Goal: Task Accomplishment & Management: Manage account settings

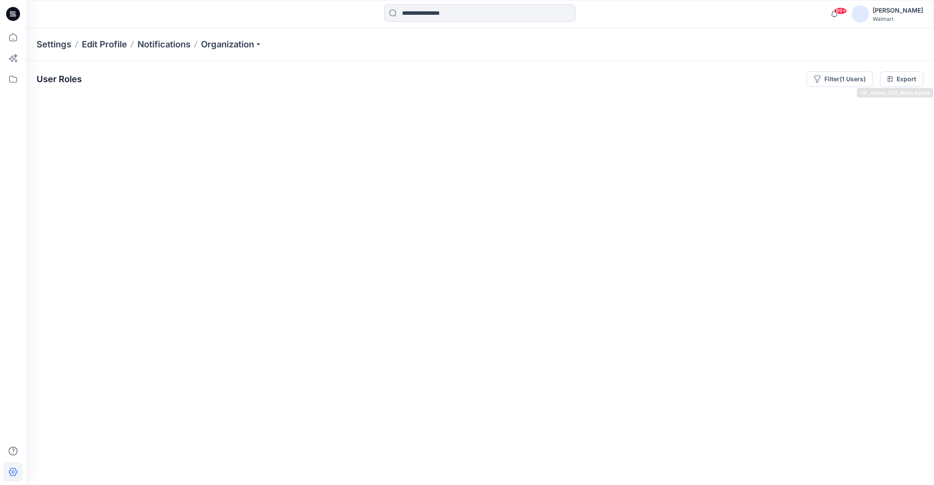
scroll to position [0, 161771]
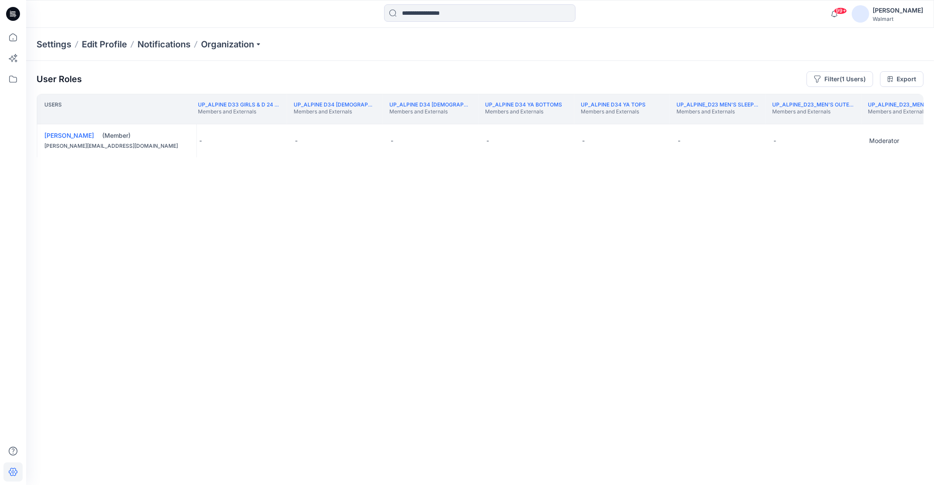
drag, startPoint x: 851, startPoint y: 78, endPoint x: 853, endPoint y: 87, distance: 9.7
click at [851, 78] on button "Filter (1 Users)" at bounding box center [839, 79] width 67 height 16
click at [716, 205] on div "Users UP_Alpine D23 Mens Tops Members and Externals UP_Alpine D33 Girls & D 24 …" at bounding box center [480, 272] width 887 height 357
click at [309, 120] on th "UP_Alpine D34 [DEMOGRAPHIC_DATA] Active Members and Externals" at bounding box center [335, 109] width 96 height 30
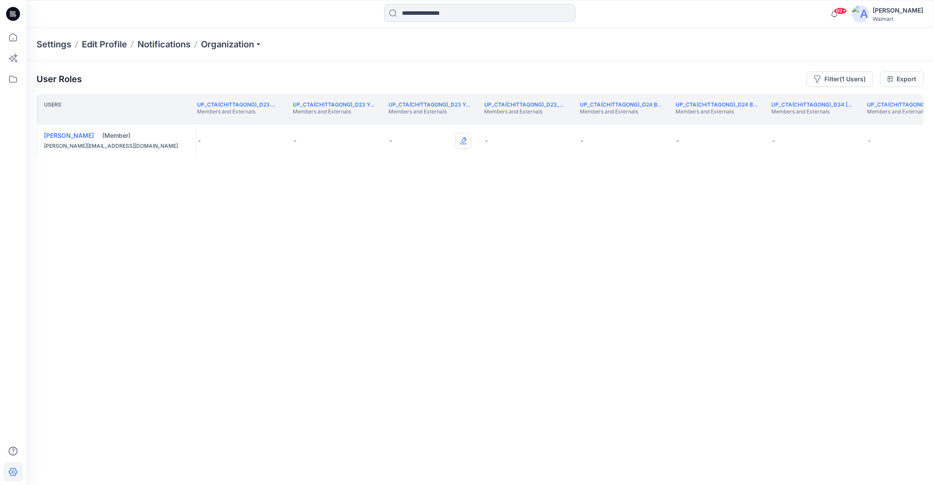
click at [463, 141] on button "Edit Role" at bounding box center [463, 141] width 16 height 16
click at [421, 211] on button "Moderator" at bounding box center [422, 209] width 94 height 16
click at [559, 140] on button "Edit Role" at bounding box center [559, 141] width 16 height 16
click at [531, 210] on button "Moderator" at bounding box center [518, 209] width 94 height 16
click at [891, 122] on th "UP_CTA(Chittagong)_D34 Plus Bottoms Members and Externals" at bounding box center [908, 109] width 96 height 30
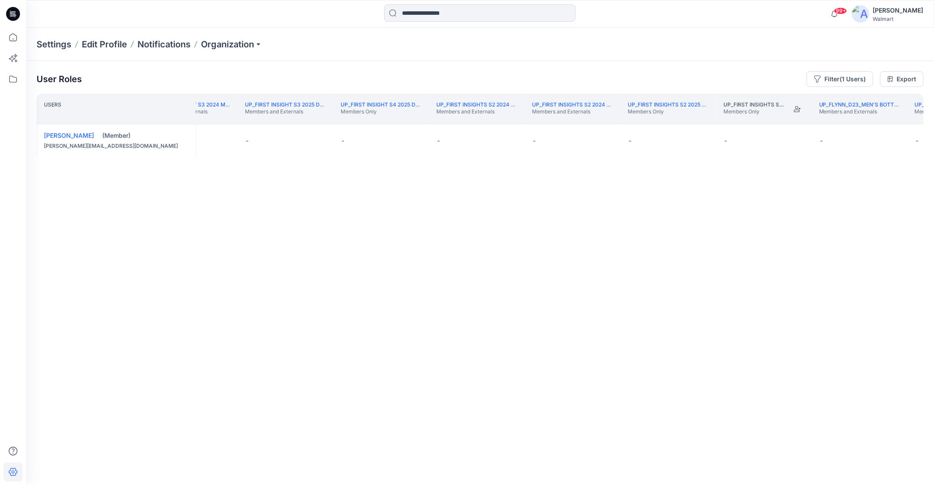
scroll to position [0, 177837]
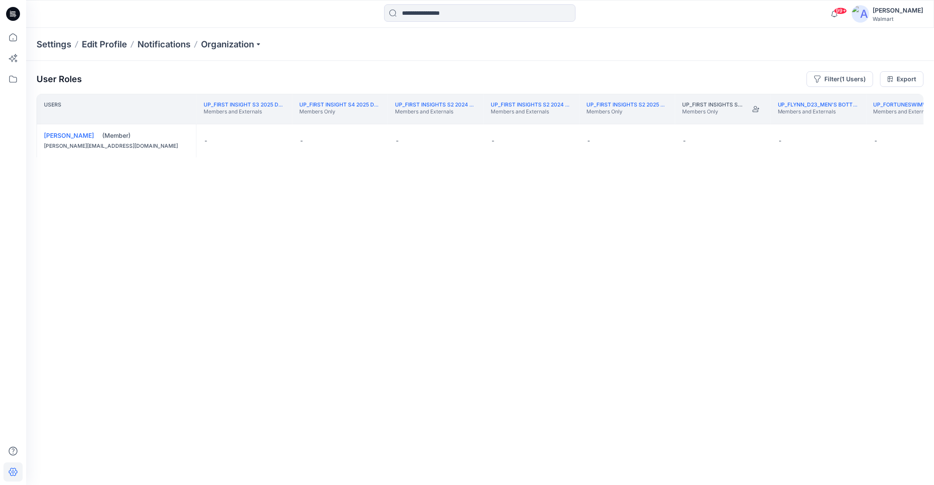
click at [262, 121] on th "UP_First Insight S3 2025 D23 Mens Members and Externals" at bounding box center [245, 109] width 96 height 30
click at [911, 121] on th "UP_Epic D24 Boy's Active Members and Externals" at bounding box center [888, 109] width 96 height 30
click at [754, 140] on button "Edit Role" at bounding box center [752, 141] width 16 height 16
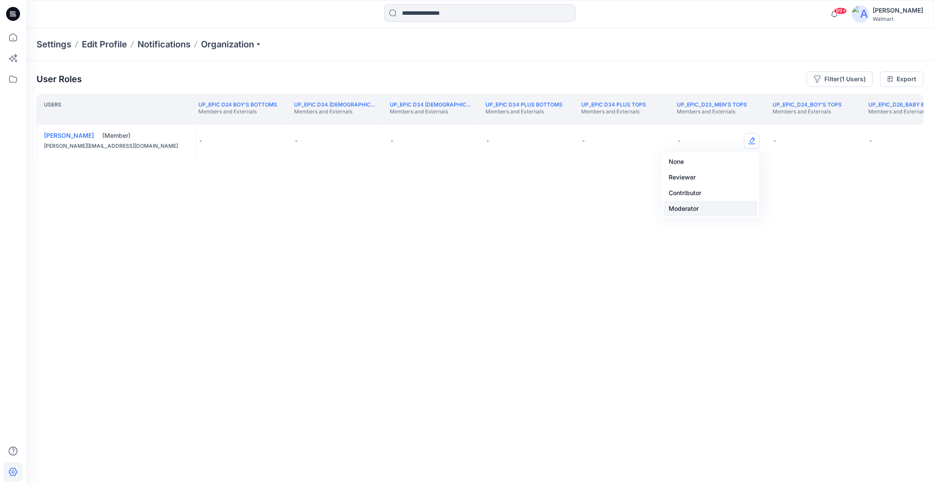
click at [717, 208] on button "Moderator" at bounding box center [710, 209] width 94 height 16
click at [903, 121] on th "UP_Epic_D26_Baby Boy Members and Externals" at bounding box center [909, 109] width 96 height 30
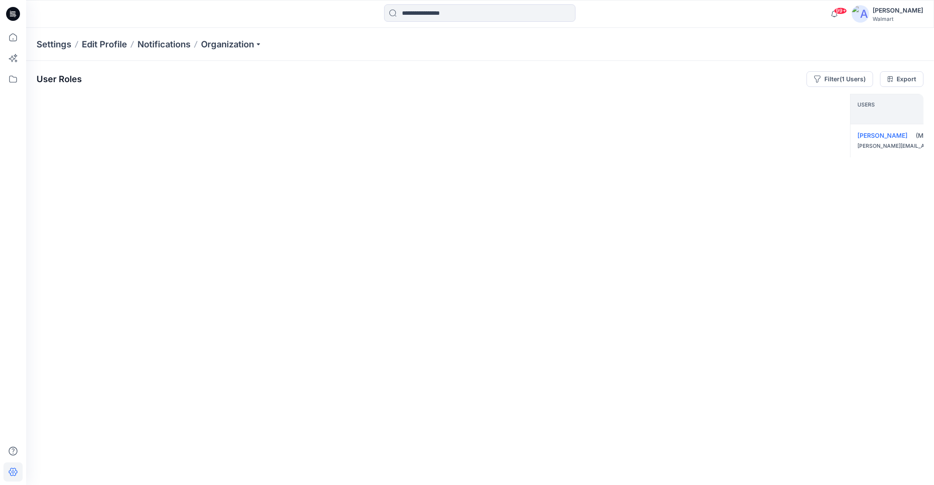
scroll to position [0, 214714]
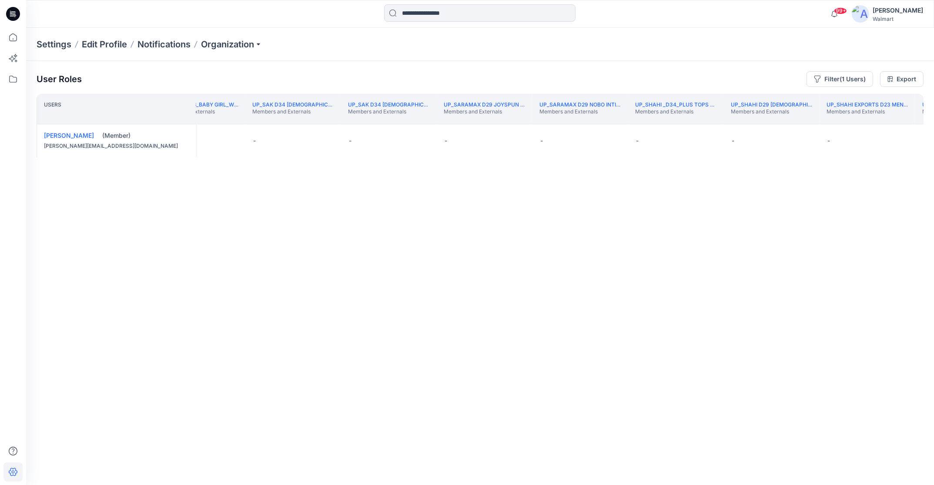
click at [869, 121] on th "UP_SHAHI EXPORTS D23 Men's Tops Members and Externals" at bounding box center [867, 109] width 96 height 30
click at [905, 139] on button "Edit Role" at bounding box center [901, 141] width 16 height 16
click at [849, 210] on button "Moderator" at bounding box center [860, 209] width 94 height 16
click at [898, 117] on th "UP_SHAHI EXPORTS D23 Men's Tops Members and Externals" at bounding box center [867, 109] width 96 height 30
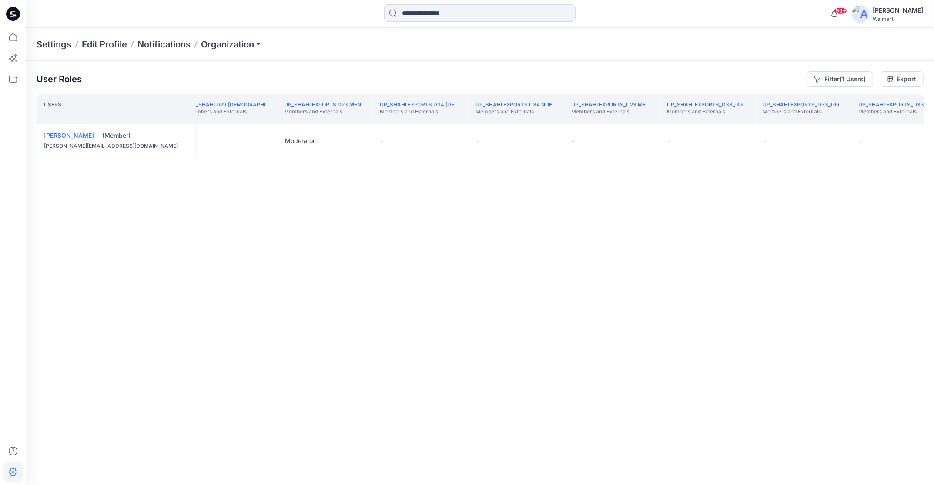
scroll to position [0, 215285]
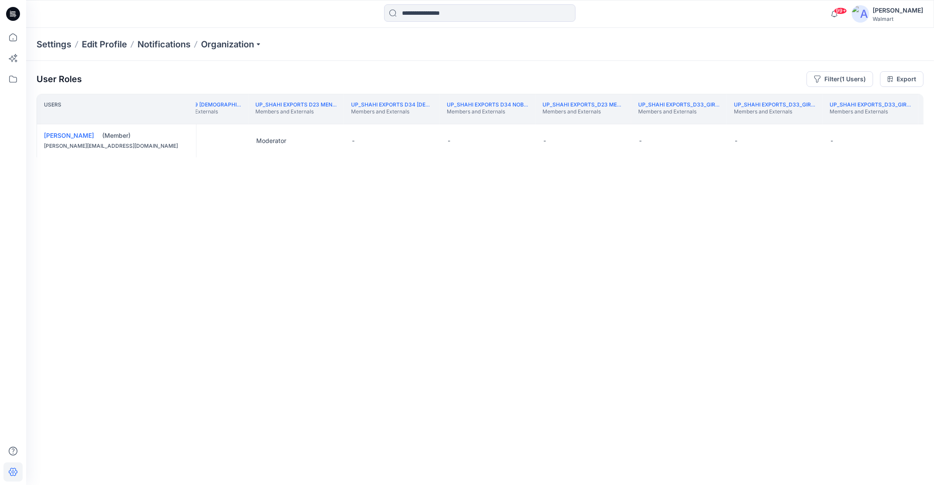
click at [913, 121] on th "UP_Shahi Exports_D33_Girls Tops Members and Externals" at bounding box center [870, 109] width 96 height 30
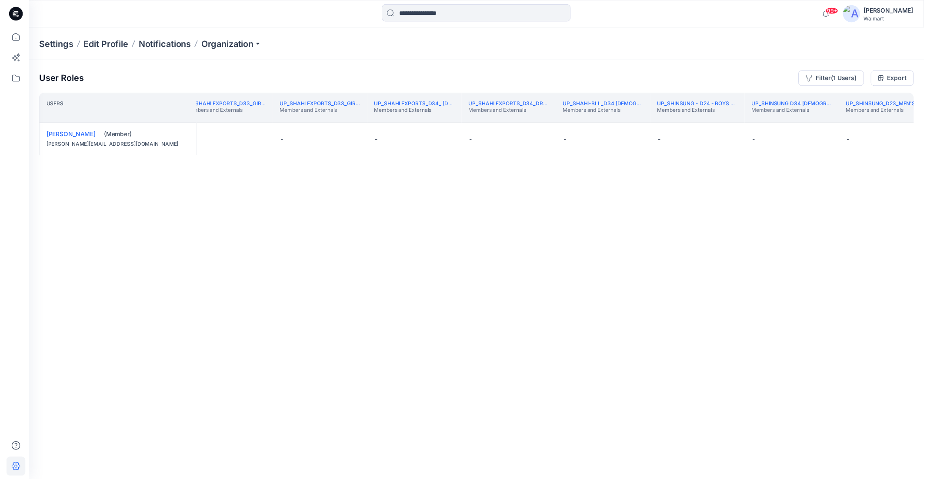
scroll to position [0, 215891]
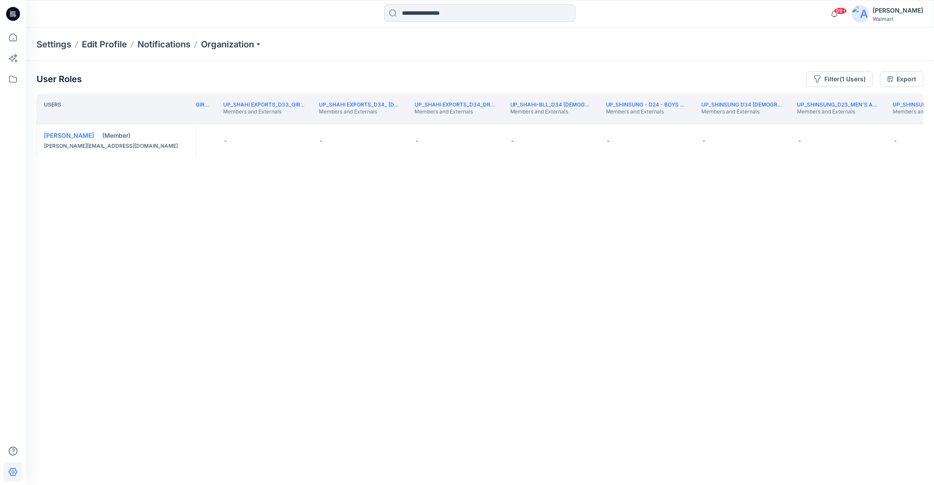
click at [845, 57] on div "Settings Edit Profile Notifications Organization" at bounding box center [479, 44] width 907 height 33
click at [861, 78] on button "Filter (1 Users)" at bounding box center [839, 79] width 67 height 16
click at [824, 103] on icon "close" at bounding box center [826, 102] width 5 height 5
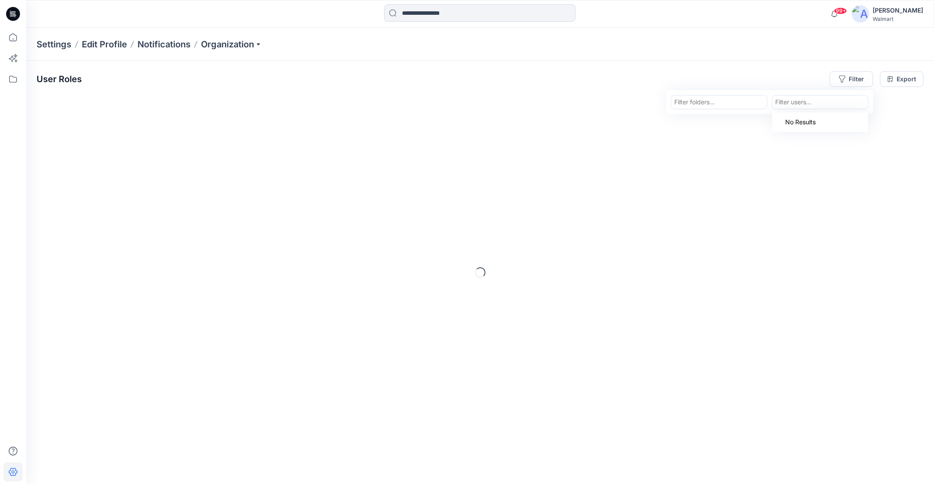
click at [811, 103] on div at bounding box center [820, 102] width 90 height 11
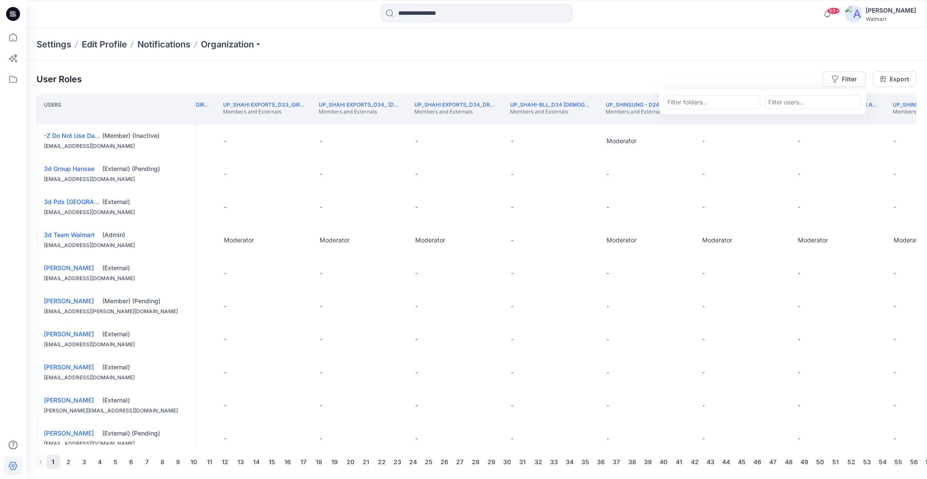
click at [808, 102] on div at bounding box center [813, 102] width 90 height 11
type input "*****"
click at [823, 124] on p "[PERSON_NAME]" at bounding box center [810, 123] width 50 height 11
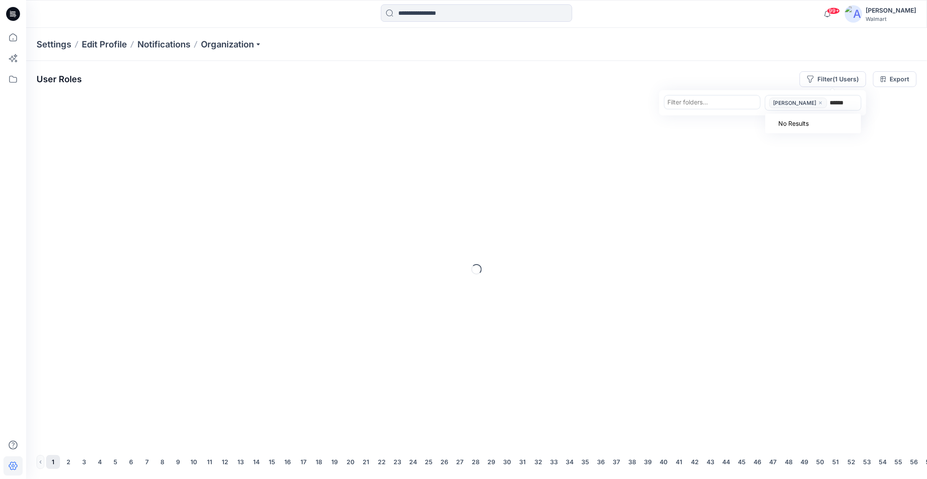
type input "*******"
click at [855, 103] on div at bounding box center [844, 102] width 28 height 11
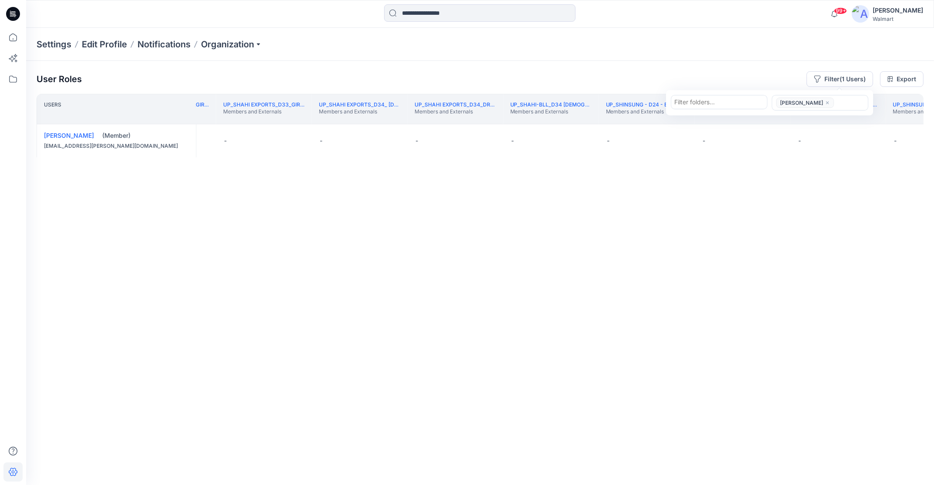
click at [326, 17] on div at bounding box center [480, 13] width 454 height 19
click at [854, 79] on button "Filter (1 Users)" at bounding box center [839, 79] width 67 height 16
click at [837, 103] on div at bounding box center [850, 102] width 28 height 11
type input "***"
click at [836, 183] on p "[PERSON_NAME]" at bounding box center [817, 182] width 50 height 11
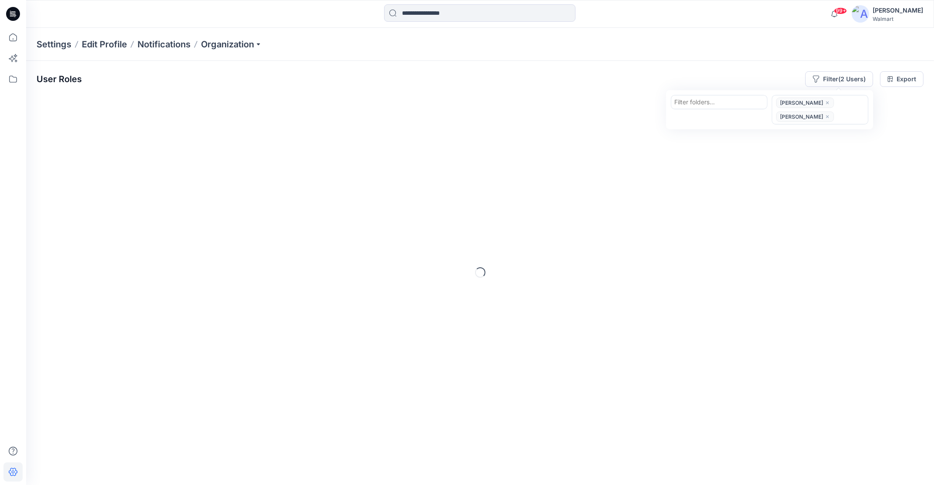
click at [842, 116] on div at bounding box center [850, 116] width 28 height 11
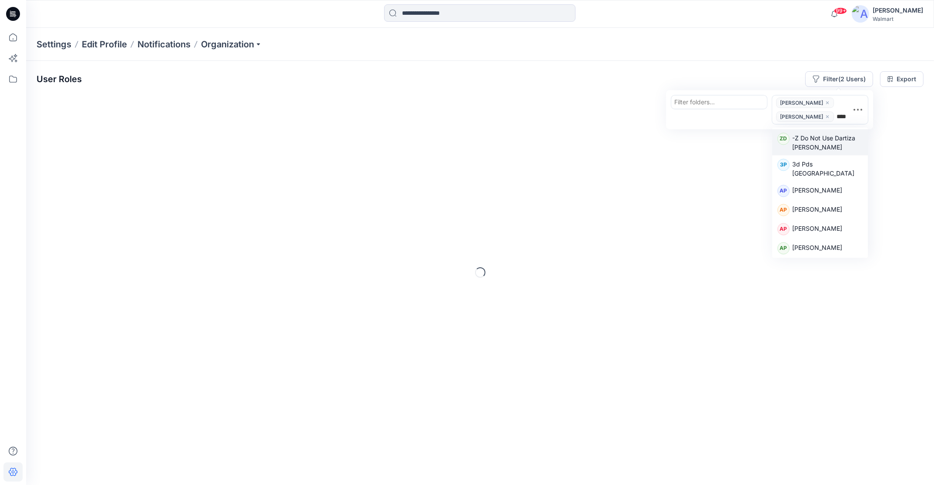
type input "*****"
click at [828, 141] on div "PH [PERSON_NAME]" at bounding box center [819, 139] width 85 height 12
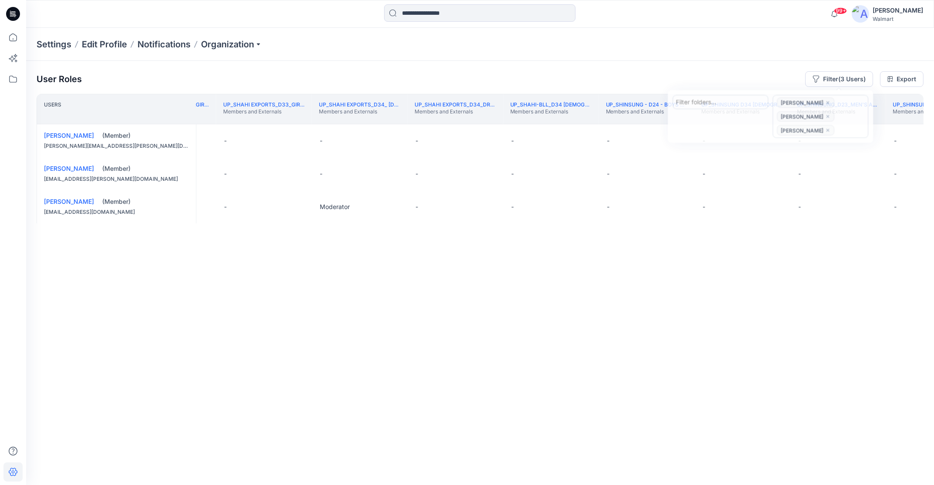
click at [318, 17] on div at bounding box center [480, 13] width 454 height 19
click at [203, 119] on th "UP_Shahi Exports_D33_Girls Dresses Members and Externals" at bounding box center [168, 109] width 96 height 30
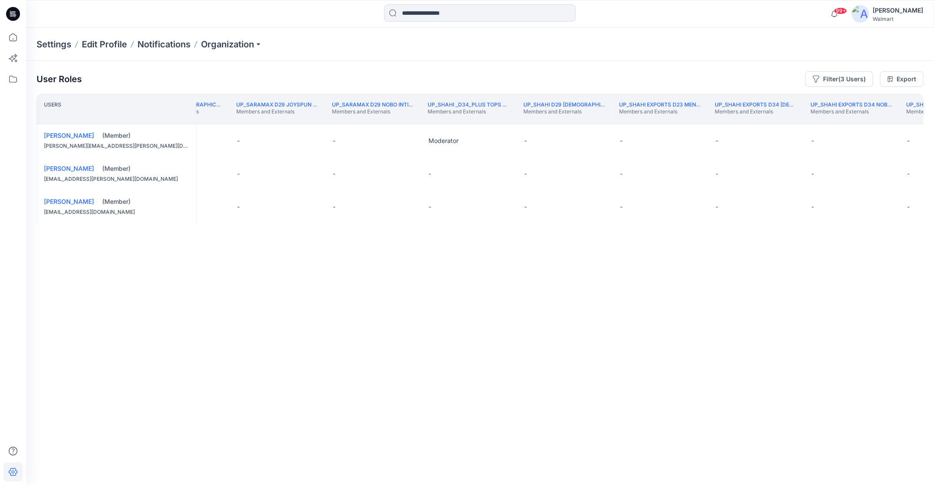
scroll to position [0, 214905]
click at [914, 117] on th "UP_Shahi Exports D34 NOBO YA Adult Tops & Dress Members and Externals" at bounding box center [868, 109] width 96 height 30
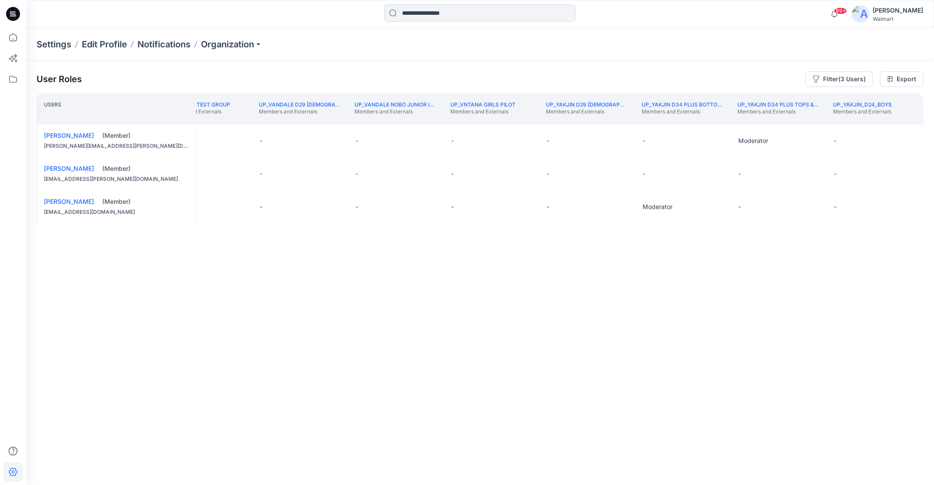
scroll to position [0, 223267]
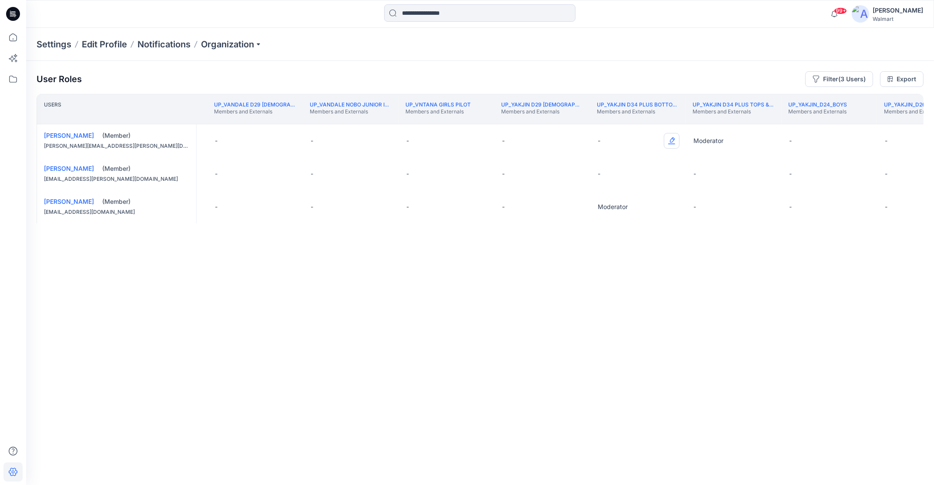
click at [673, 140] on button "Edit Role" at bounding box center [672, 141] width 16 height 16
click at [635, 207] on button "Moderator" at bounding box center [630, 209] width 94 height 16
click at [891, 120] on th "UP_Yakjin_D26_Infant Girl & Boy Members and Externals" at bounding box center [925, 109] width 96 height 30
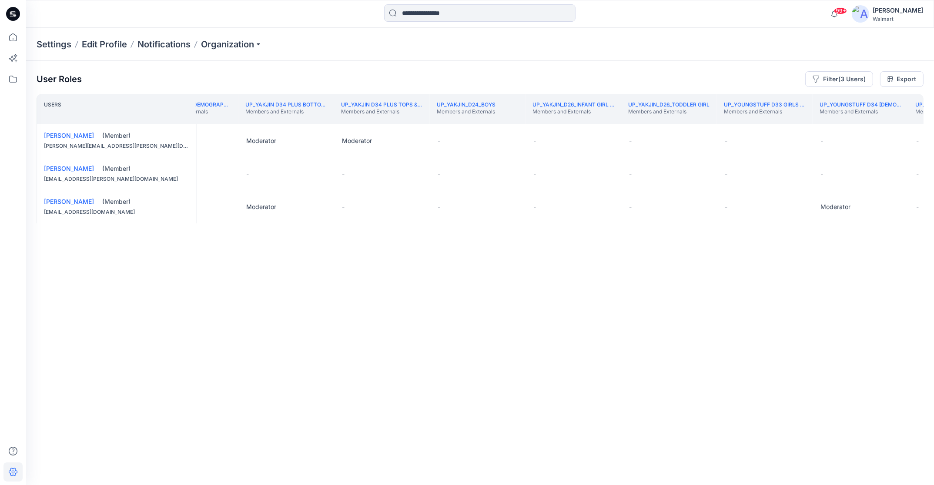
scroll to position [0, 223717]
click at [799, 139] on button "Edit Role" at bounding box center [795, 141] width 16 height 16
click at [754, 211] on button "Moderator" at bounding box center [754, 209] width 94 height 16
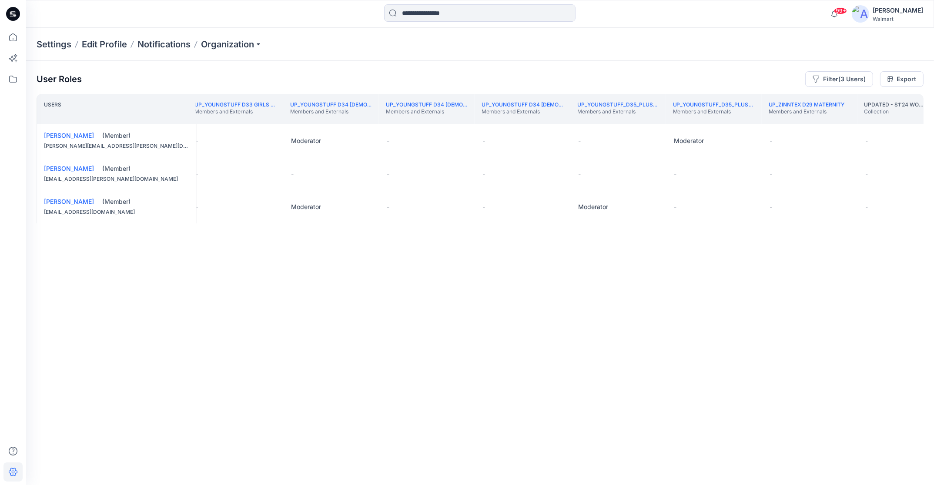
scroll to position [0, 224150]
click at [650, 142] on button "Edit Role" at bounding box center [649, 141] width 16 height 16
drag, startPoint x: 608, startPoint y: 205, endPoint x: 701, endPoint y: 268, distance: 111.7
click at [609, 205] on button "Moderator" at bounding box center [608, 209] width 94 height 16
click at [219, 121] on th "UP_Youngstuff D33 Girls Bottoms Members and Externals" at bounding box center [233, 109] width 96 height 30
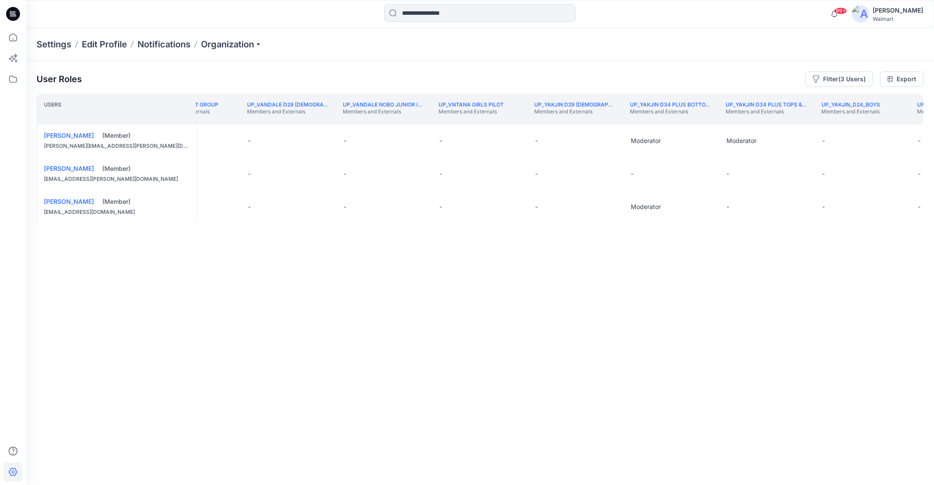
scroll to position [0, 223232]
click at [224, 121] on th "UP_Upload Test Group Members and Externals" at bounding box center [194, 109] width 96 height 30
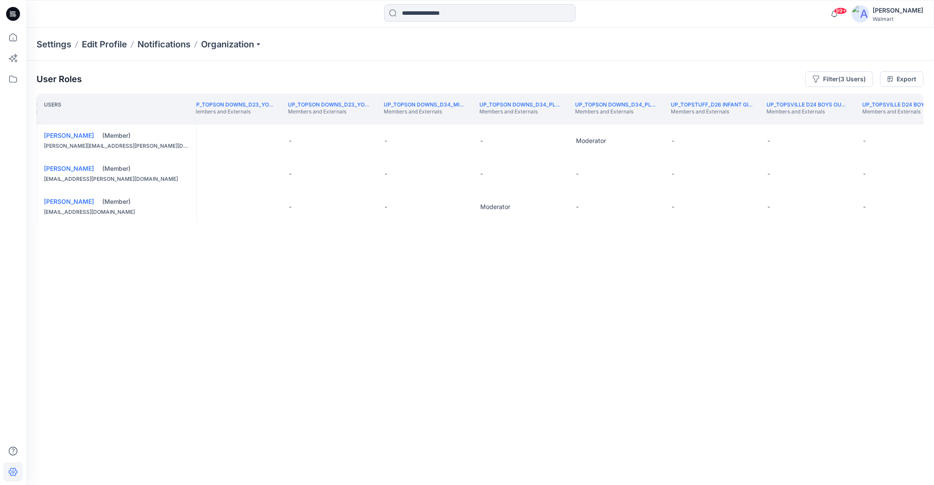
scroll to position [0, 220982]
click at [567, 140] on button "Edit Role" at bounding box center [565, 141] width 16 height 16
click at [527, 212] on button "Moderator" at bounding box center [524, 209] width 94 height 16
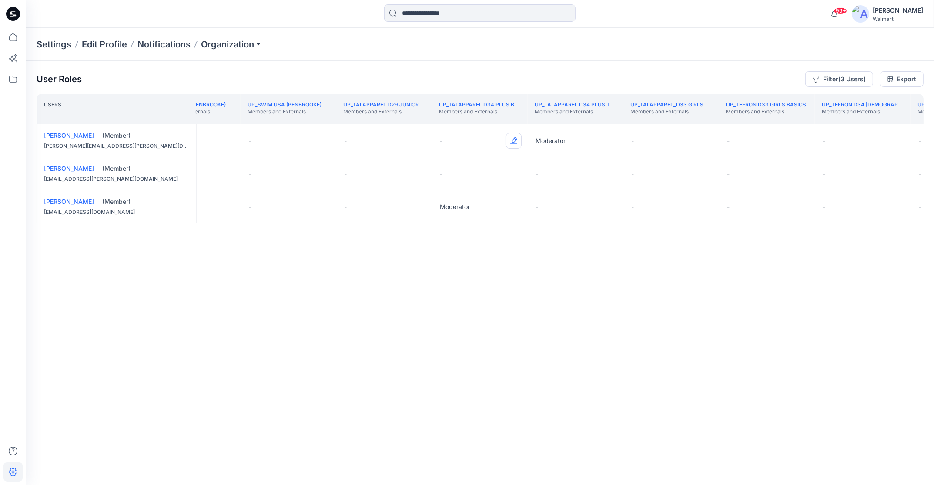
click at [514, 143] on button "Edit Role" at bounding box center [514, 141] width 16 height 16
click at [480, 213] on button "Moderator" at bounding box center [472, 209] width 94 height 16
click at [199, 118] on th "UP_Swim USA (Penbrooke) D34 Time & Tru Swim Members and Externals" at bounding box center [193, 109] width 96 height 30
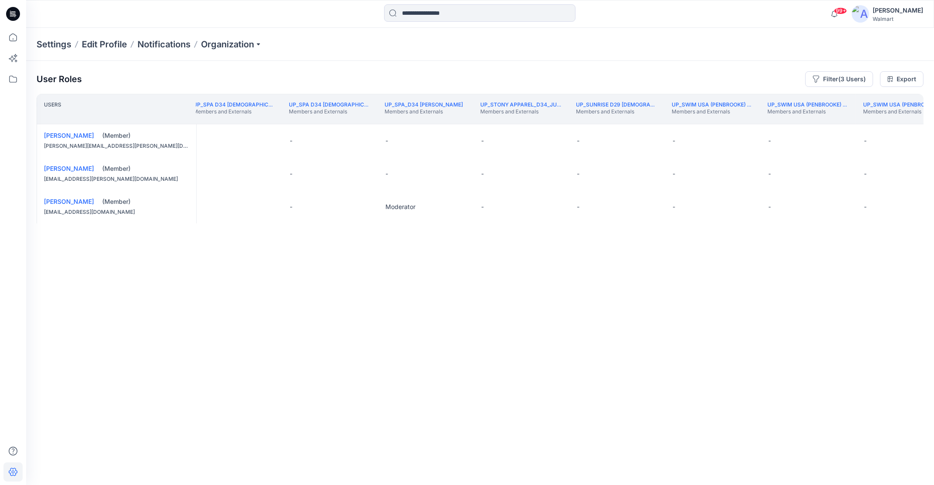
scroll to position [0, 218402]
click at [562, 141] on button "Edit Role" at bounding box center [562, 141] width 16 height 16
click at [527, 207] on button "Moderator" at bounding box center [521, 209] width 94 height 16
click at [217, 119] on th "UP_Shinwon_Toddler Girl Members and Externals" at bounding box center [241, 109] width 96 height 30
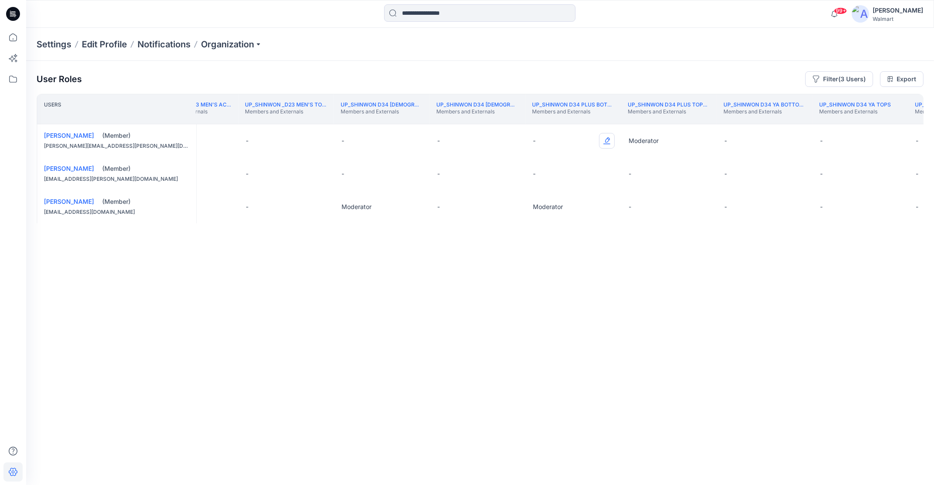
click at [607, 139] on button "Edit Role" at bounding box center [607, 141] width 16 height 16
click at [573, 208] on button "Moderator" at bounding box center [565, 209] width 94 height 16
click at [416, 139] on button "Edit Role" at bounding box center [415, 141] width 16 height 16
click at [375, 211] on button "Moderator" at bounding box center [374, 209] width 94 height 16
click at [221, 119] on th "UP_Shinwon _D23 Men's Active Members and Externals" at bounding box center [190, 109] width 96 height 30
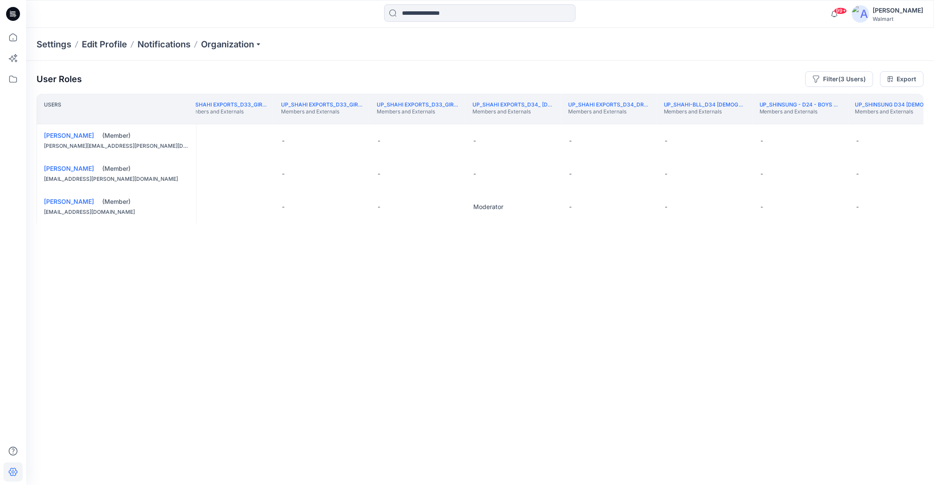
scroll to position [0, 215684]
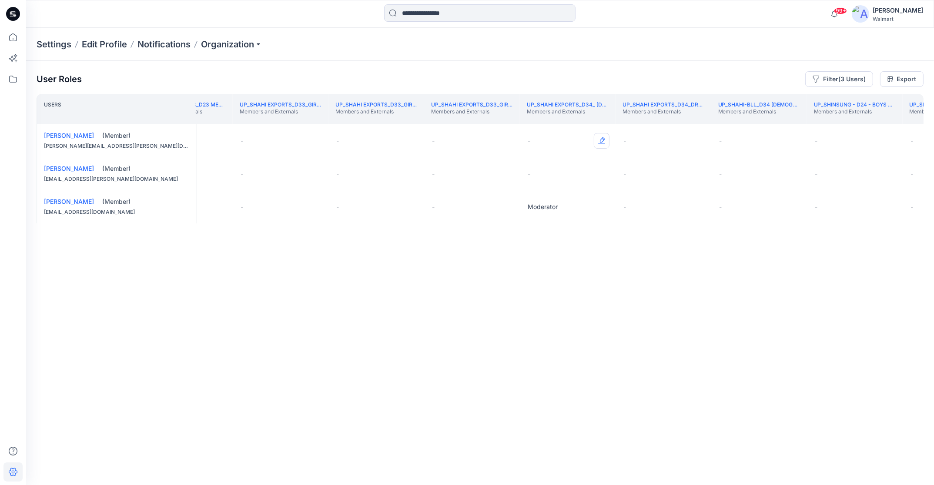
click at [605, 140] on button "Edit Role" at bounding box center [602, 141] width 16 height 16
click at [564, 213] on button "Moderator" at bounding box center [560, 209] width 94 height 16
click at [214, 118] on th "UP_Shahi Exports_D23 Mens Bottoms Members and Externals" at bounding box center [185, 109] width 96 height 30
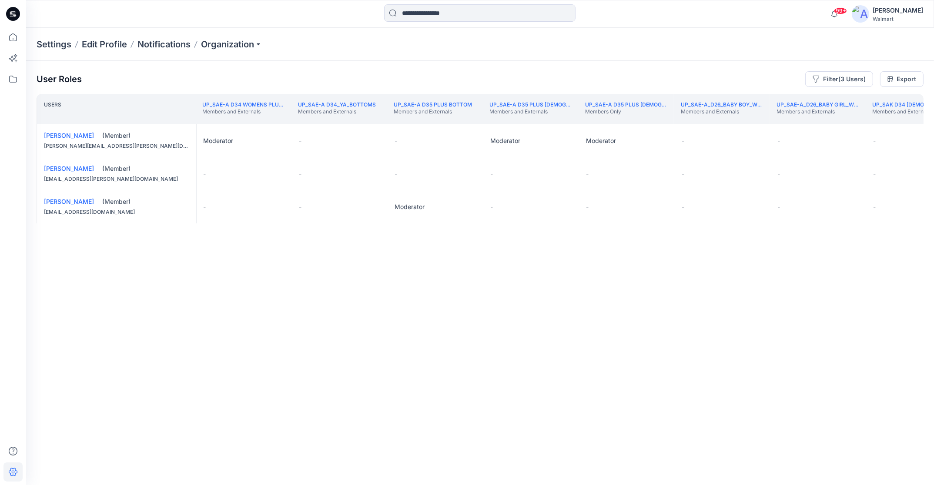
scroll to position [0, 214039]
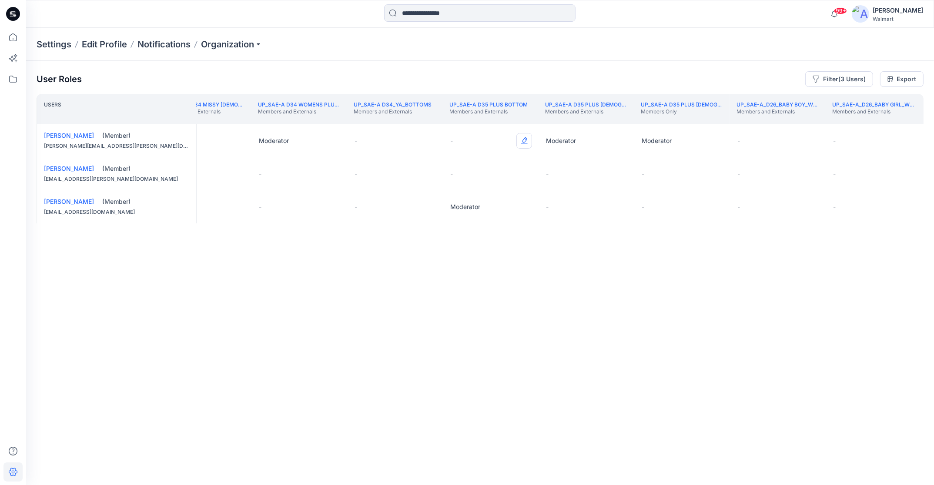
click at [523, 137] on button "Edit Role" at bounding box center [524, 141] width 16 height 16
click at [492, 210] on button "Moderator" at bounding box center [483, 209] width 94 height 16
click at [212, 119] on th "UP_Sae-A D34 Missy [DEMOGRAPHIC_DATA] Top Woven Members and Externals" at bounding box center [203, 109] width 96 height 30
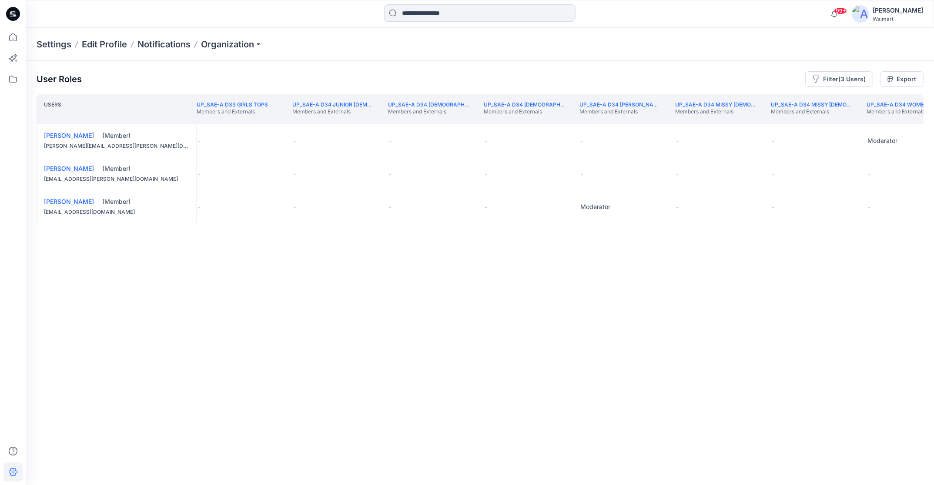
scroll to position [0, 213381]
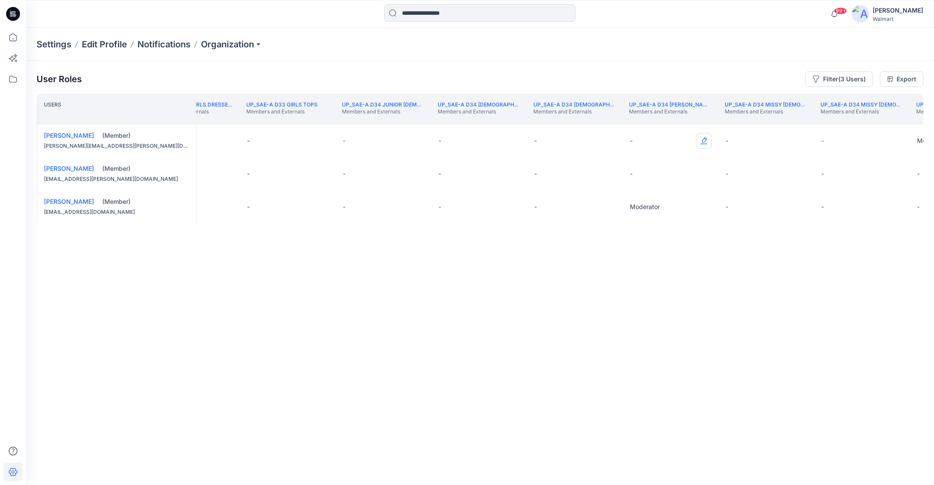
click at [706, 142] on button "Edit Role" at bounding box center [704, 141] width 16 height 16
drag, startPoint x: 652, startPoint y: 208, endPoint x: 672, endPoint y: 212, distance: 20.3
click at [652, 208] on button "Moderator" at bounding box center [663, 209] width 94 height 16
click at [207, 119] on th "UP_Sae-A D33 Girls Dresses & Sets Members and Externals" at bounding box center [191, 109] width 96 height 30
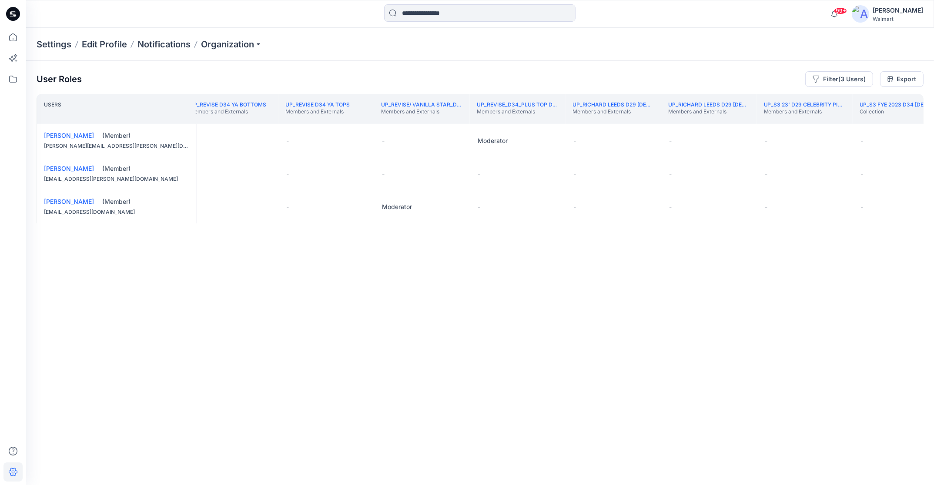
scroll to position [0, 211390]
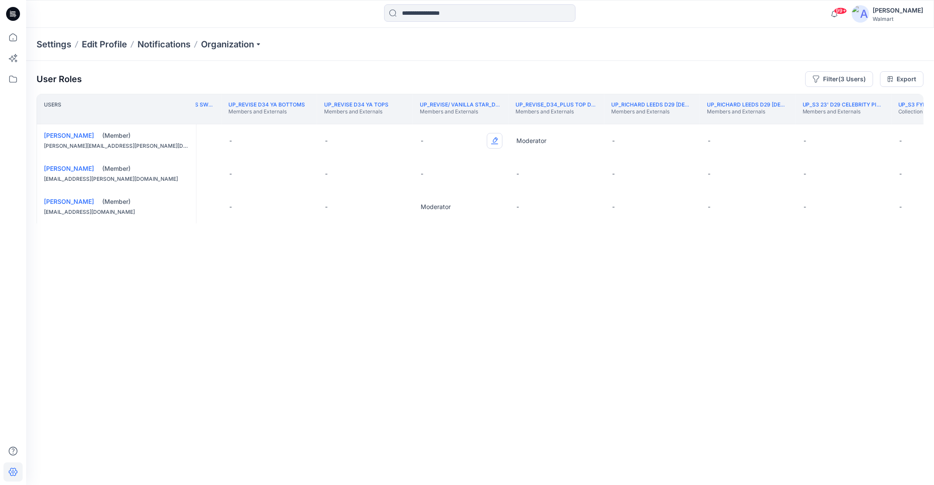
click at [498, 139] on button "Edit Role" at bounding box center [495, 141] width 16 height 16
click at [447, 210] on button "Moderator" at bounding box center [453, 209] width 94 height 16
click at [204, 120] on th "UP_Reunited_D35_Plus Sweaters Members and Externals" at bounding box center [174, 109] width 96 height 30
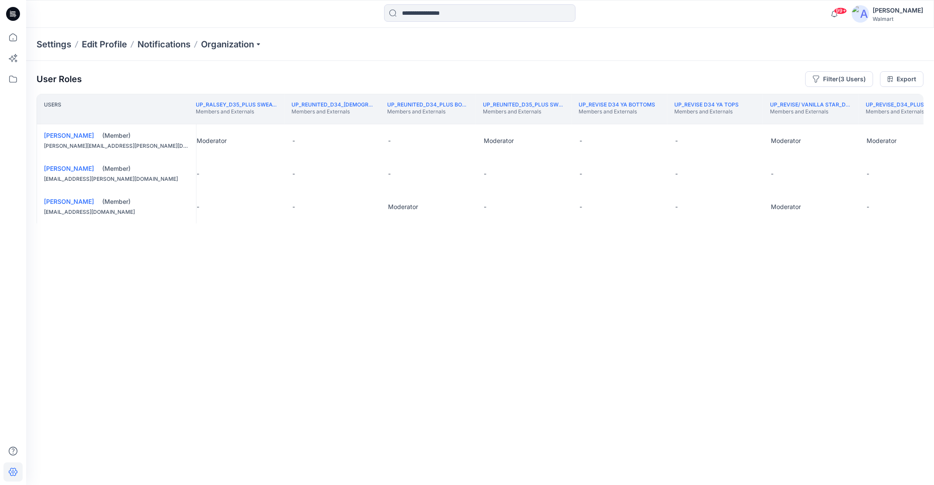
scroll to position [0, 211009]
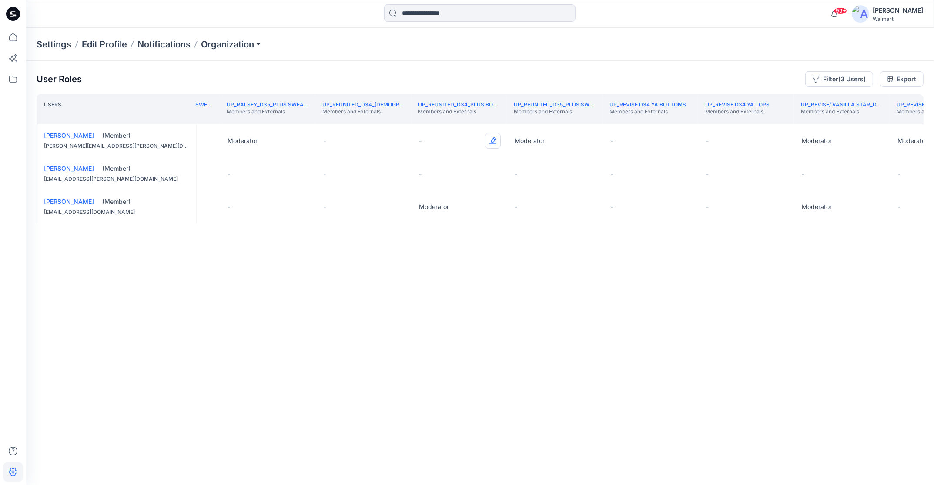
click at [495, 139] on button "Edit Role" at bounding box center [493, 141] width 16 height 16
click at [447, 207] on button "Moderator" at bounding box center [451, 209] width 94 height 16
click at [208, 116] on div "UP_Ralsey_D34_Missy Sweaters Members and Externals" at bounding box center [172, 109] width 82 height 16
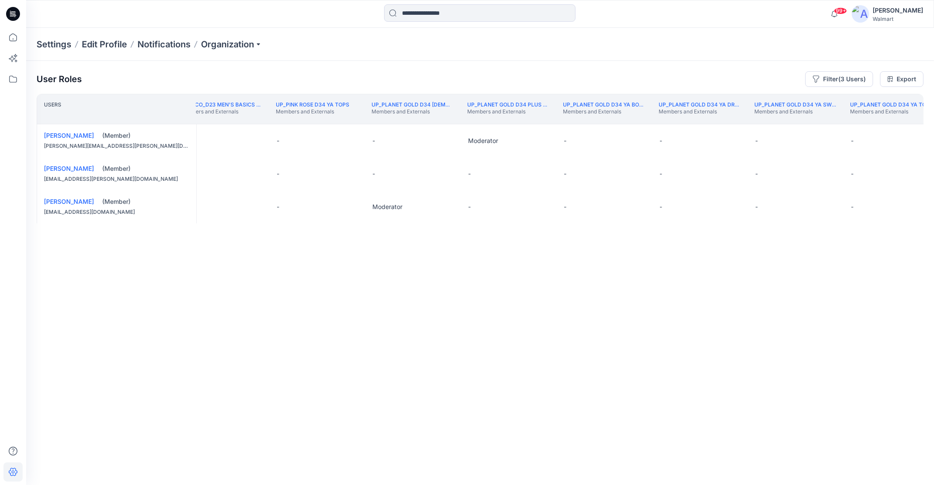
scroll to position [0, 209382]
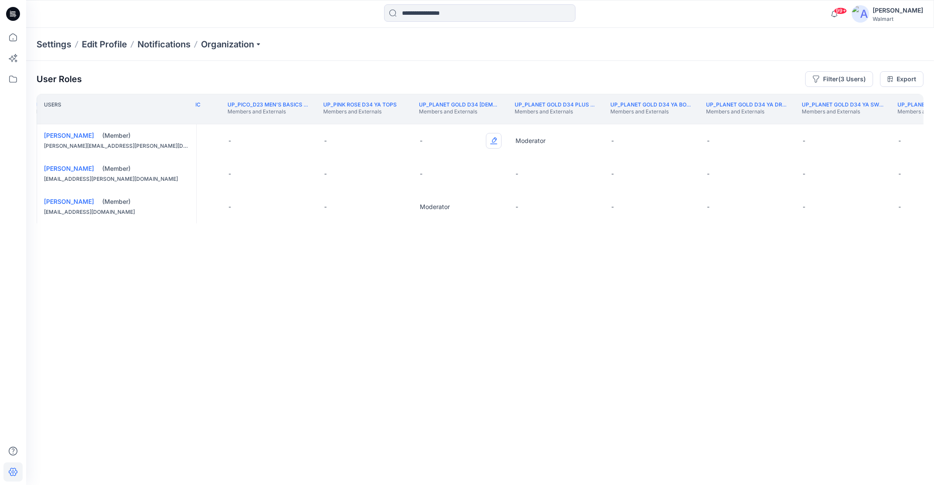
click at [496, 139] on button "Edit Role" at bounding box center [494, 141] width 16 height 16
click at [467, 209] on button "Moderator" at bounding box center [453, 209] width 94 height 16
click at [212, 119] on th "UP_PICO D33 Girls Basic Members and Externals" at bounding box center [173, 109] width 96 height 30
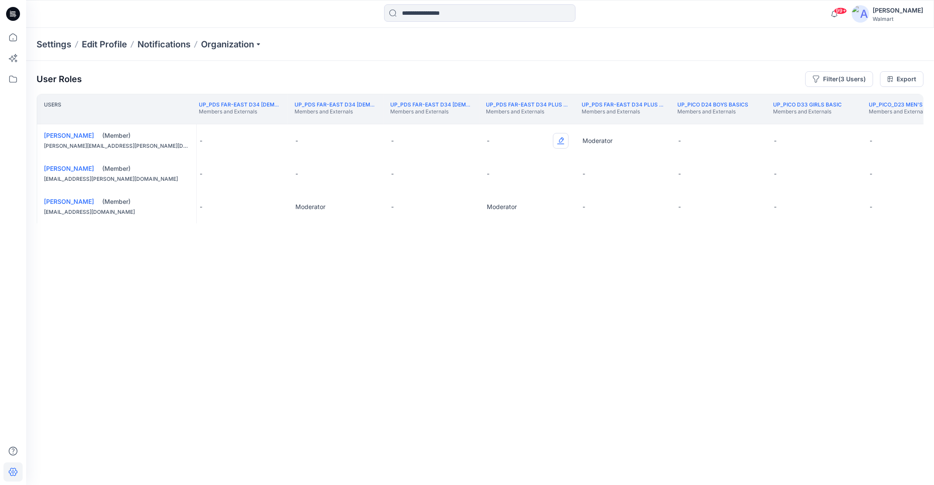
click at [558, 138] on button "Edit Role" at bounding box center [561, 141] width 16 height 16
click at [511, 210] on button "Moderator" at bounding box center [519, 209] width 94 height 16
click at [370, 137] on button "Edit Role" at bounding box center [369, 141] width 16 height 16
click at [333, 208] on button "Moderator" at bounding box center [328, 209] width 94 height 16
click at [226, 121] on th "UP_PDS Far-East D34 [DEMOGRAPHIC_DATA] Active Members and Externals" at bounding box center [240, 109] width 96 height 30
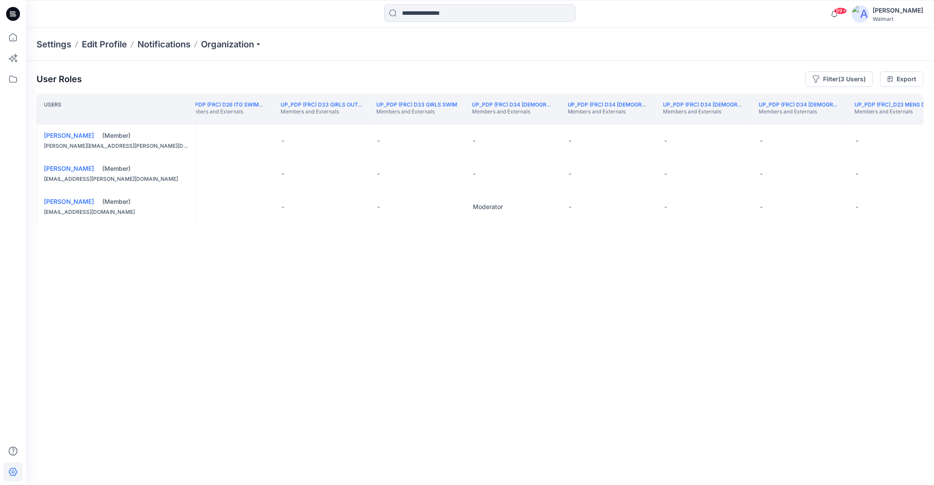
scroll to position [0, 207443]
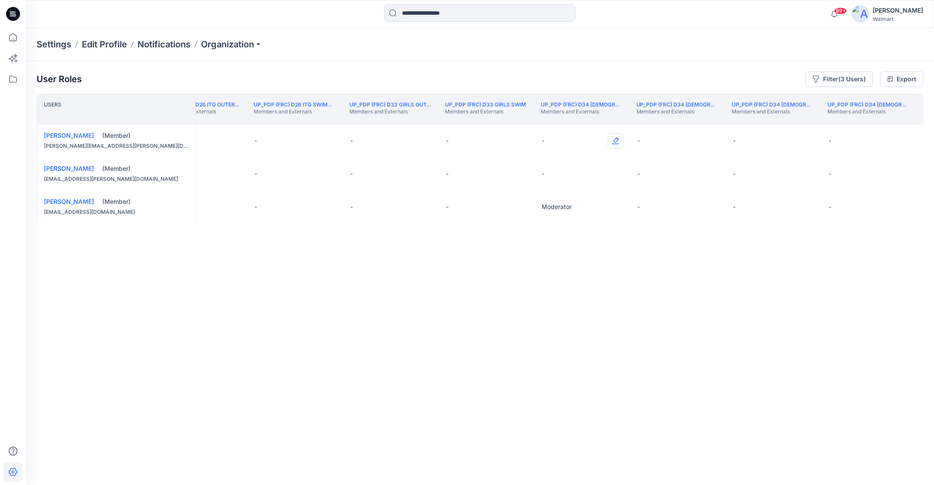
click at [617, 139] on button "Edit Role" at bounding box center [615, 141] width 16 height 16
click at [573, 209] on button "Moderator" at bounding box center [574, 209] width 94 height 16
click at [215, 117] on th "UP_PDP (FRC) D26 ITG OUTERWEAR Members and Externals" at bounding box center [199, 109] width 96 height 30
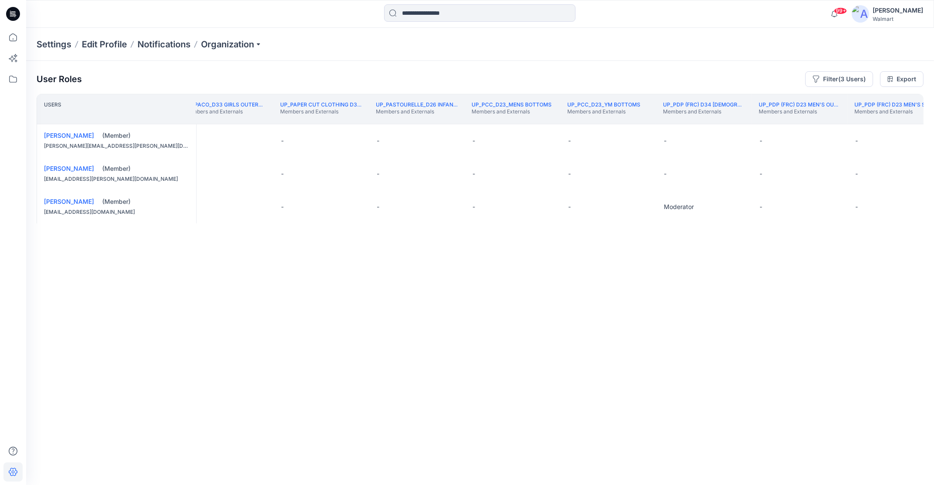
scroll to position [0, 205885]
click at [835, 138] on button "Edit Role" at bounding box center [834, 141] width 16 height 16
click at [780, 212] on button "Moderator" at bounding box center [793, 209] width 94 height 16
click at [247, 121] on th "UP_PACO_D26_TB Outerwear Members and Externals" at bounding box center [226, 109] width 96 height 30
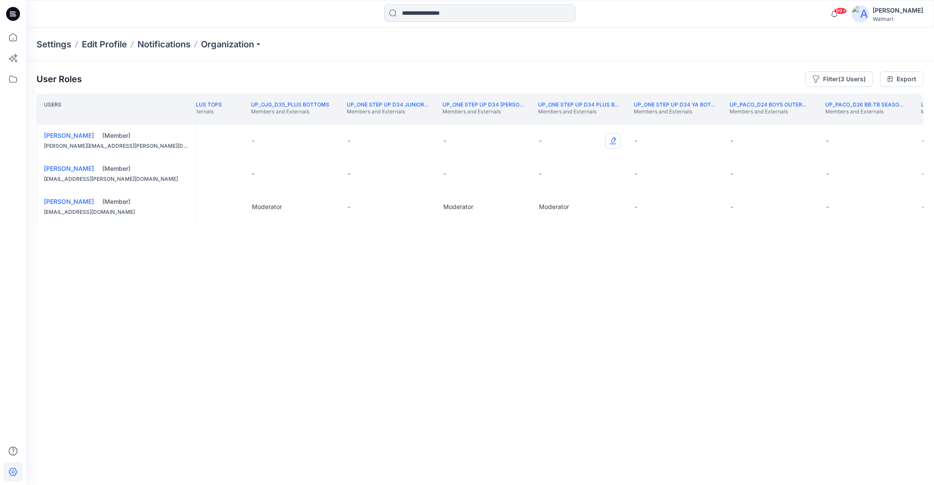
click at [614, 140] on button "Edit Role" at bounding box center [613, 141] width 16 height 16
click at [587, 207] on button "Moderator" at bounding box center [572, 209] width 94 height 16
click at [519, 139] on button "Edit Role" at bounding box center [517, 141] width 16 height 16
click at [487, 212] on button "Moderator" at bounding box center [476, 209] width 94 height 16
click at [328, 141] on button "Edit Role" at bounding box center [326, 141] width 16 height 16
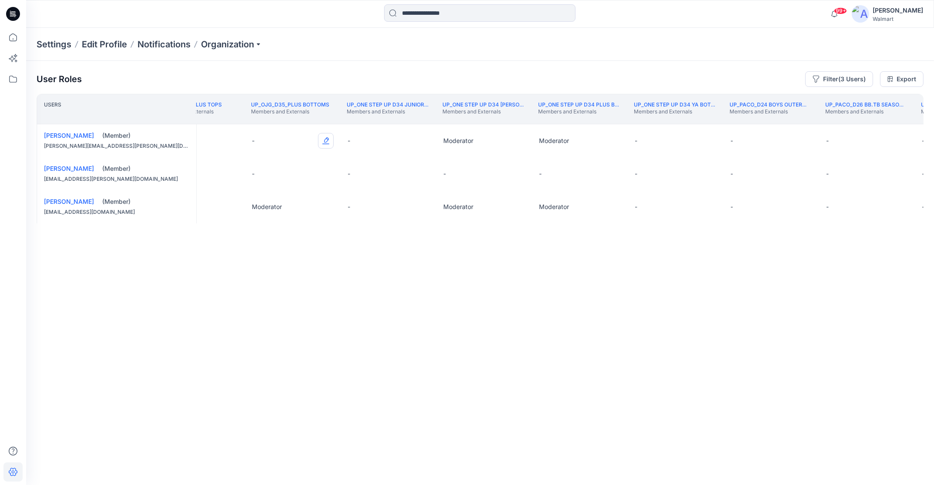
click at [325, 141] on button "Edit Role" at bounding box center [326, 141] width 16 height 16
drag, startPoint x: 276, startPoint y: 207, endPoint x: 386, endPoint y: 362, distance: 189.3
click at [277, 207] on button "Moderator" at bounding box center [284, 209] width 94 height 16
click at [312, 41] on div "Settings Edit Profile Notifications Organization" at bounding box center [479, 44] width 907 height 33
click at [516, 139] on button "Edit Role" at bounding box center [517, 141] width 16 height 16
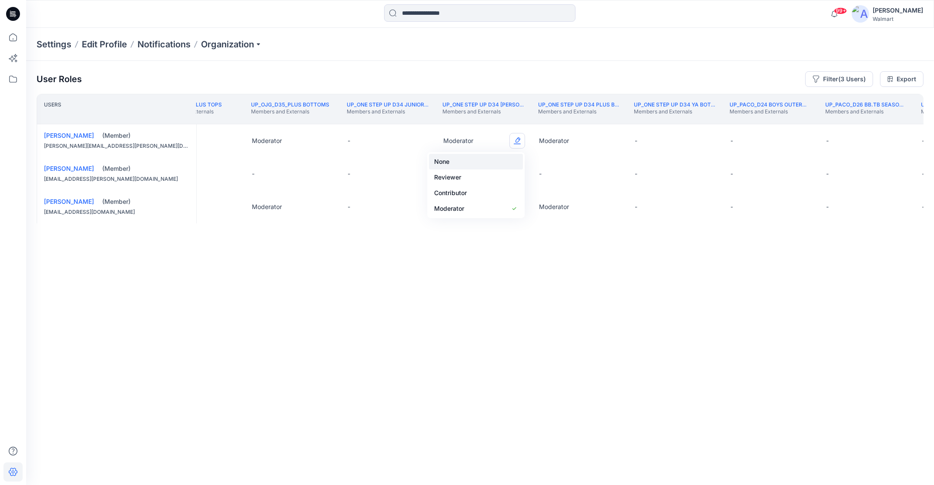
click at [472, 159] on button "None" at bounding box center [476, 162] width 94 height 16
click at [896, 121] on th "UP_PACO_D26 BB.TB Seasonal Members and Externals" at bounding box center [866, 109] width 96 height 30
click at [897, 121] on th "UP_PACO_D26 BB.TB Seasonal Members and Externals" at bounding box center [866, 109] width 96 height 30
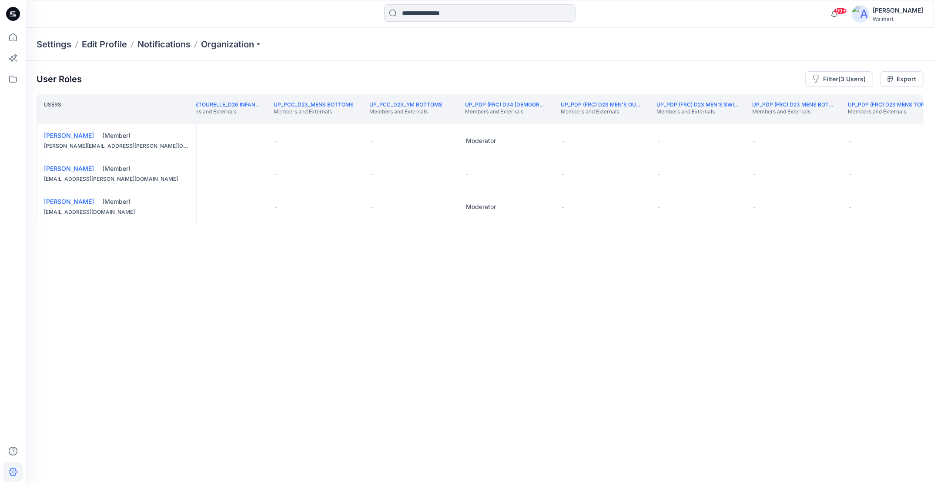
click at [910, 117] on div "UP_PDP (FRC) D23 MENS TOPS Members and Externals" at bounding box center [887, 109] width 80 height 16
click at [336, 140] on button "Edit Role" at bounding box center [338, 141] width 16 height 16
click at [304, 162] on button "None" at bounding box center [297, 162] width 94 height 16
click at [883, 121] on th "UP_PDS Far-East D23 Men's Tops Members and Externals" at bounding box center [879, 109] width 96 height 30
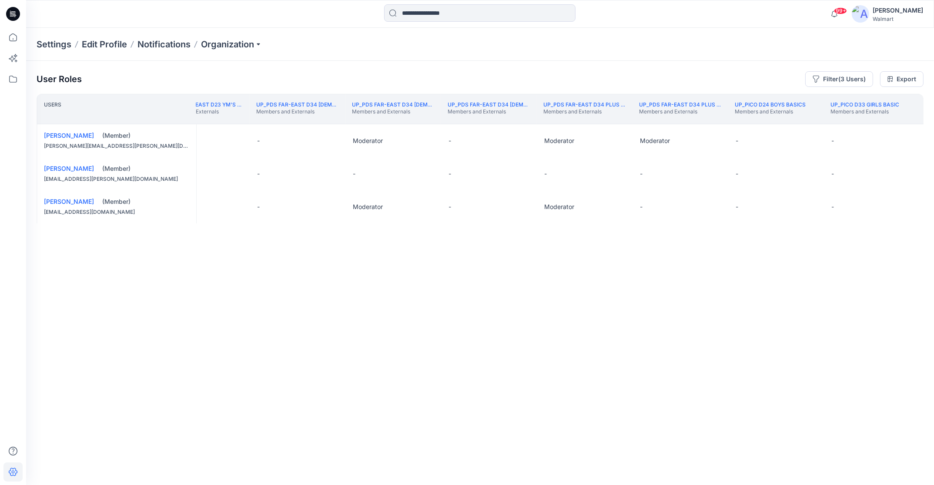
scroll to position [0, 208689]
click at [420, 142] on button "Edit Role" at bounding box center [421, 141] width 16 height 16
click at [396, 164] on button "None" at bounding box center [380, 162] width 94 height 16
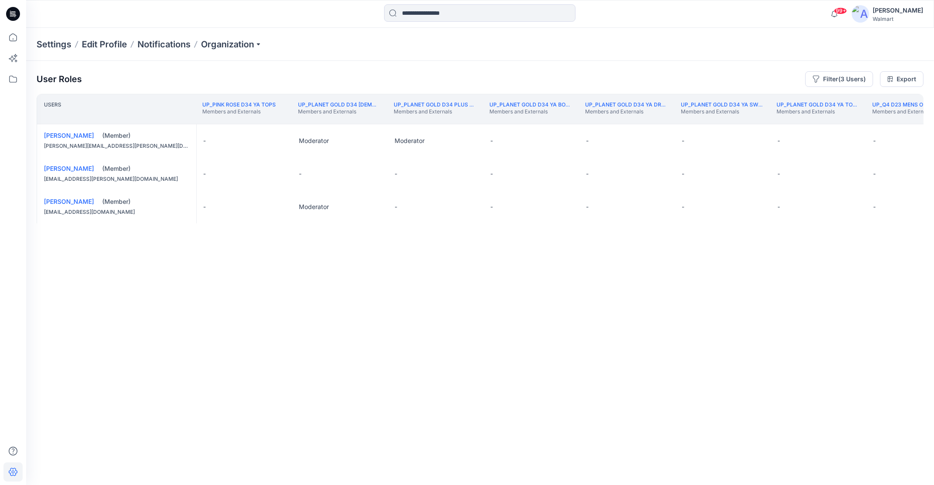
click at [911, 121] on th "UP_Q4 D23 Mens Outerwear Members and Externals" at bounding box center [913, 109] width 96 height 30
click at [910, 123] on th "UP_Q4 D23 Mens Outerwear Members and Externals" at bounding box center [913, 109] width 96 height 30
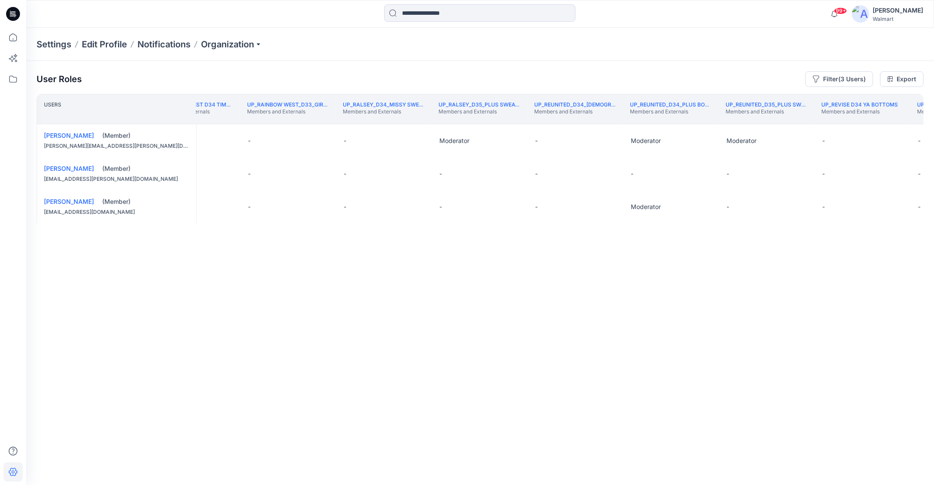
scroll to position [0, 210819]
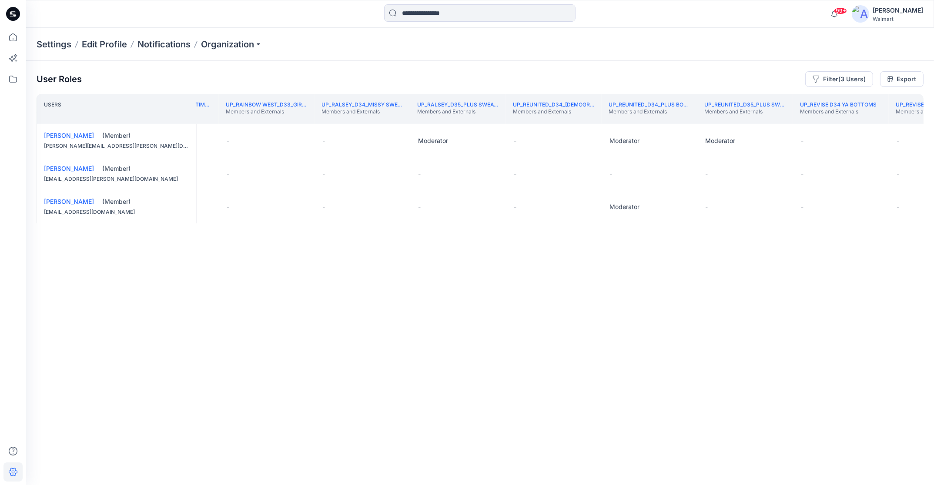
click at [915, 120] on th "UP_Revise D34 YA Tops Members and Externals" at bounding box center [936, 109] width 96 height 30
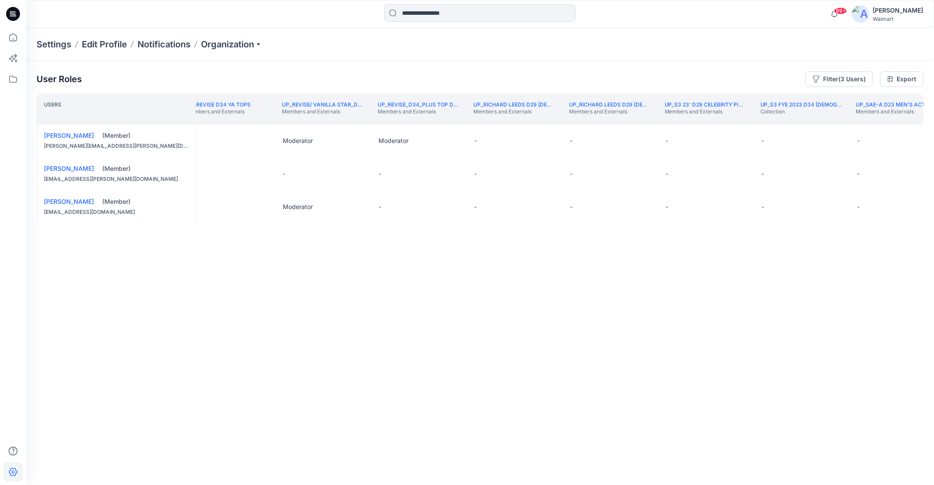
scroll to position [0, 211529]
click at [897, 121] on th "UP_SAE-A D23 MEN'S ACTIVE Members and Externals" at bounding box center [896, 109] width 96 height 30
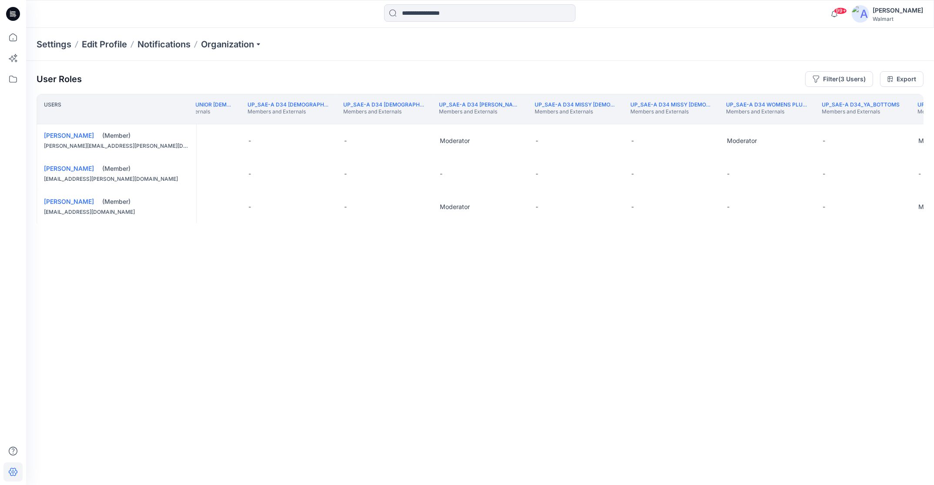
scroll to position [0, 213623]
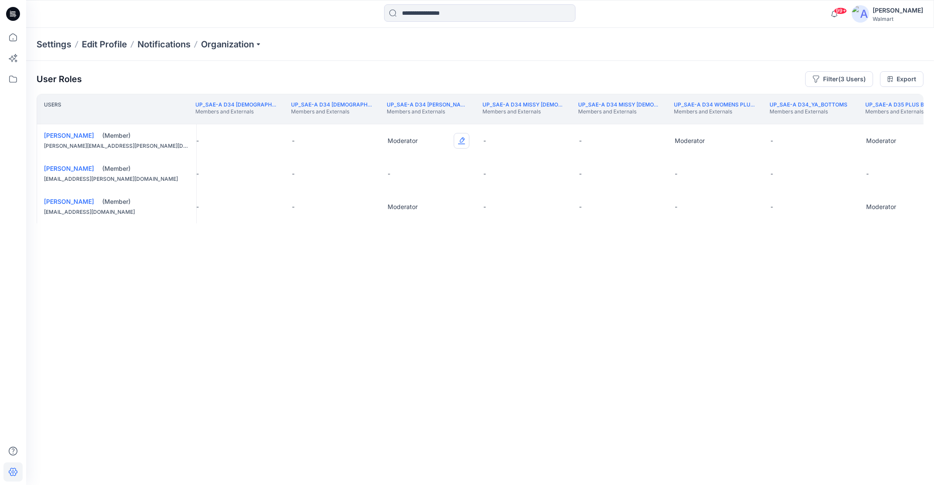
click at [461, 140] on button "Edit Role" at bounding box center [462, 141] width 16 height 16
click at [445, 161] on button "None" at bounding box center [420, 162] width 94 height 16
click at [919, 120] on th "UP_Sae-A D35 Plus Bottom Members and Externals" at bounding box center [906, 109] width 96 height 30
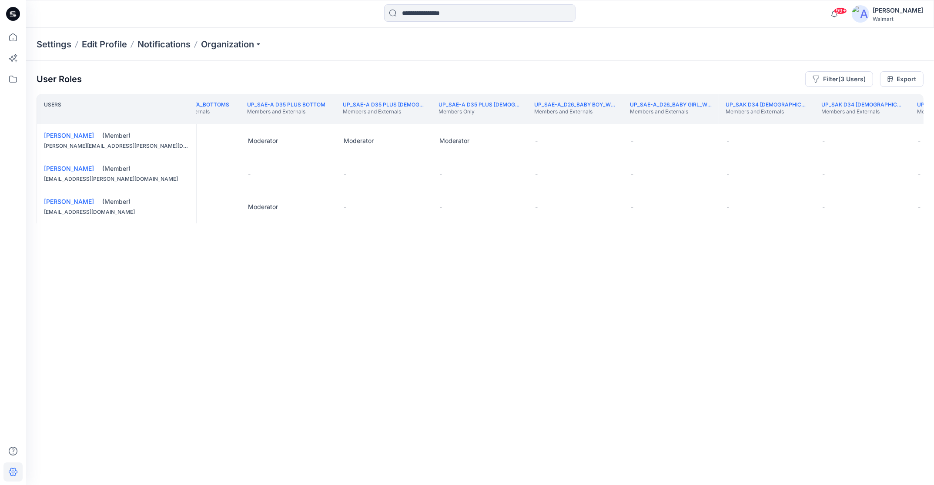
scroll to position [0, 214333]
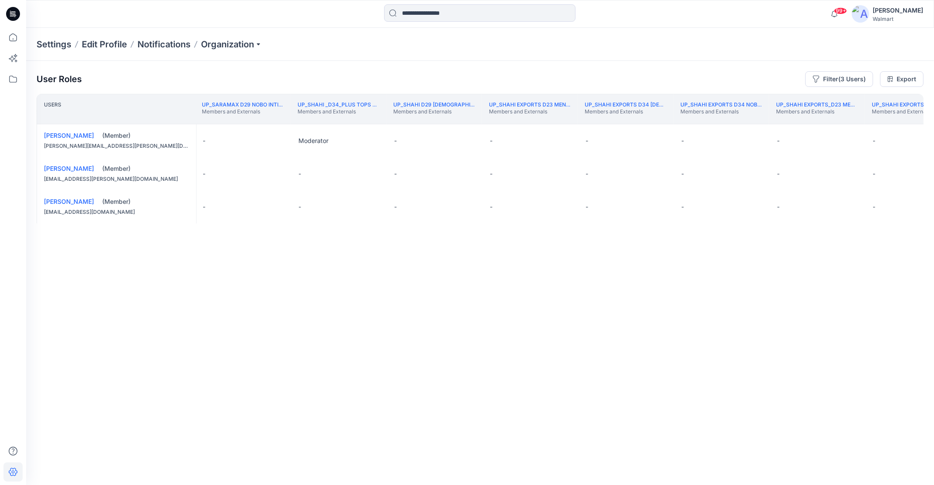
scroll to position [0, 215060]
click at [916, 123] on th "UP_Shahi Exports_D33_Girls Bottoms Members and Externals" at bounding box center [904, 109] width 96 height 30
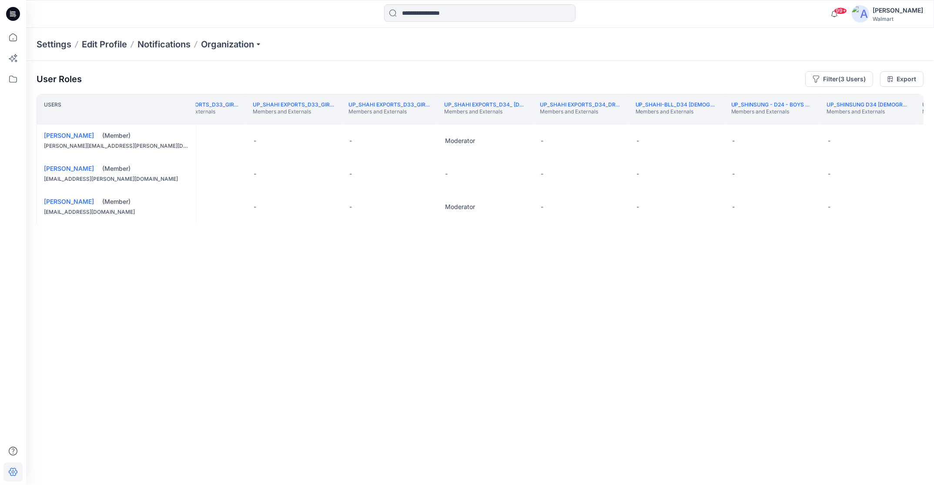
scroll to position [0, 215822]
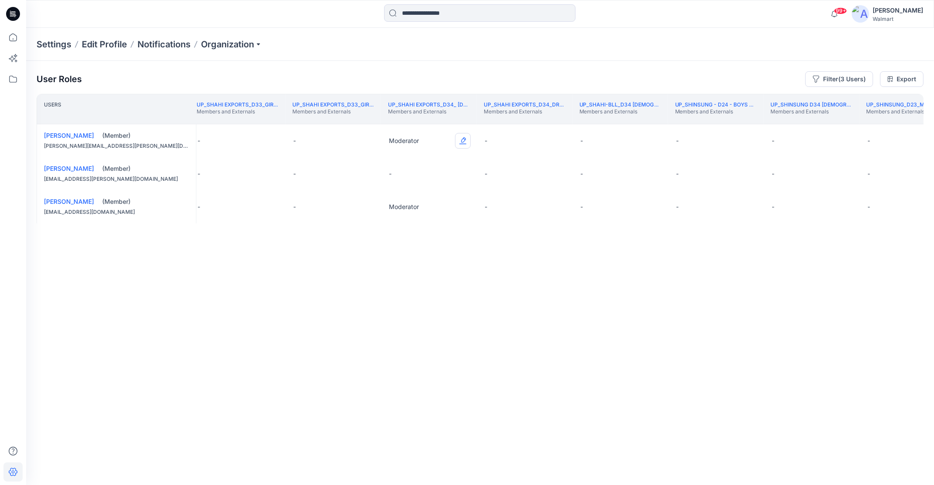
click at [463, 141] on button "Edit Role" at bounding box center [463, 141] width 16 height 16
click at [433, 163] on button "None" at bounding box center [421, 162] width 94 height 16
click at [900, 122] on th "UP_Shinsung_D23_Men's Active Members and Externals" at bounding box center [907, 109] width 96 height 30
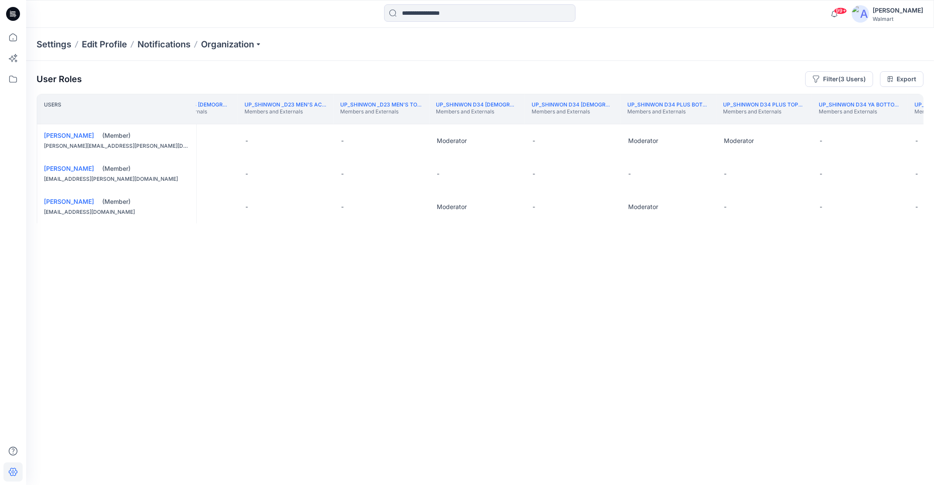
scroll to position [0, 216792]
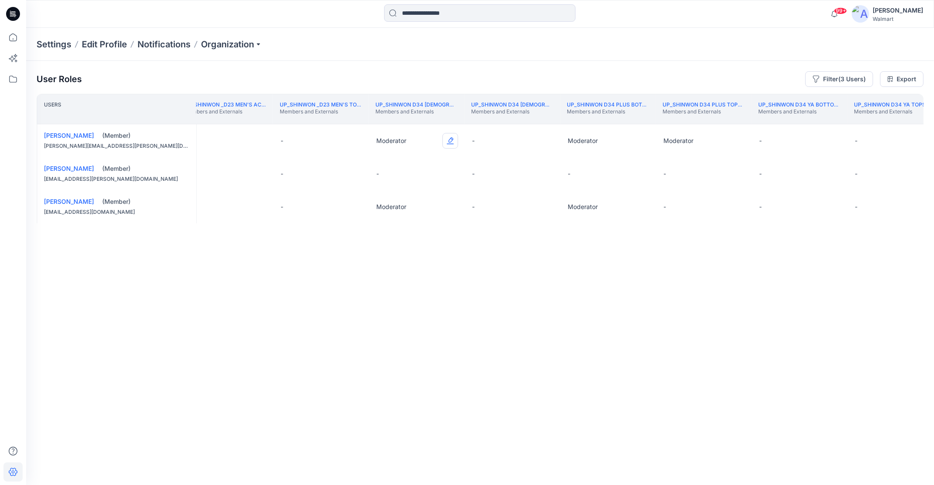
click at [451, 140] on button "Edit Role" at bounding box center [450, 141] width 16 height 16
click at [424, 163] on button "None" at bounding box center [409, 162] width 94 height 16
click at [915, 121] on th "UP_Shinwon D34 YA Tops Members and Externals" at bounding box center [895, 109] width 96 height 30
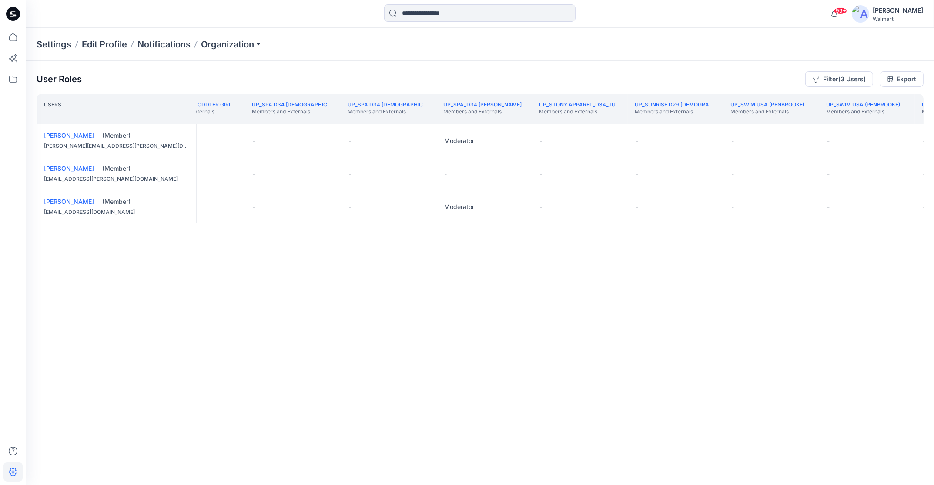
scroll to position [0, 218488]
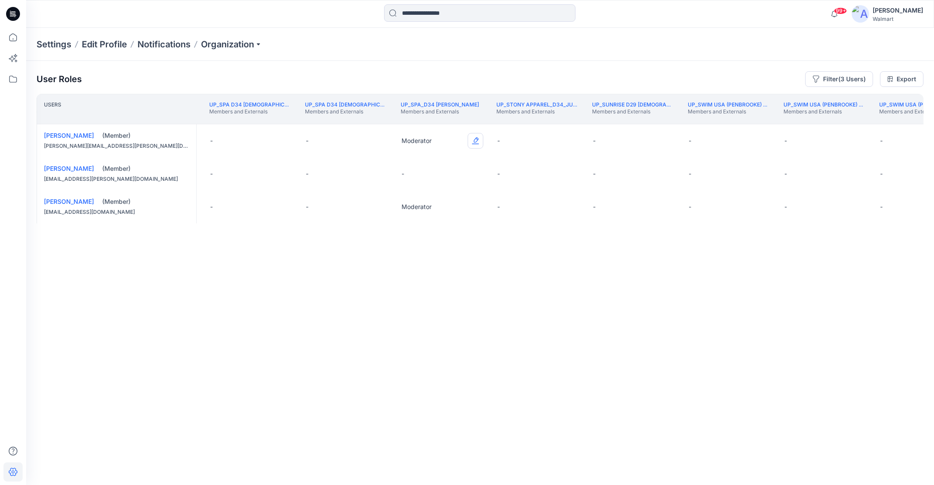
click at [477, 140] on button "Edit Role" at bounding box center [475, 141] width 16 height 16
click at [443, 160] on button "None" at bounding box center [434, 162] width 94 height 16
click at [914, 120] on th "UP_Swim USA (Penbrooke) D34 Time & Tru Swim Members and Externals" at bounding box center [920, 109] width 96 height 30
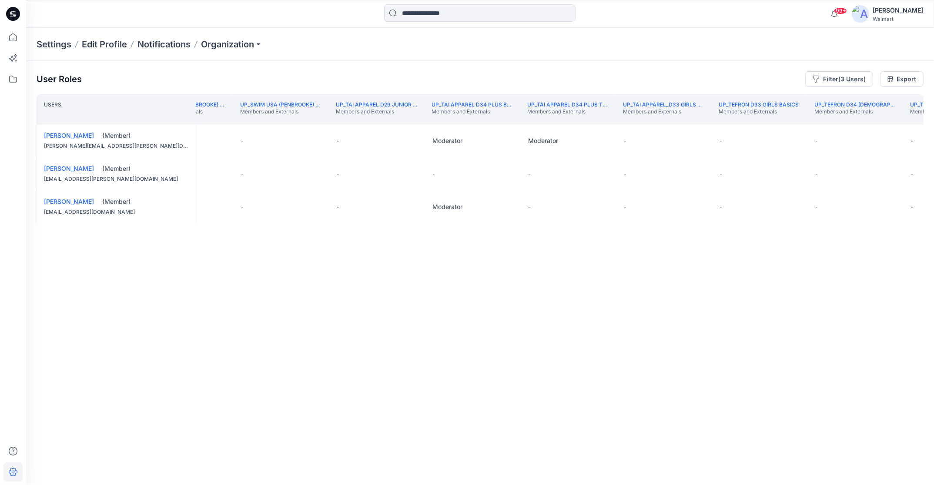
scroll to position [0, 219285]
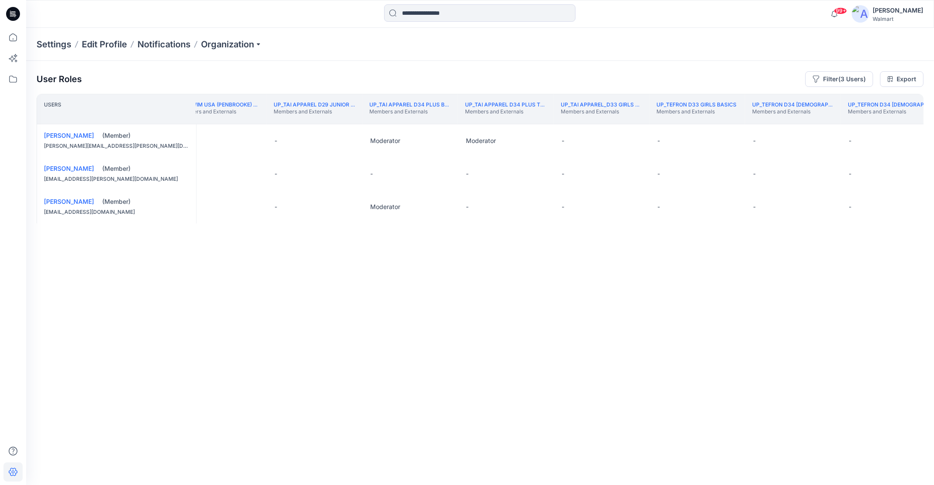
click at [911, 121] on th "UP_Tefron D34 [DEMOGRAPHIC_DATA] Outerwear Members and Externals" at bounding box center [889, 109] width 96 height 30
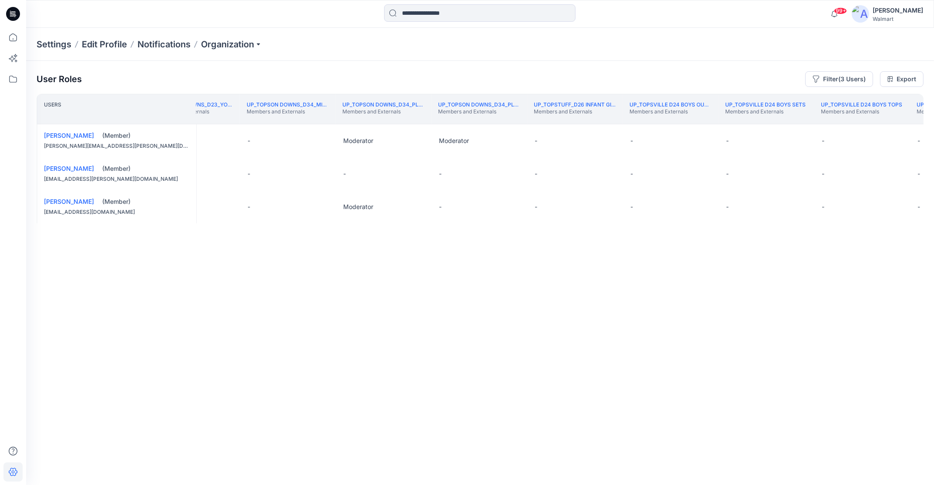
scroll to position [0, 221137]
click at [909, 118] on th "UP_Topsville D33 Girls Tops & Bottoms Members and Externals" at bounding box center [949, 109] width 96 height 30
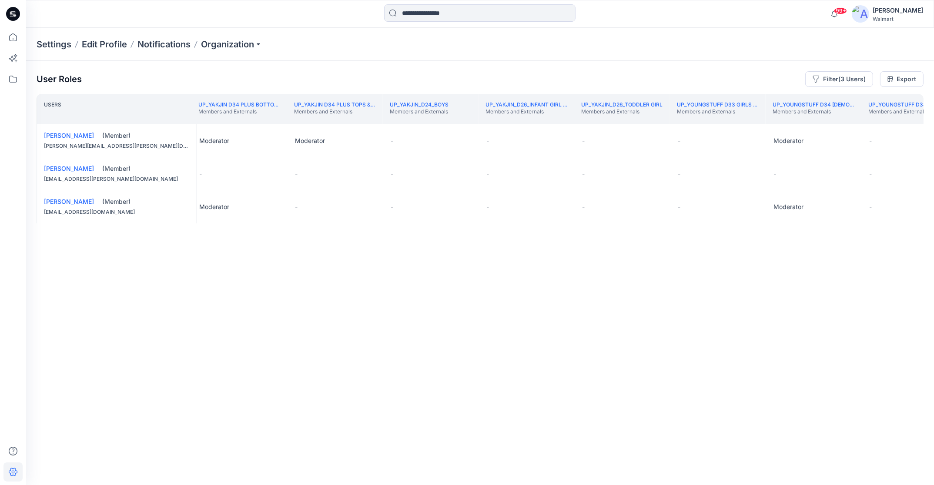
scroll to position [0, 223648]
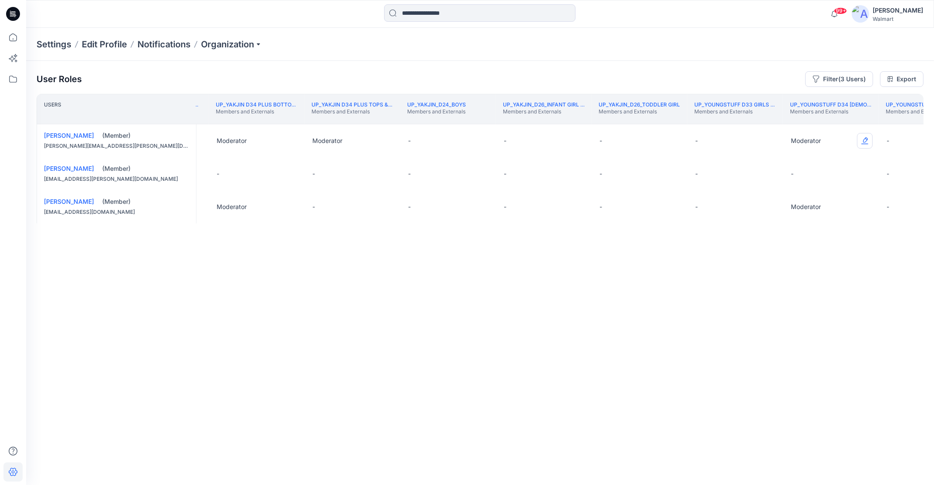
click at [867, 140] on button "Edit Role" at bounding box center [865, 141] width 16 height 16
click at [805, 165] on button "None" at bounding box center [823, 162] width 94 height 16
click at [914, 118] on th "UP_Youngstuff D34 [DEMOGRAPHIC_DATA] Dresses Members and Externals" at bounding box center [926, 109] width 96 height 30
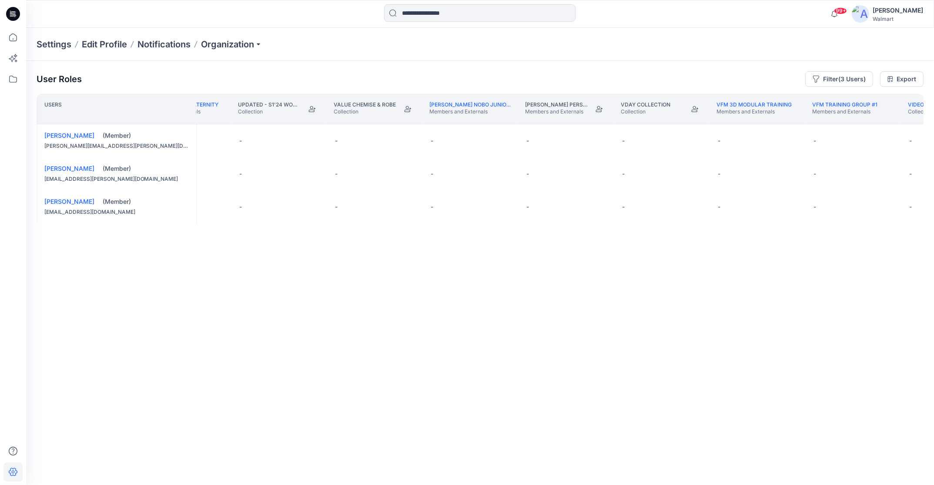
scroll to position [0, 224790]
click at [918, 120] on th "Video Collection Collection" at bounding box center [932, 109] width 96 height 30
click at [854, 80] on button "Filter (3 Users)" at bounding box center [839, 79] width 68 height 16
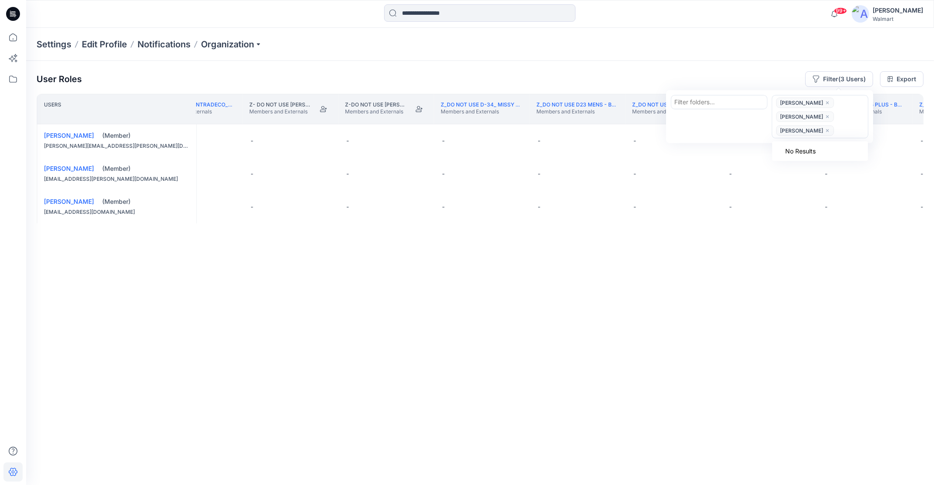
click at [836, 132] on div at bounding box center [850, 130] width 28 height 11
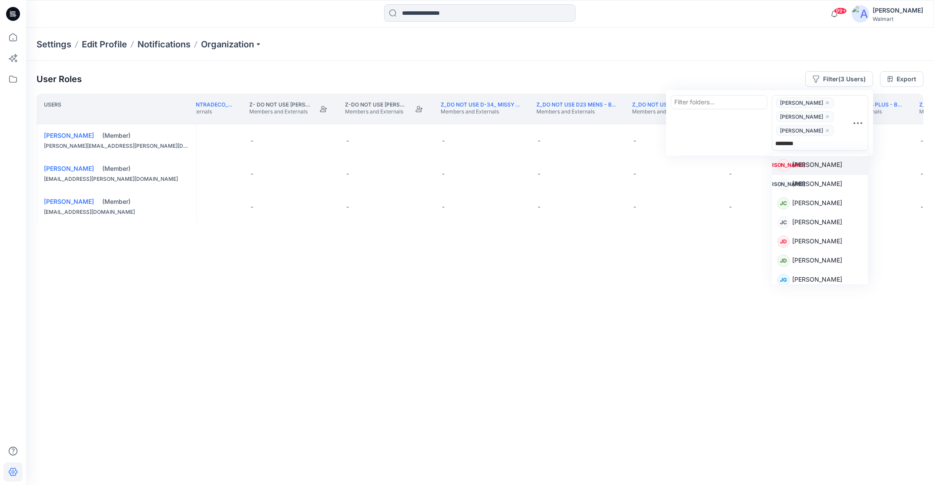
type input "********"
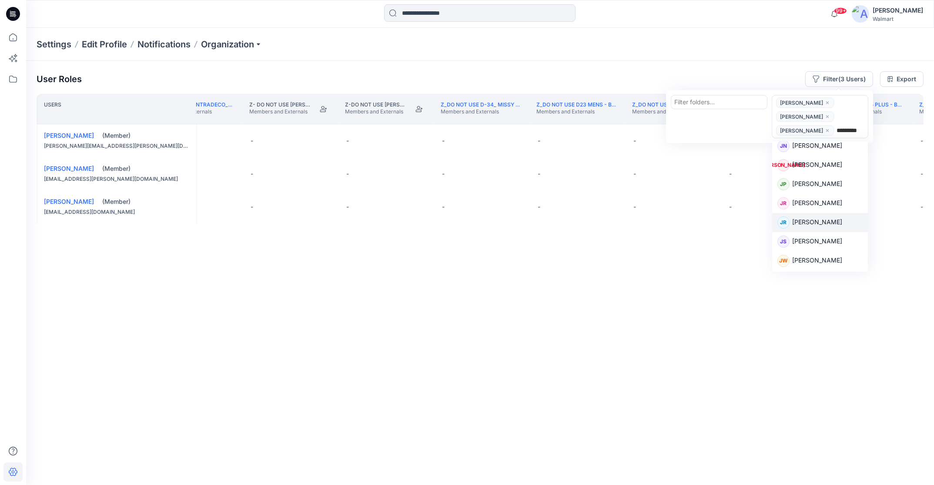
click at [833, 224] on div "JR [PERSON_NAME]" at bounding box center [819, 223] width 85 height 12
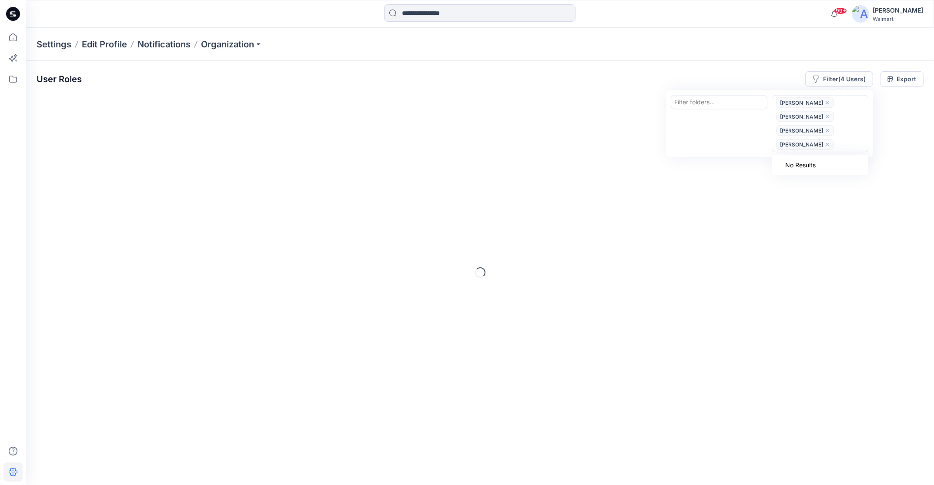
click at [842, 143] on div at bounding box center [850, 144] width 28 height 11
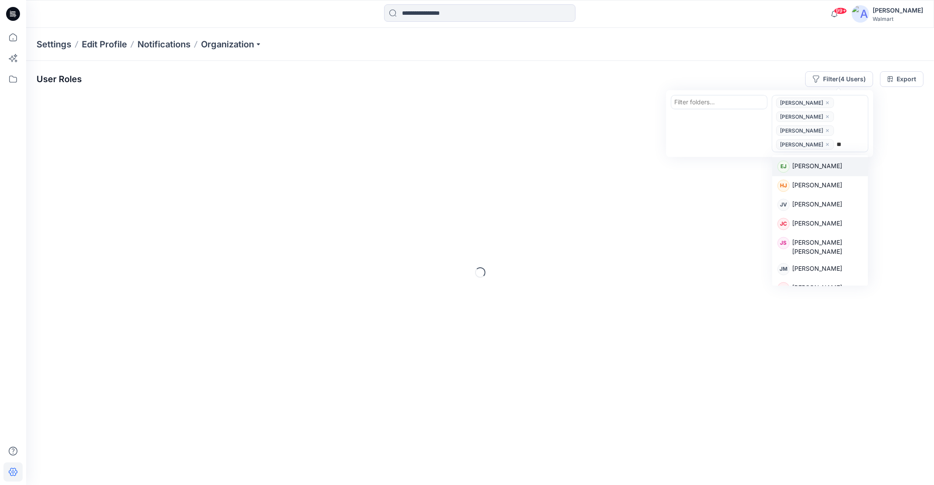
type input "***"
click at [831, 187] on p "[PERSON_NAME]" at bounding box center [817, 185] width 50 height 11
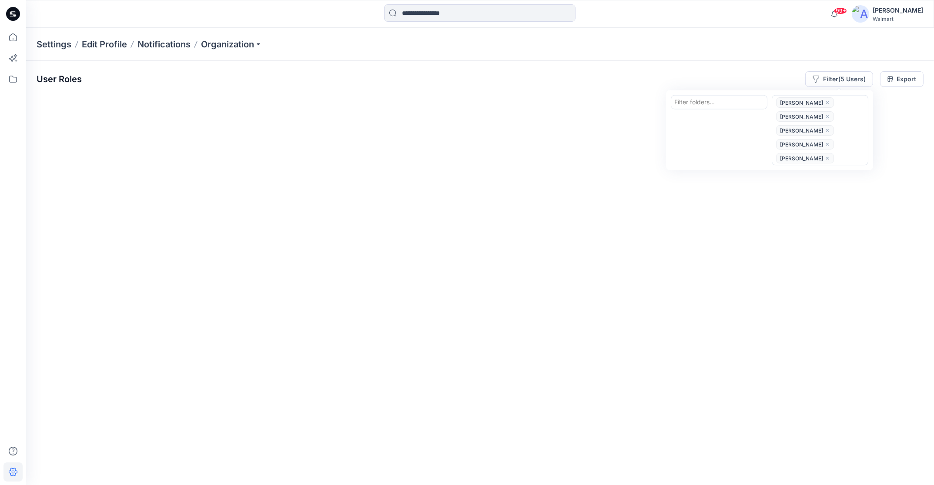
scroll to position [0, 229066]
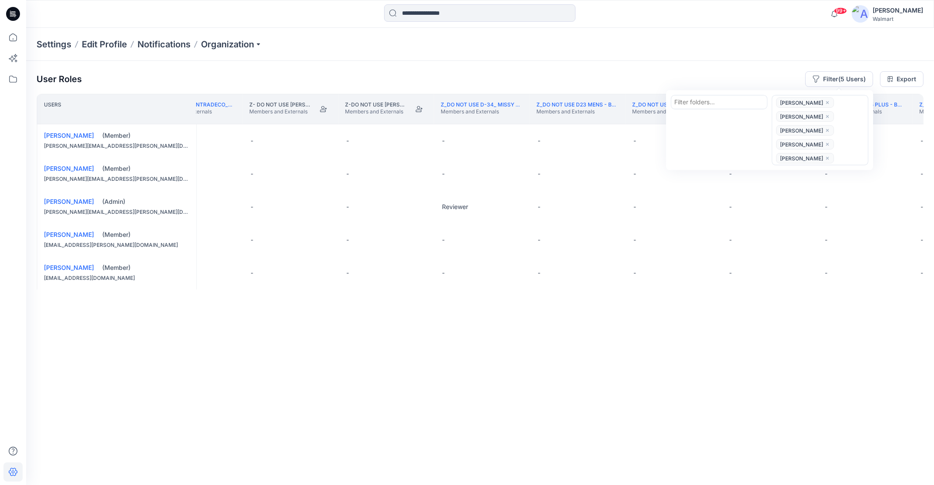
click at [223, 117] on th "Z- DO NOT USE Intradeco_D34_[DEMOGRAPHIC_DATA]_Active Members and Externals" at bounding box center [195, 109] width 96 height 30
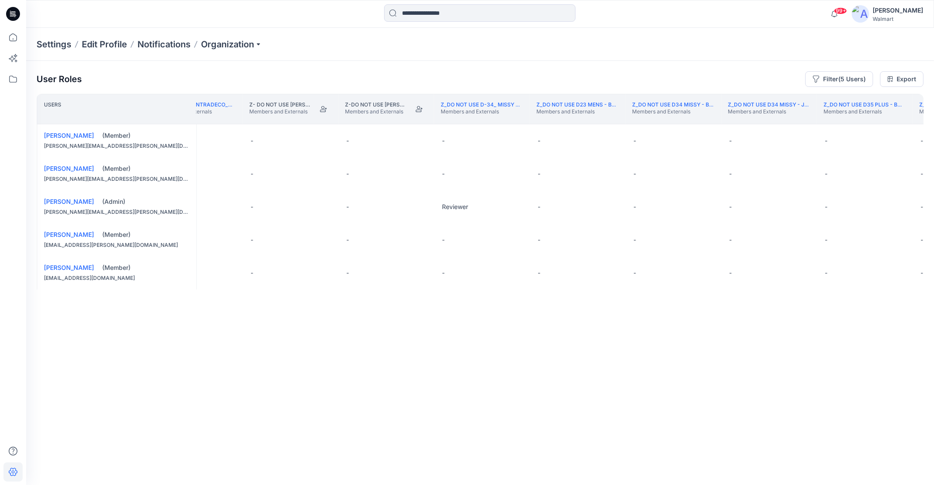
click at [228, 118] on th "Z- DO NOT USE Intradeco_D34_[DEMOGRAPHIC_DATA]_Active Members and Externals" at bounding box center [195, 109] width 96 height 30
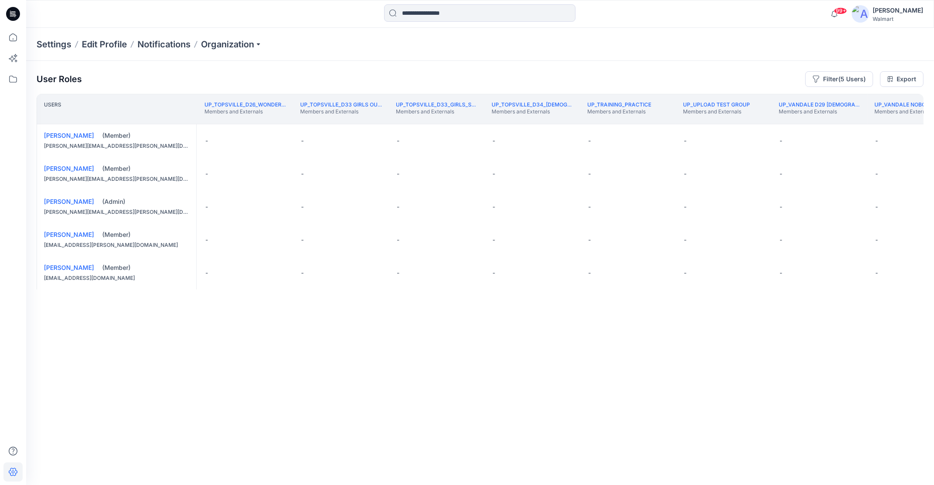
scroll to position [0, 222695]
click at [207, 117] on th "UP_Topsville_D26_Wonder Nation_Toddler Girl Members and Externals" at bounding box center [252, 109] width 96 height 30
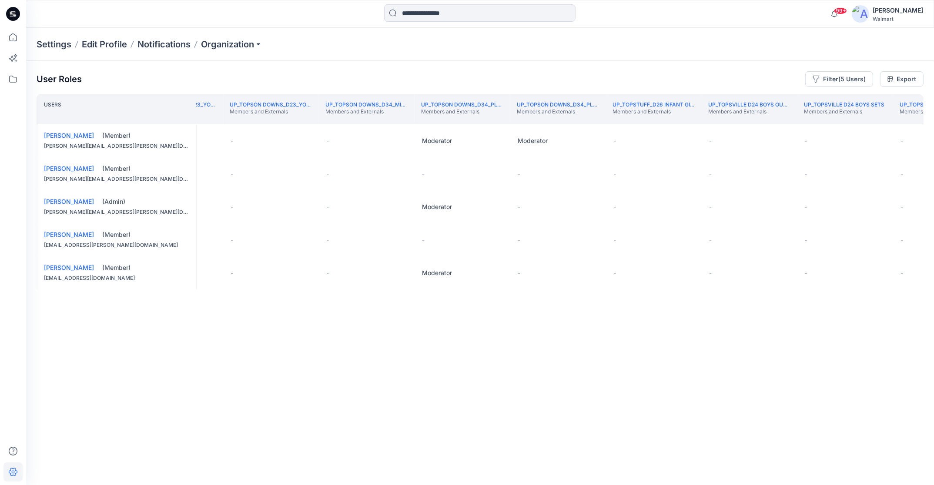
click at [207, 117] on th "UP_Topson Downs_D23_Young Men's Outerwear Members and Externals" at bounding box center [175, 109] width 96 height 30
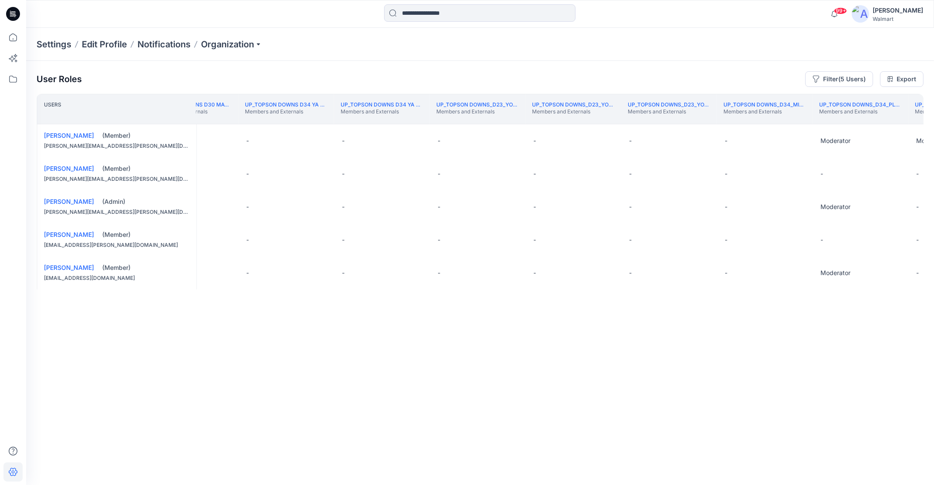
click at [207, 117] on th "UP_Topson Downs D30 Maternity Members and Externals" at bounding box center [191, 109] width 96 height 30
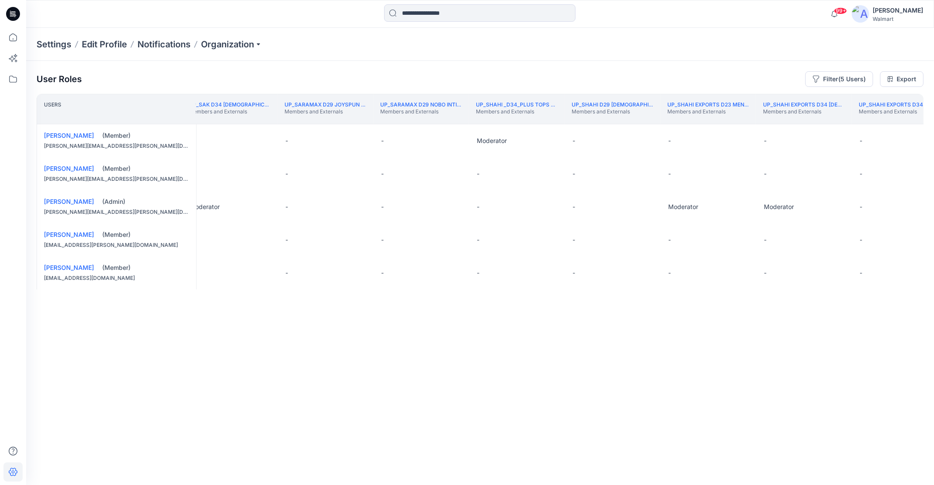
scroll to position [0, 214870]
click at [250, 121] on th "UP_SAK D34 [DEMOGRAPHIC_DATA] Sweater Members and Externals" at bounding box center [233, 109] width 96 height 30
click at [901, 121] on th "UP_Shahi Exports D34 NOBO YA Adult Tops & Dress Members and Externals" at bounding box center [903, 109] width 96 height 30
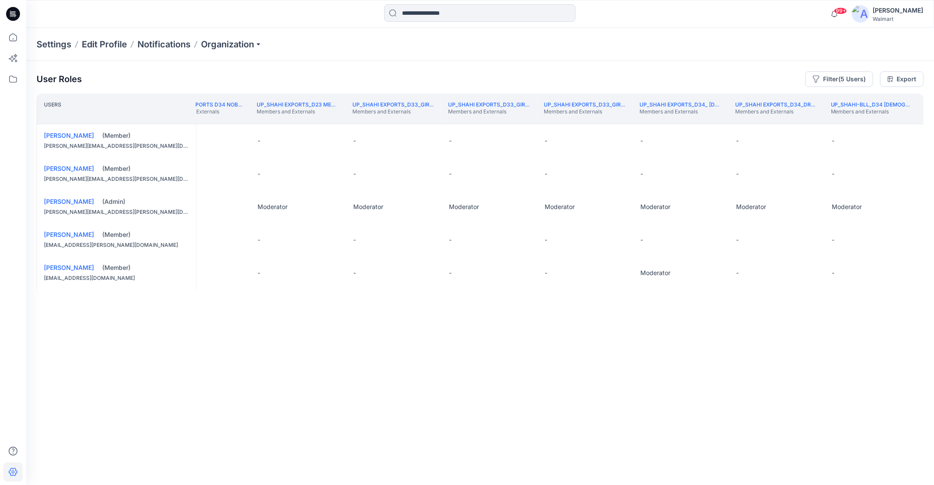
scroll to position [0, 215597]
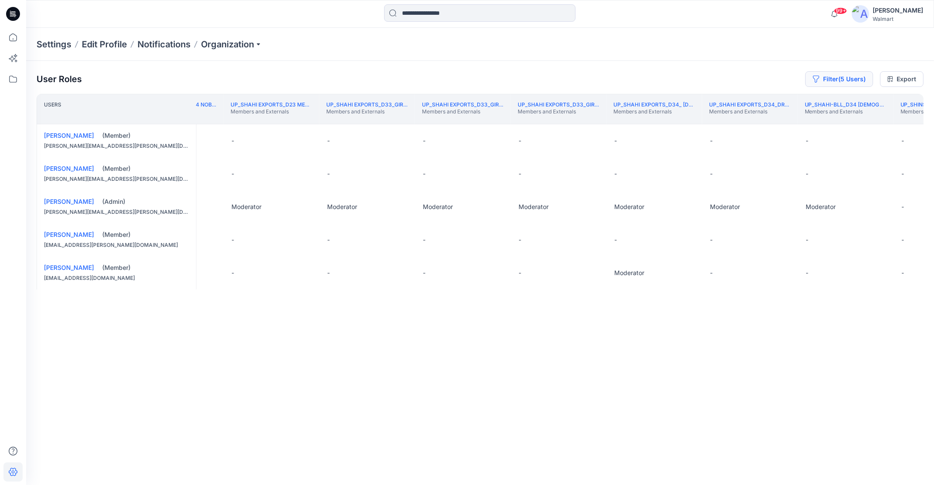
click at [863, 80] on button "Filter (5 Users)" at bounding box center [839, 79] width 68 height 16
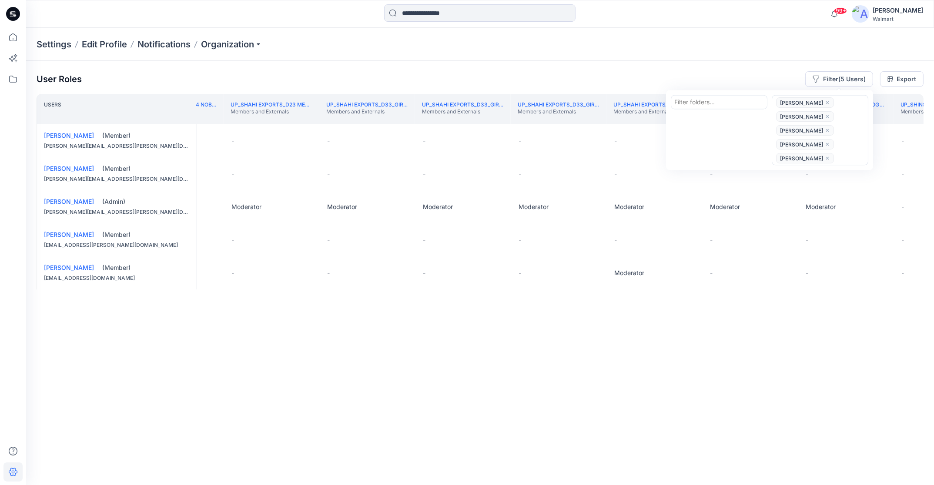
click at [826, 144] on icon "close" at bounding box center [827, 144] width 3 height 3
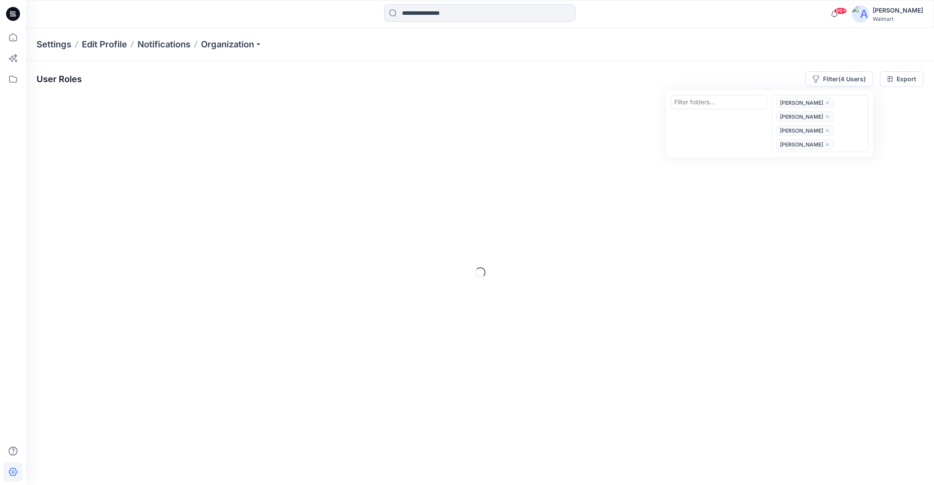
click at [826, 144] on icon "close" at bounding box center [827, 144] width 3 height 3
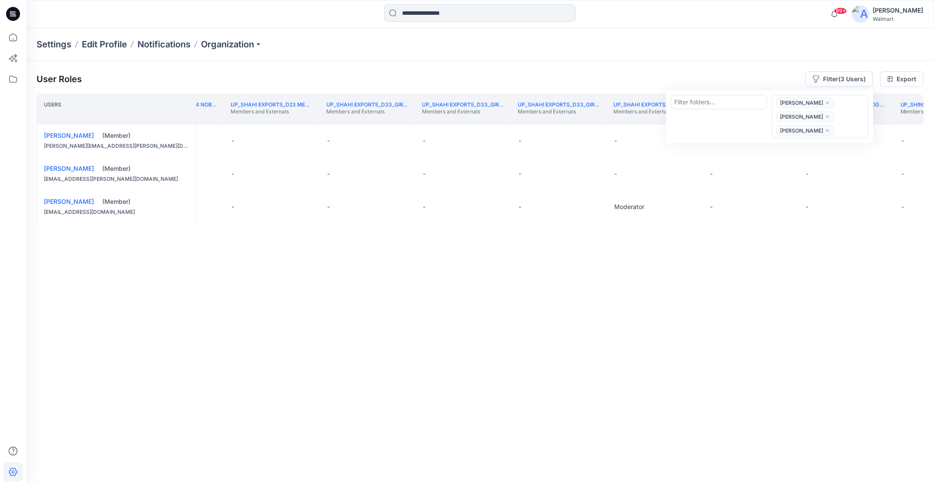
drag, startPoint x: 544, startPoint y: 78, endPoint x: 547, endPoint y: 74, distance: 4.6
click at [543, 78] on div "User Roles Filter (3 Users) Filter folders... option [PERSON_NAME], deselected.…" at bounding box center [480, 79] width 887 height 16
click at [289, 119] on th "UP_Shahi Exports_D23 Mens Bottoms Members and Externals" at bounding box center [272, 109] width 96 height 30
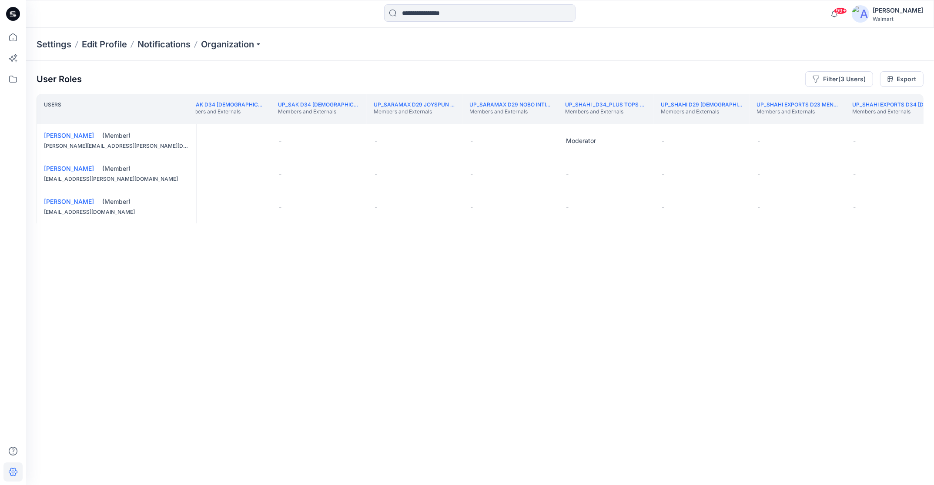
scroll to position [0, 214662]
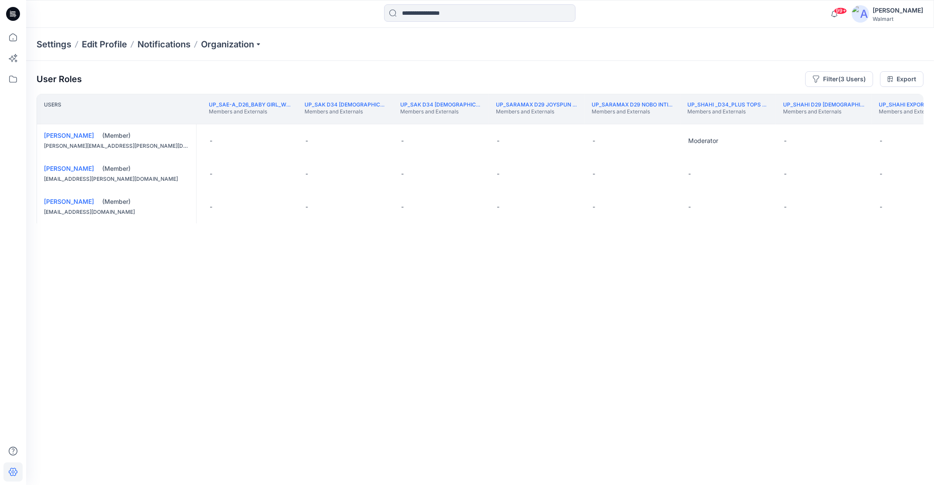
click at [289, 119] on th "UP_Sae-a_D26_Baby Girl_Wonder Nation Members and Externals" at bounding box center [250, 109] width 96 height 30
click at [274, 114] on div "UP_Sae-A D34_YA_Bottoms Members and Externals" at bounding box center [239, 109] width 82 height 16
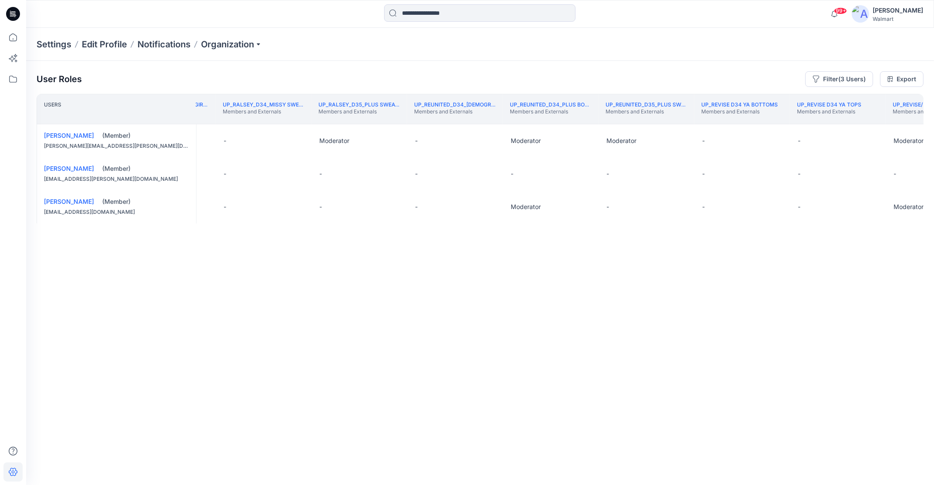
scroll to position [0, 210905]
click at [216, 117] on th "UP_Rainbow West_D33_Girls Swim Members and Externals" at bounding box center [180, 109] width 96 height 30
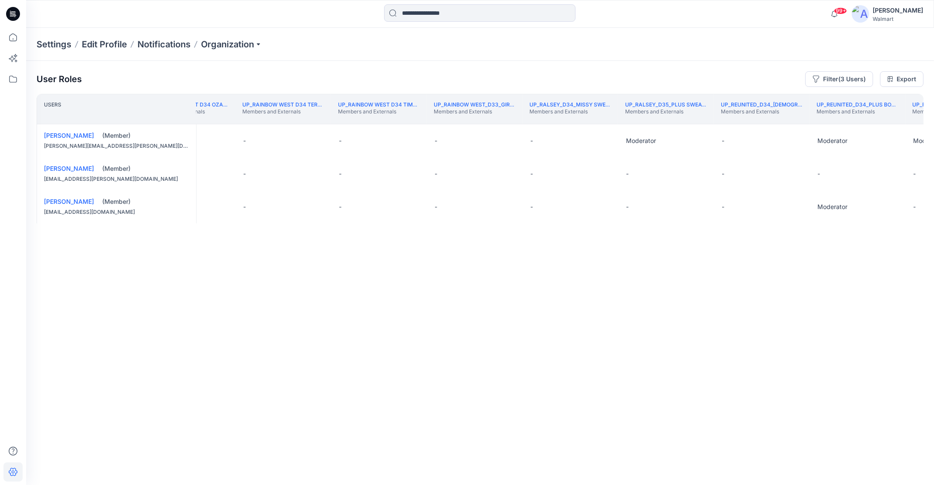
click at [216, 117] on th "UP_Rainbow West D34 Ozark Trail Swim Members and Externals" at bounding box center [188, 109] width 96 height 30
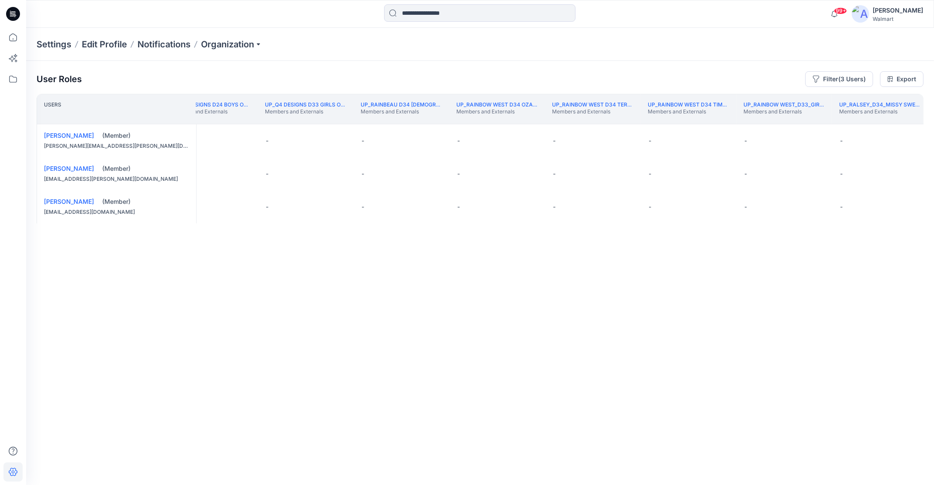
scroll to position [0, 210230]
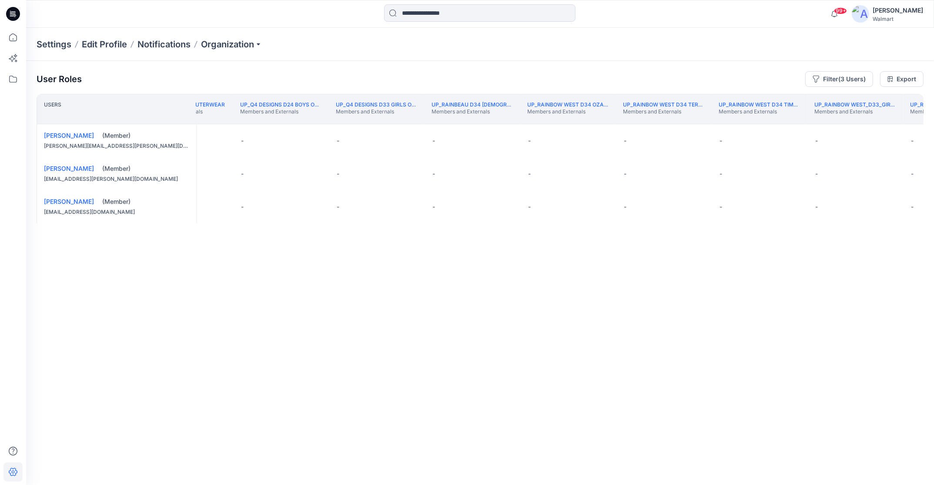
click at [216, 117] on th "UP_Q4 D23 Mens Outerwear Members and Externals" at bounding box center [185, 109] width 96 height 30
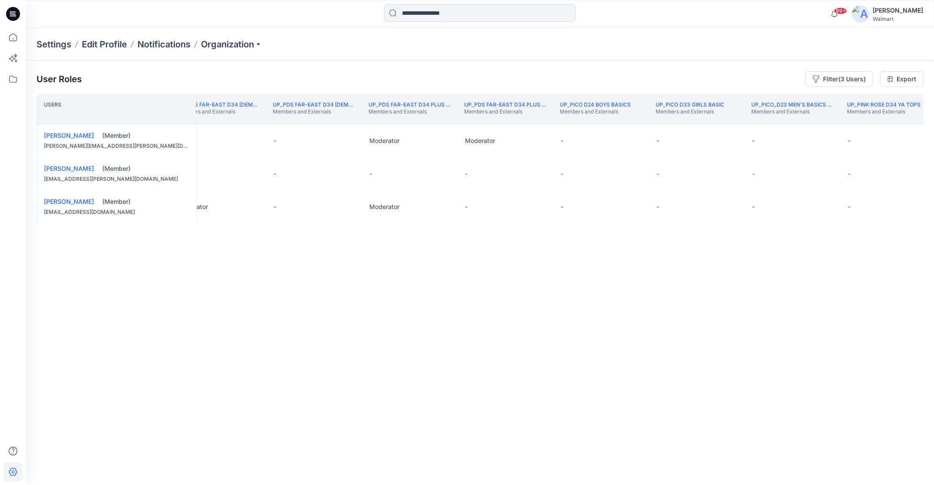
scroll to position [0, 208830]
click at [237, 119] on th "UP_PDS Far-East D23 YM's Tops Members and Externals" at bounding box center [213, 109] width 96 height 30
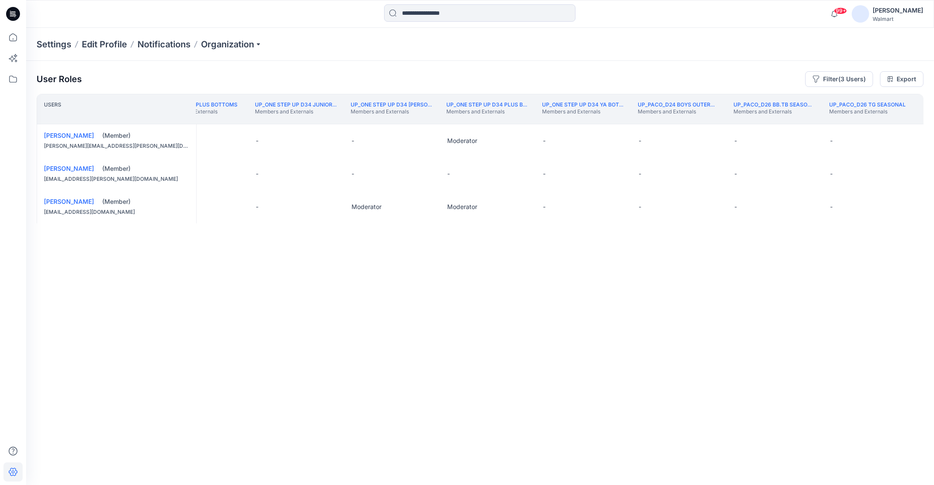
scroll to position [0, 205140]
click at [239, 121] on th "UP_OJG_D35_Plus Bottoms Members and Externals" at bounding box center [205, 109] width 96 height 30
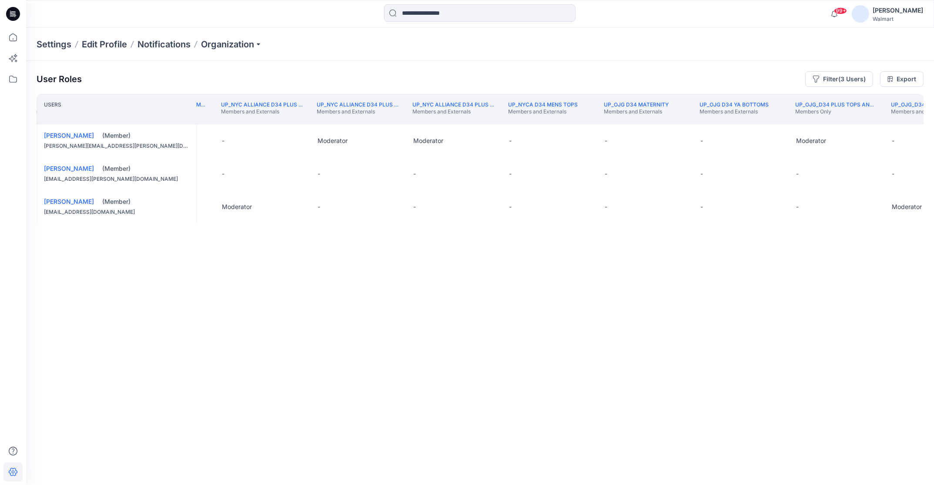
scroll to position [0, 204205]
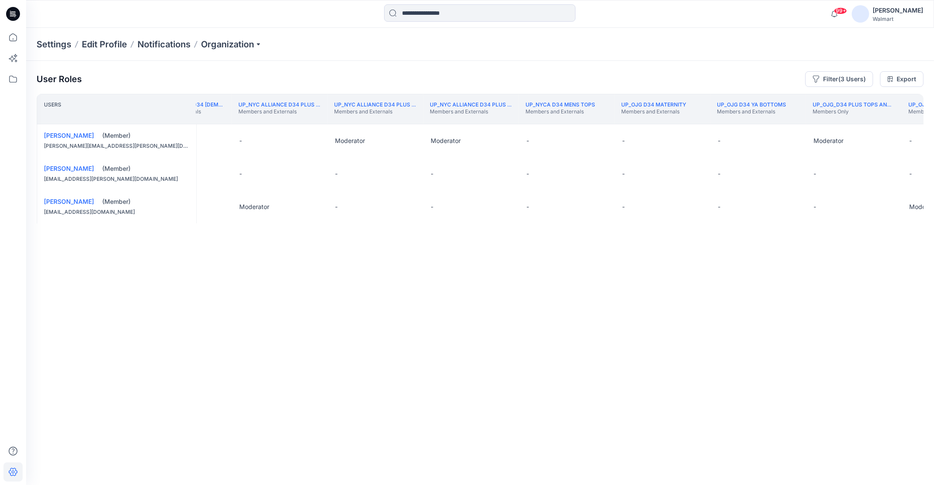
click at [276, 117] on th "UP_NYC Alliance D34 Plus Bottoms Members and Externals" at bounding box center [279, 109] width 96 height 30
click at [277, 117] on th "UP_NYC Alliance D34 Plus Bottoms Members and Externals" at bounding box center [279, 109] width 96 height 30
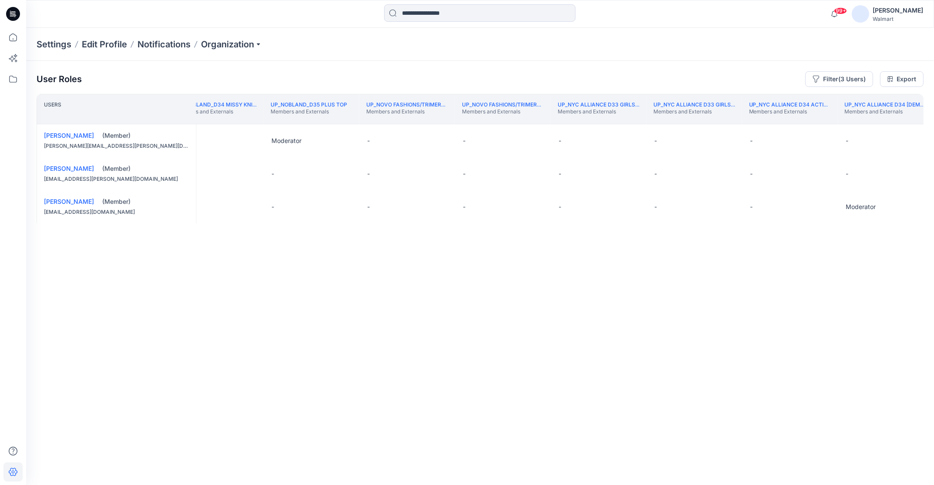
scroll to position [0, 203028]
click at [265, 120] on th "UP_Nobland_D34 Missy Knit Tops Members and Externals" at bounding box center [308, 109] width 96 height 30
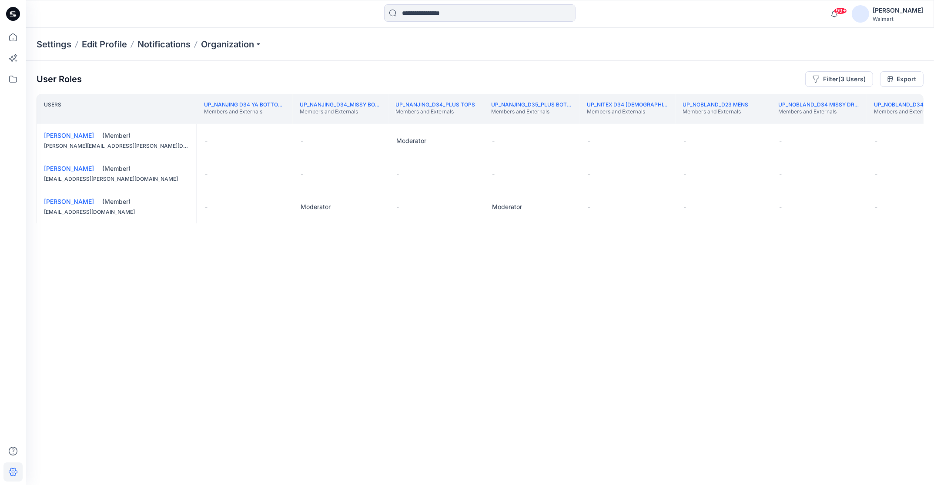
click at [265, 120] on th "UP_Nanjing D34 YA Bottoms Members and Externals" at bounding box center [245, 109] width 96 height 30
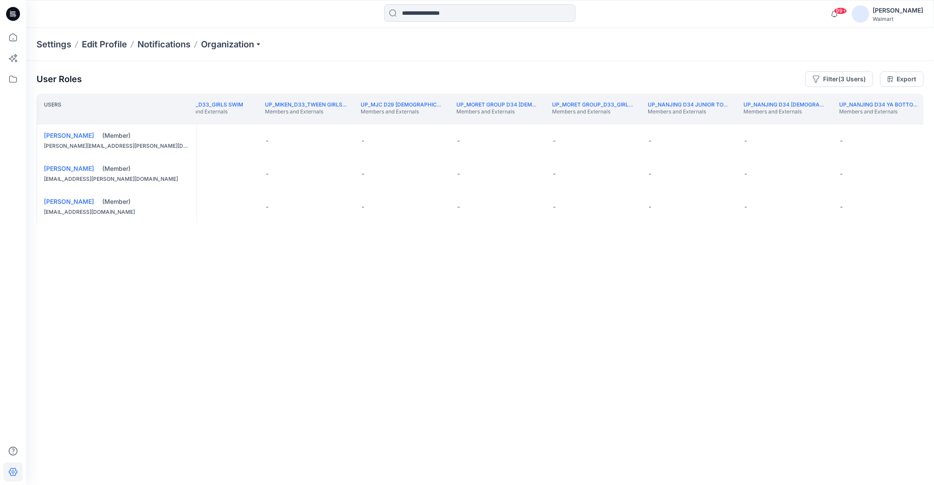
scroll to position [0, 201782]
click at [296, 119] on th "UP_Miken_D33_Tween Girls Swim Members and Externals" at bounding box center [312, 109] width 96 height 30
click at [344, 177] on button "Edit Role" at bounding box center [345, 174] width 16 height 16
click at [304, 241] on button "Moderator" at bounding box center [304, 242] width 94 height 16
click at [252, 171] on button "Edit Role" at bounding box center [250, 174] width 16 height 16
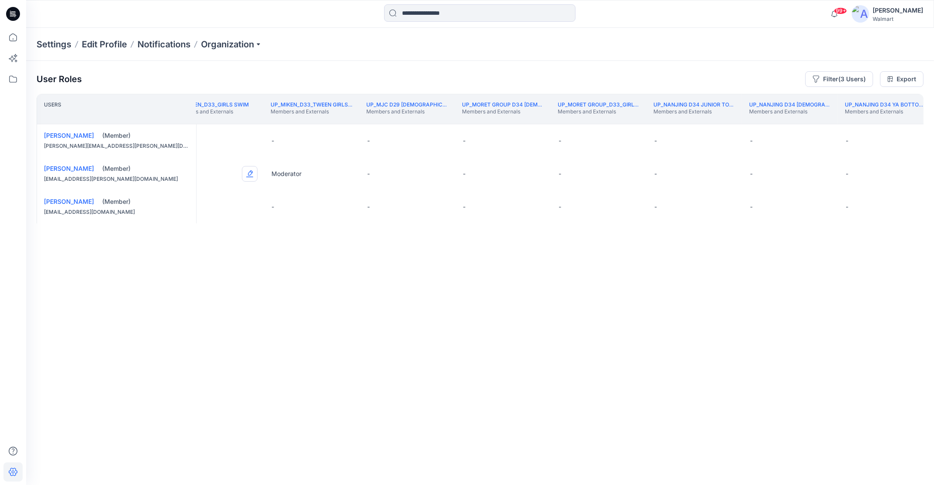
click at [252, 175] on button "Edit Role" at bounding box center [250, 174] width 16 height 16
click at [199, 244] on button "Moderator" at bounding box center [208, 242] width 94 height 16
click at [907, 119] on th "UP_Nanjing D34 YA Bottoms Members and Externals" at bounding box center [885, 109] width 96 height 30
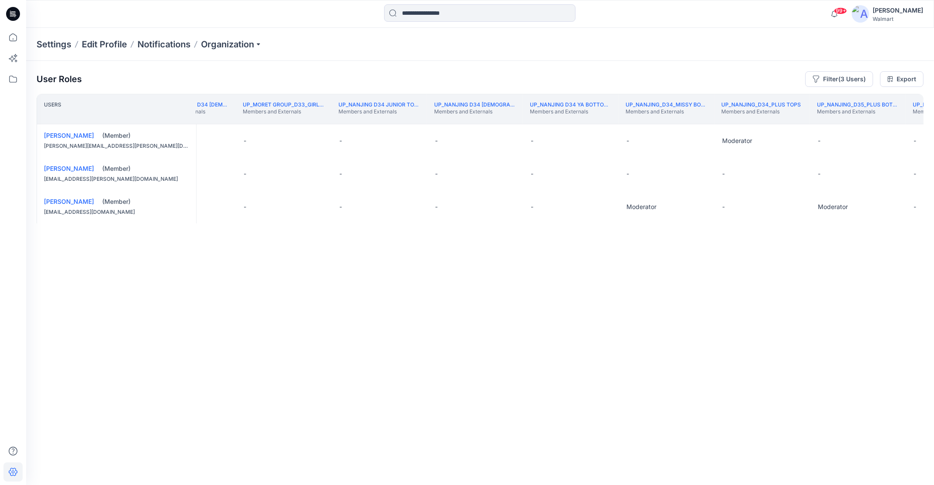
scroll to position [0, 202232]
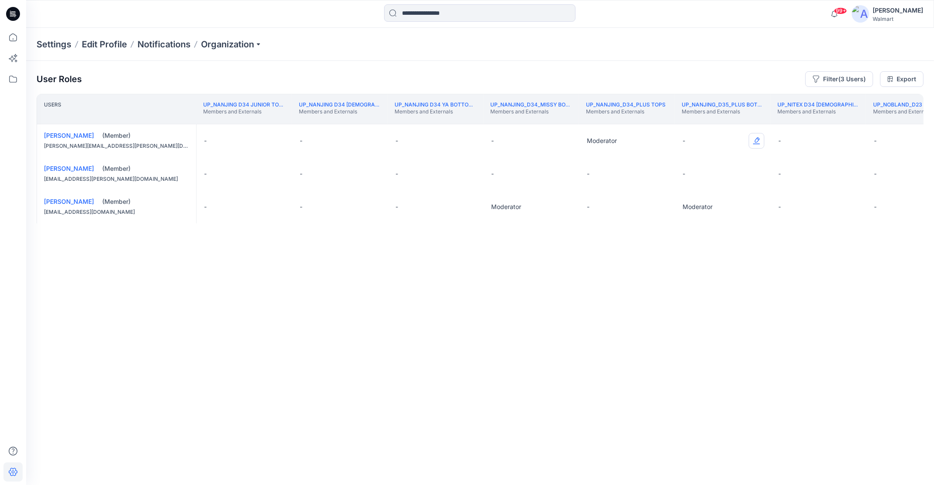
click at [759, 141] on button "Edit Role" at bounding box center [756, 141] width 16 height 16
click at [717, 211] on button "Moderator" at bounding box center [715, 209] width 94 height 16
click at [852, 117] on div "UP_Nitex D34 Ladies Active Members and Externals" at bounding box center [818, 109] width 82 height 16
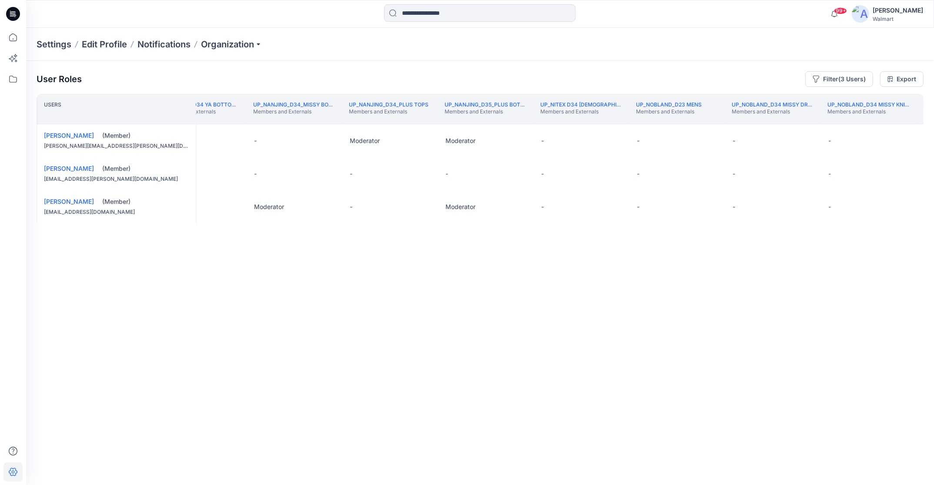
scroll to position [0, 202543]
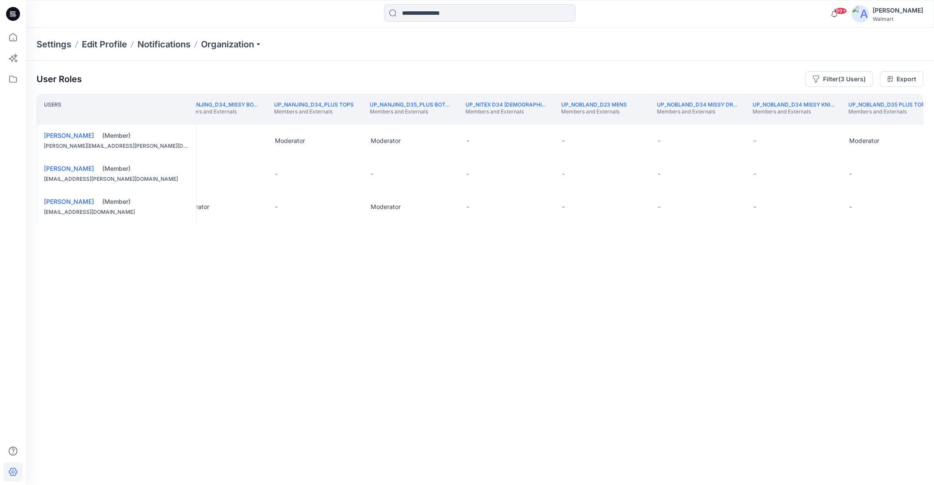
click at [883, 123] on th "UP_Nobland_D35 Plus Top Members and Externals" at bounding box center [889, 109] width 96 height 30
click at [913, 119] on th "UP_NYC Alliance D34 Ladies Knit Tops Members and Externals" at bounding box center [884, 109] width 96 height 30
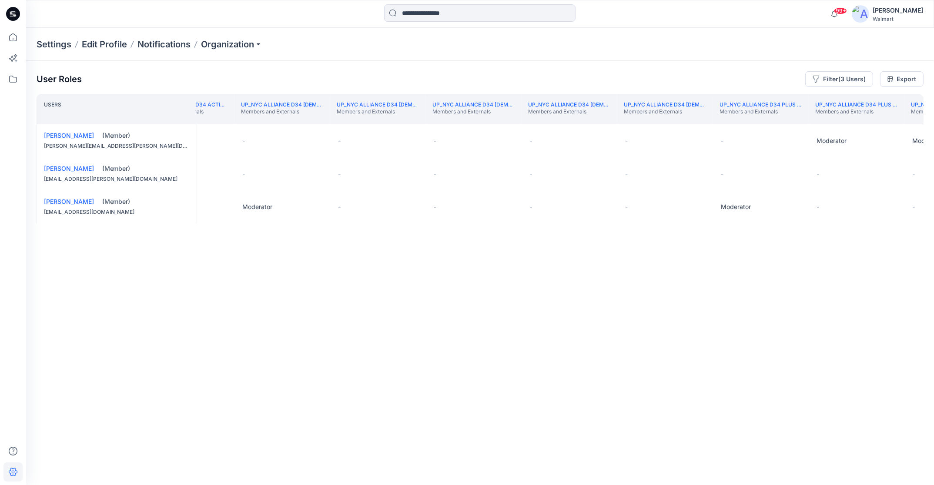
scroll to position [0, 203807]
click at [713, 140] on button "Edit Role" at bounding box center [712, 141] width 16 height 16
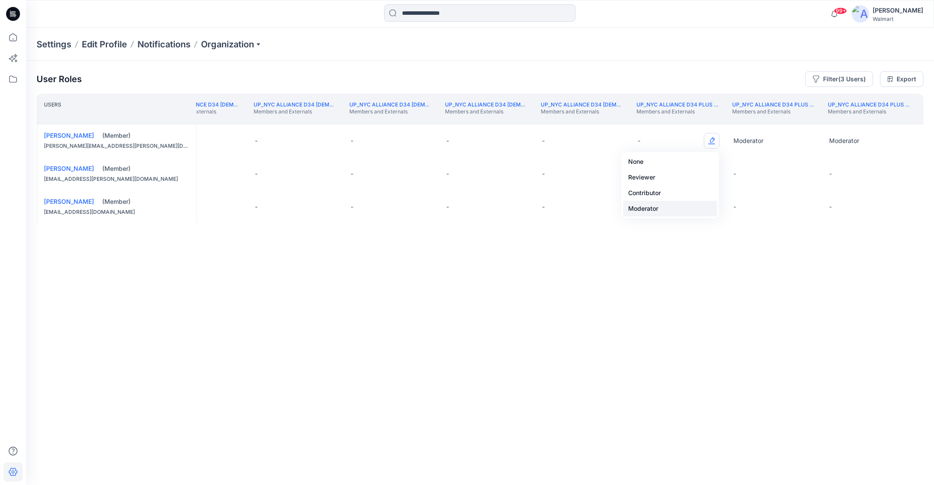
click at [682, 207] on button "Moderator" at bounding box center [670, 209] width 94 height 16
click at [907, 121] on th "UP_NYC Alliance D34 Plus Tops, Sweaters and Dresses Members and Externals" at bounding box center [869, 109] width 96 height 30
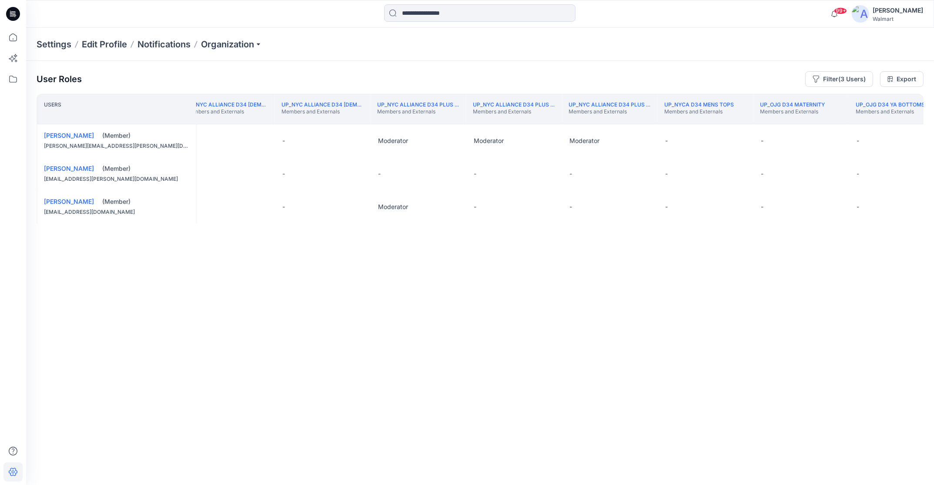
click at [914, 122] on th "UP_OJG D34 YA Bottoms Members and Externals" at bounding box center [896, 109] width 96 height 30
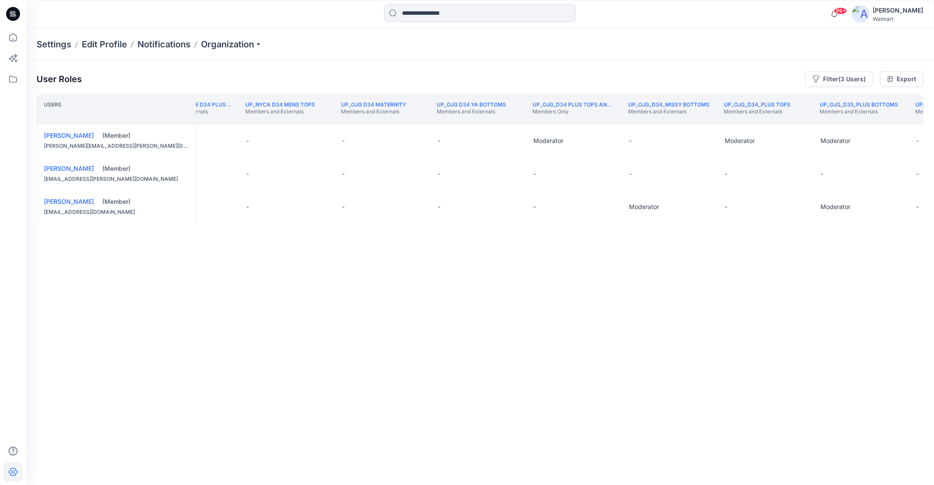
scroll to position [0, 204551]
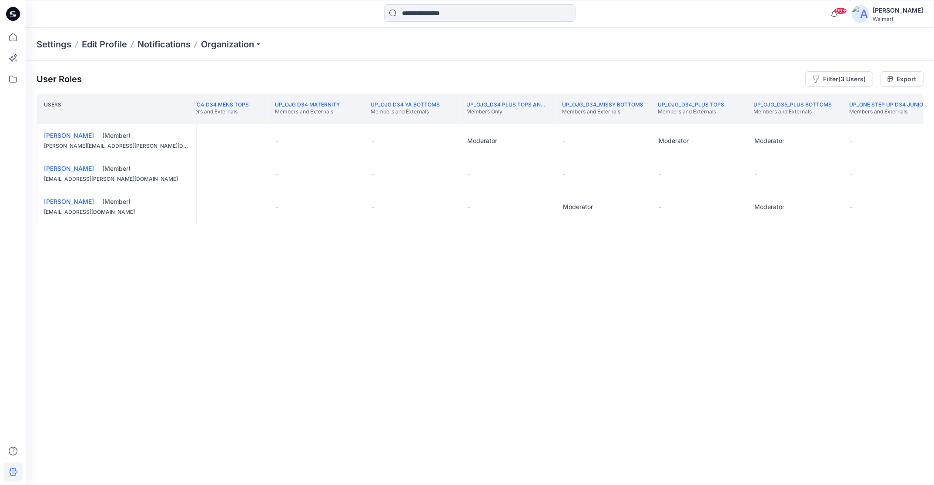
click at [222, 121] on th "UP_NYCA D34 Mens Tops Members and Externals" at bounding box center [220, 109] width 96 height 30
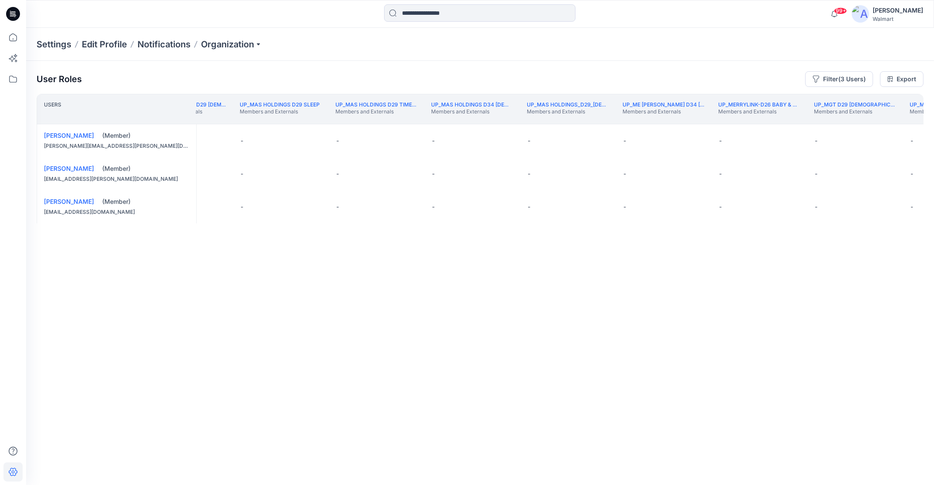
click at [222, 121] on th "UP_MAS HOLDINGS D29 Ladies NOBO Intimates Members and Externals" at bounding box center [185, 109] width 96 height 30
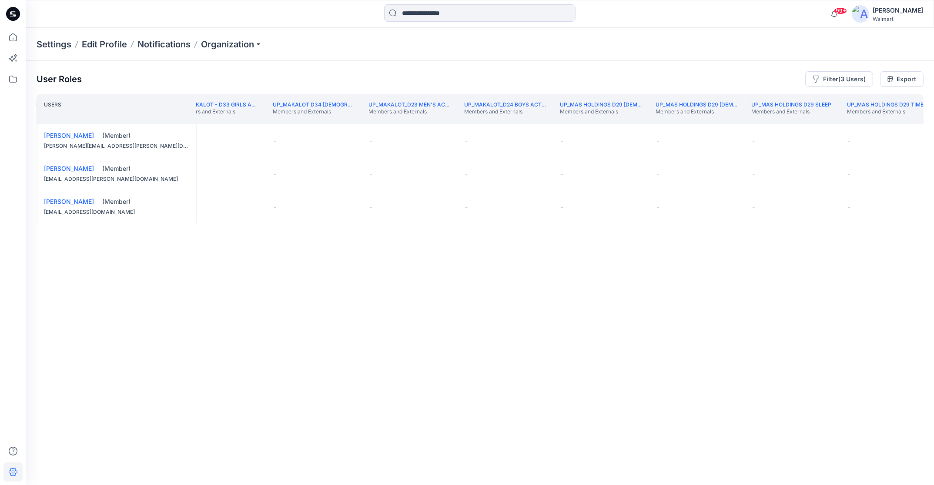
scroll to position [0, 200206]
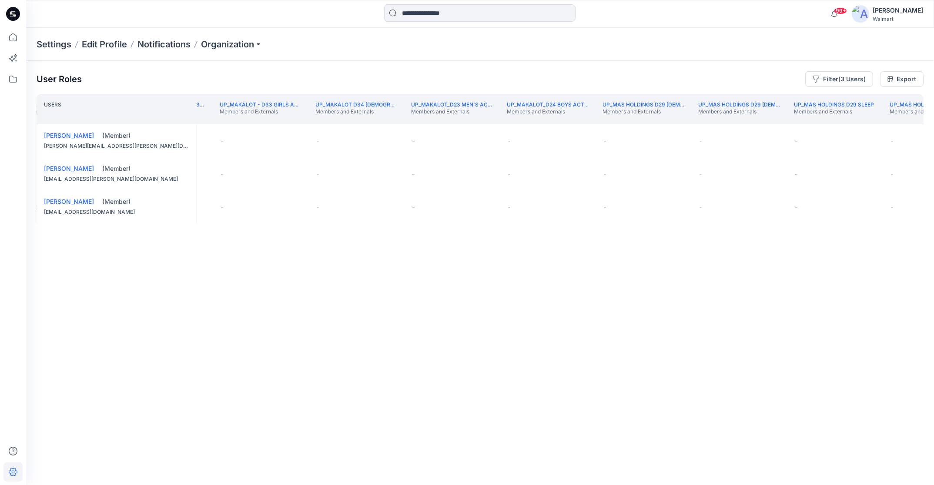
click at [222, 121] on th "UP_Makalot - D33 Girls Active Members and Externals" at bounding box center [261, 109] width 96 height 30
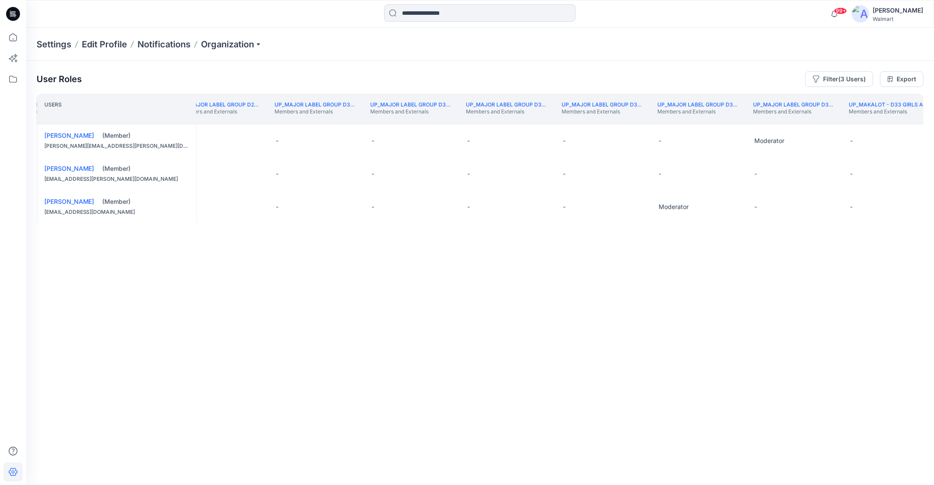
scroll to position [0, 199531]
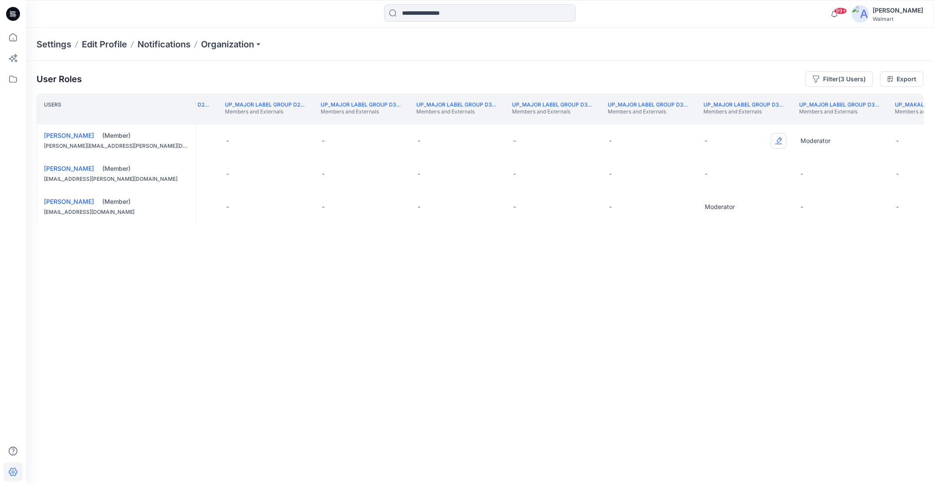
click at [779, 139] on button "Edit Role" at bounding box center [779, 141] width 16 height 16
click at [743, 210] on button "Moderator" at bounding box center [737, 209] width 94 height 16
click at [905, 119] on th "UP_Makalot - D33 Girls Active Members and Externals" at bounding box center [936, 109] width 96 height 30
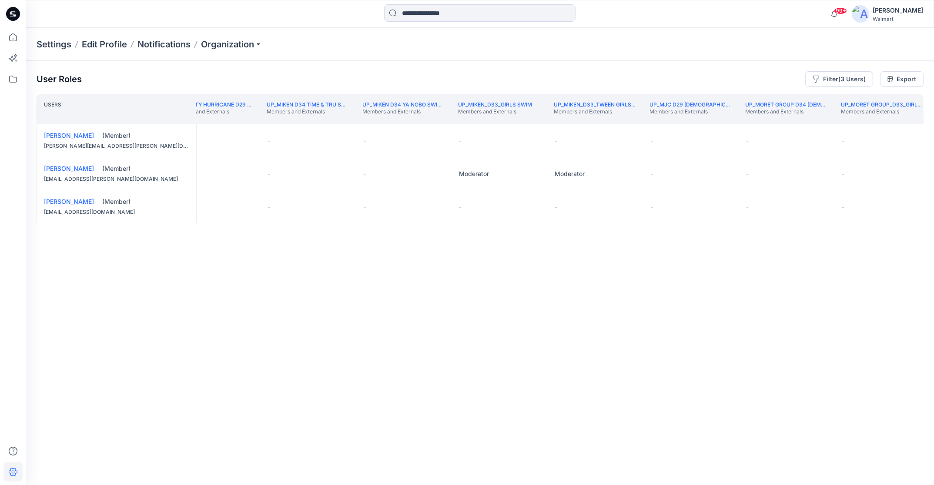
scroll to position [0, 201505]
click at [237, 120] on th "UP_Mighty Hurricane D29 Ladies Sleep Members and Externals" at bounding box center [206, 109] width 96 height 30
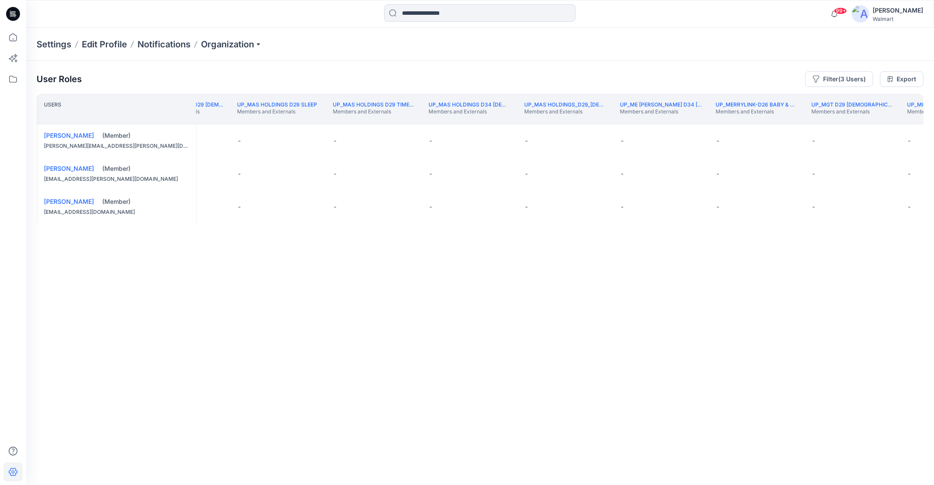
scroll to position [0, 200777]
click at [268, 120] on th "UP_MAS Holdings D29 Sleep Members and Externals" at bounding box center [263, 109] width 96 height 30
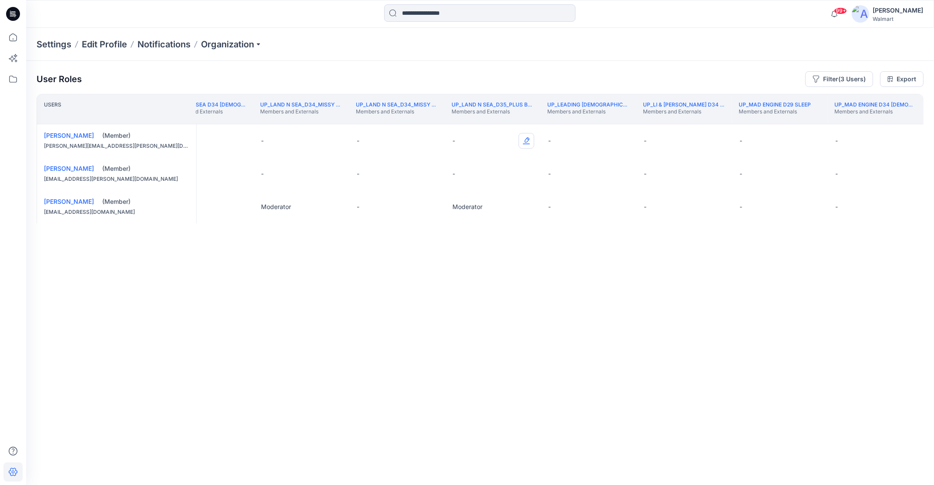
click at [527, 142] on button "Edit Role" at bounding box center [526, 141] width 16 height 16
click at [478, 208] on button "Moderator" at bounding box center [485, 209] width 94 height 16
click at [241, 120] on th "UP_Land N Sea D34 Ladies Jackets/Blazers Members and Externals" at bounding box center [205, 109] width 96 height 30
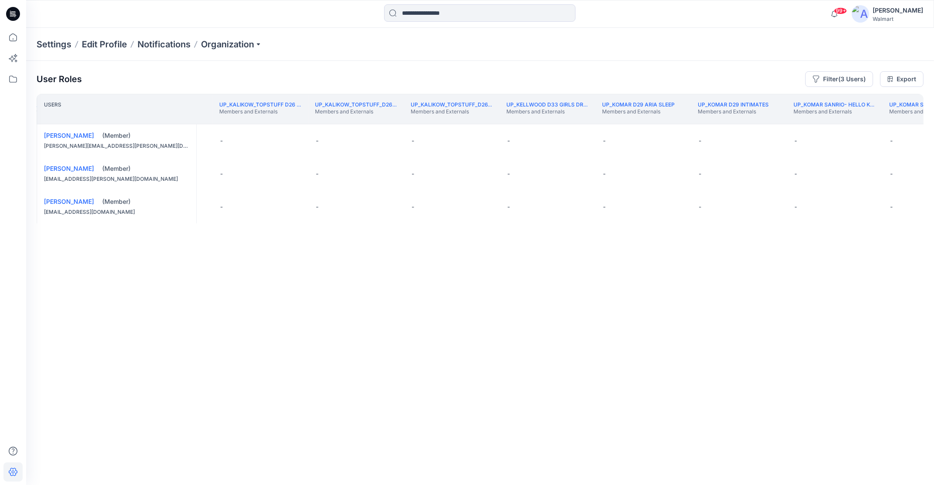
click at [237, 120] on th "UP_Kalikow_Topstuff D26 Toddler Boy Members and Externals" at bounding box center [260, 109] width 96 height 30
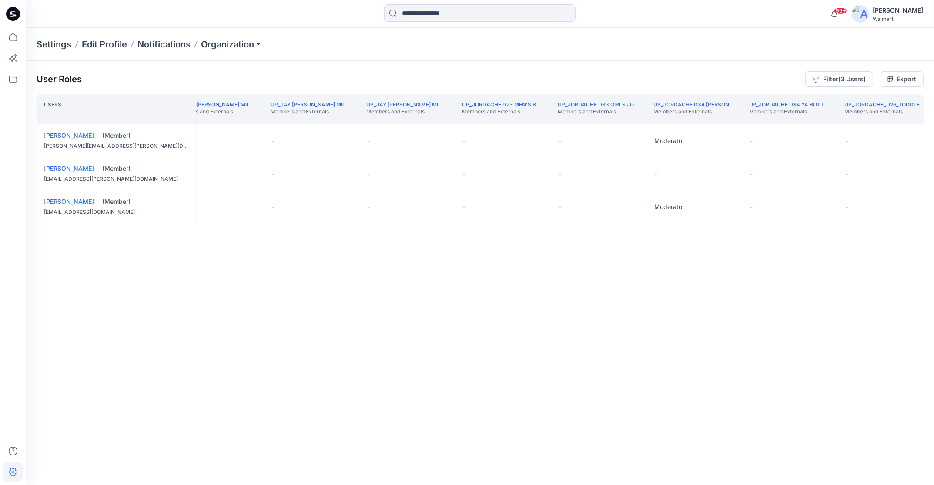
scroll to position [0, 194701]
click at [886, 119] on th "UP_Jordache_D26_Toddler Boy Members and Externals" at bounding box center [887, 109] width 96 height 30
click at [922, 138] on button "Edit Role" at bounding box center [920, 141] width 16 height 16
click at [879, 162] on button "None" at bounding box center [879, 162] width 94 height 16
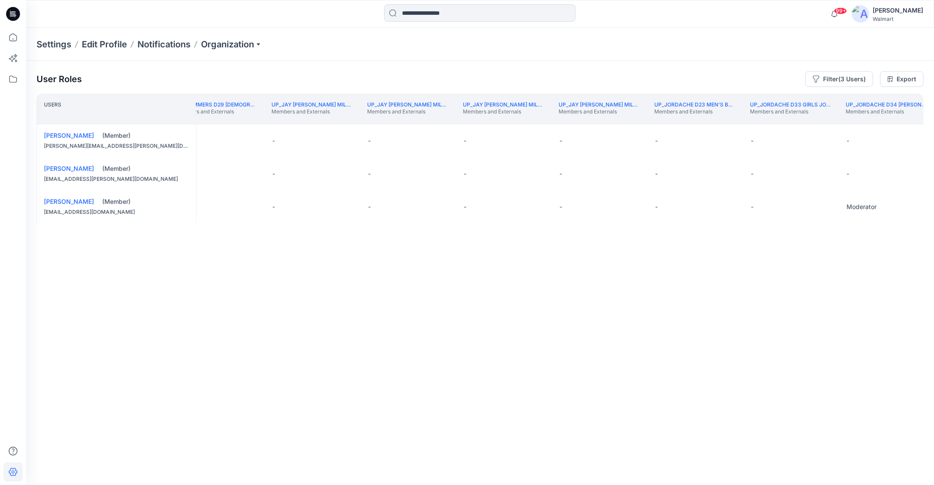
click at [224, 120] on th "UP_Jammers D29 Ladies Sleep Members and Externals" at bounding box center [217, 109] width 96 height 30
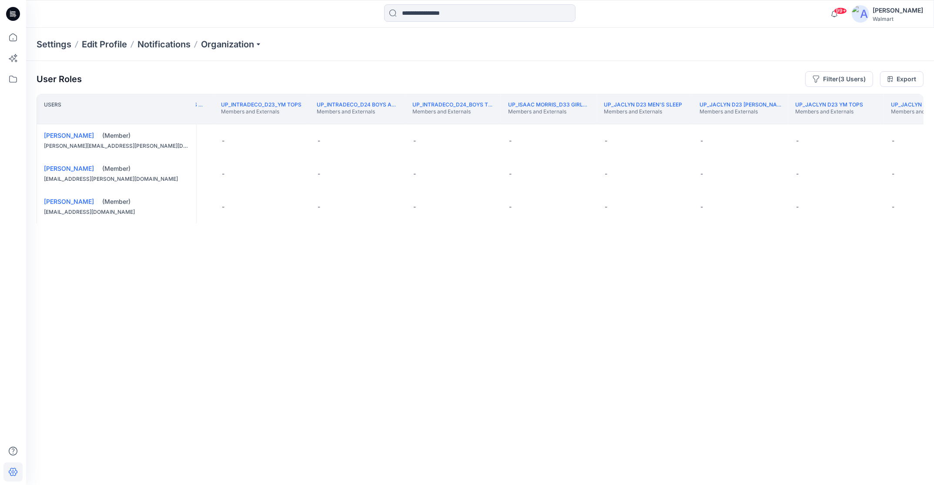
scroll to position [0, 193696]
click at [224, 120] on th "UP_Intradeco_D23_YM Tops Members and Externals" at bounding box center [265, 109] width 96 height 30
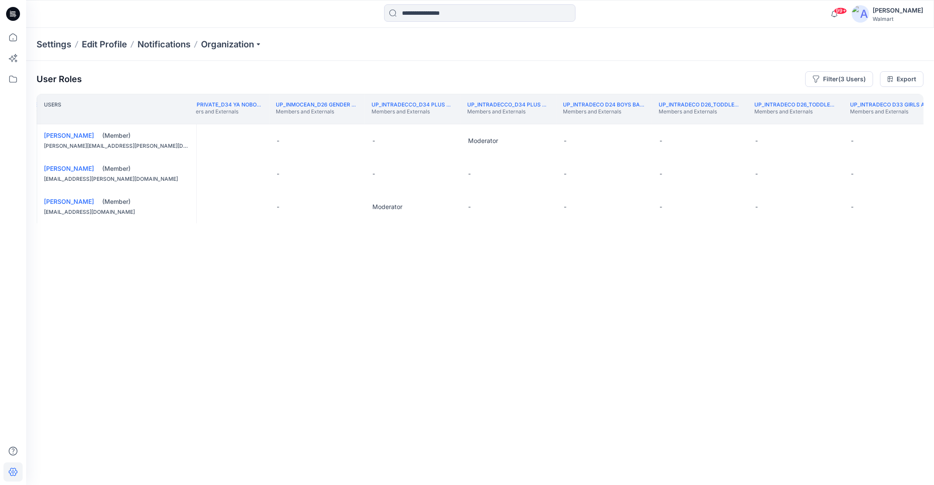
scroll to position [0, 191688]
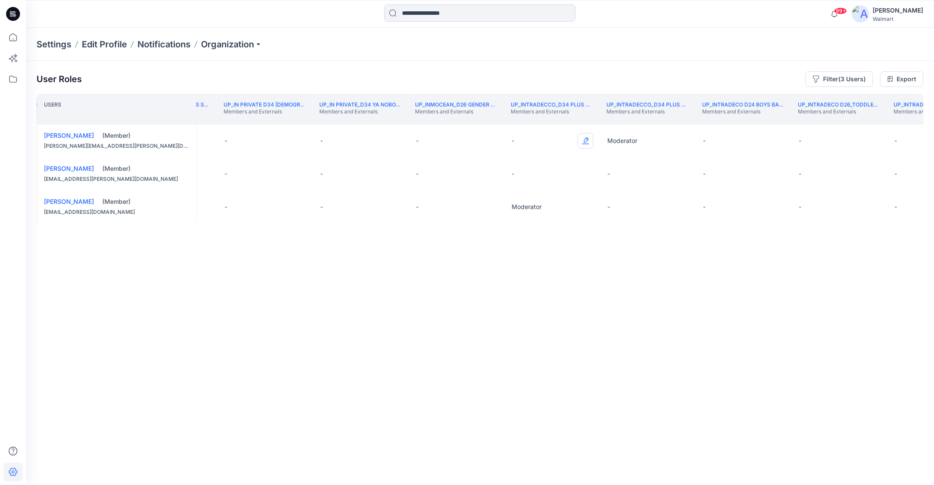
click at [587, 137] on button "Edit Role" at bounding box center [585, 141] width 16 height 16
click at [544, 205] on button "Moderator" at bounding box center [544, 209] width 94 height 16
click at [248, 120] on th "UP_In Private D34 Ladies TT Swim Members and Externals" at bounding box center [265, 109] width 96 height 30
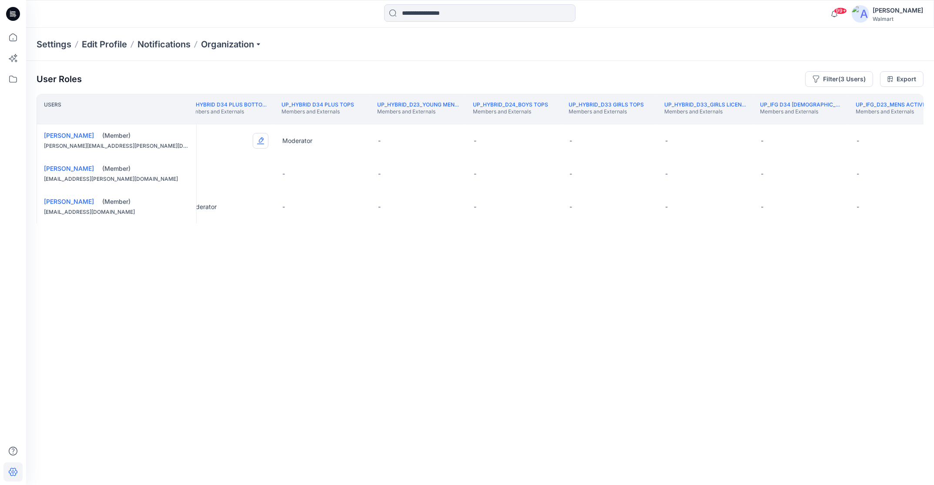
click at [260, 139] on button "Edit Role" at bounding box center [261, 141] width 16 height 16
click at [260, 141] on button "Edit Role" at bounding box center [261, 141] width 16 height 16
click at [239, 207] on button "Moderator" at bounding box center [219, 209] width 94 height 16
click at [224, 120] on th "UP_Hybrid D34 Plus Bottoms Members and Externals" at bounding box center [227, 109] width 96 height 30
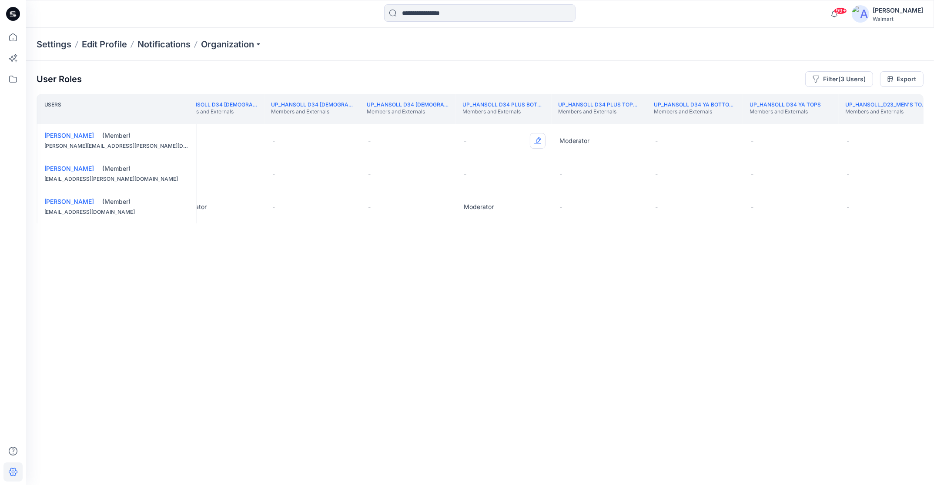
click at [537, 141] on button "Edit Role" at bounding box center [538, 141] width 16 height 16
click at [540, 139] on button "Edit Role" at bounding box center [538, 141] width 16 height 16
click at [511, 206] on button "Moderator" at bounding box center [496, 209] width 94 height 16
click at [252, 118] on th "UP_Hansoll D34 Ladies Bottoms Members and Externals" at bounding box center [217, 109] width 96 height 30
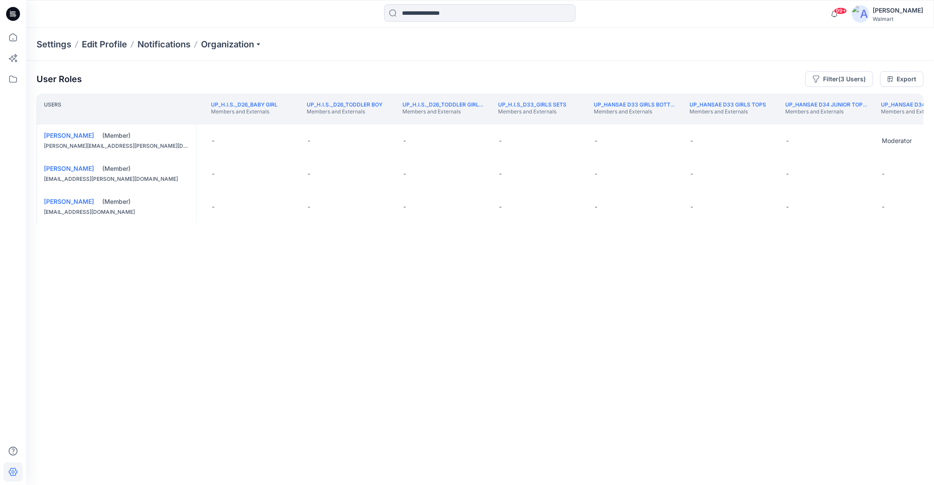
click at [252, 118] on th "UP_H.I.S._D26_Baby Girl Members and Externals" at bounding box center [252, 109] width 96 height 30
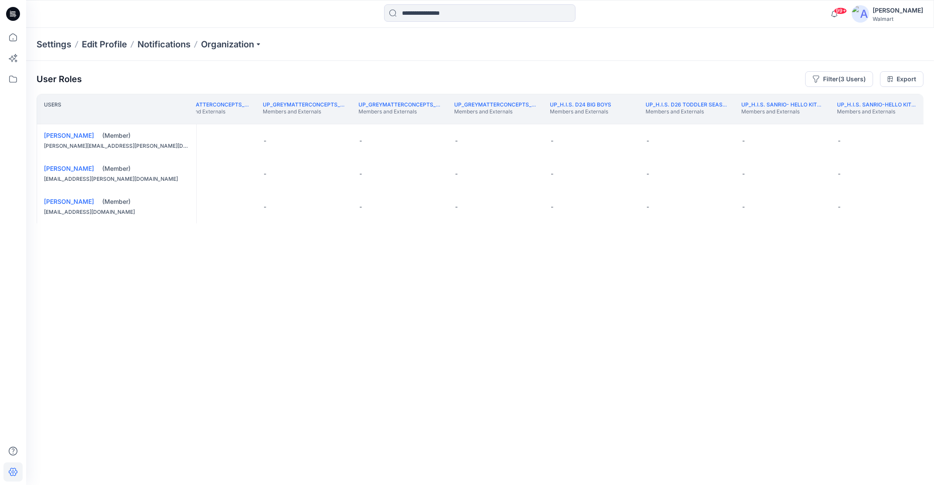
scroll to position [0, 184088]
click at [252, 118] on th "UP_Greymatterconcepts_D09 Sporting Goods Members and Externals" at bounding box center [212, 109] width 96 height 30
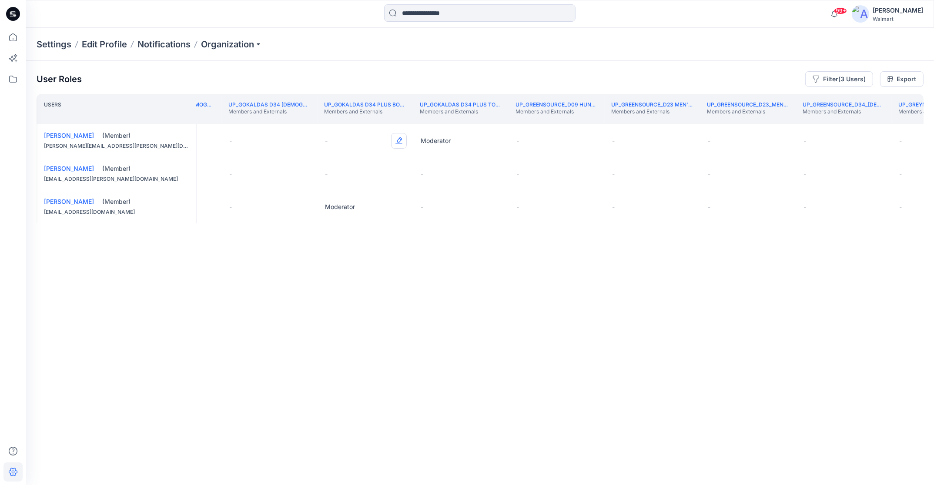
click at [397, 140] on button "Edit Role" at bounding box center [399, 141] width 16 height 16
click at [354, 211] on button "Moderator" at bounding box center [357, 209] width 94 height 16
click at [290, 119] on th "UP_Gokaldas D34 Ladies Woven Tops Members and Externals" at bounding box center [269, 109] width 96 height 30
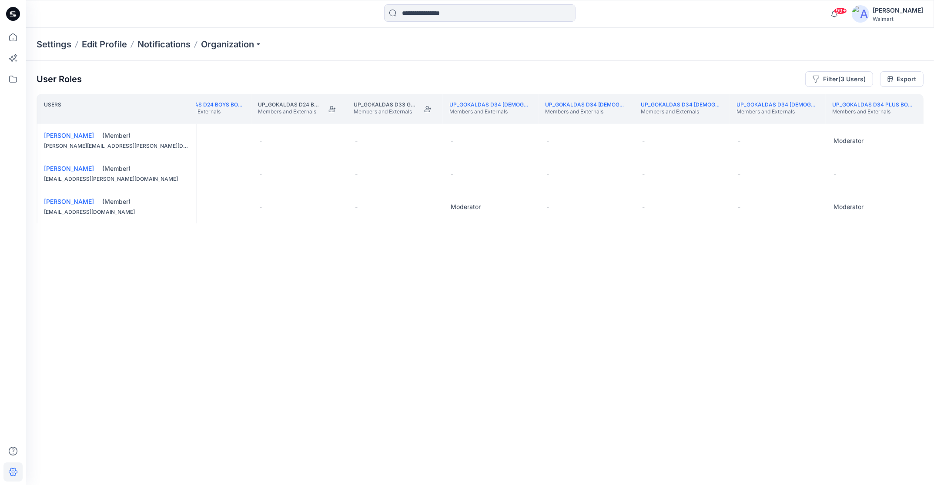
scroll to position [0, 182842]
drag, startPoint x: 439, startPoint y: 106, endPoint x: 510, endPoint y: 27, distance: 105.9
click at [439, 106] on icon "Join" at bounding box center [438, 109] width 7 height 6
click at [345, 107] on icon "Join" at bounding box center [343, 109] width 7 height 7
click at [234, 118] on th "UP_Gokaldas D24 Boys Bottoms Members and Externals" at bounding box center [215, 109] width 96 height 30
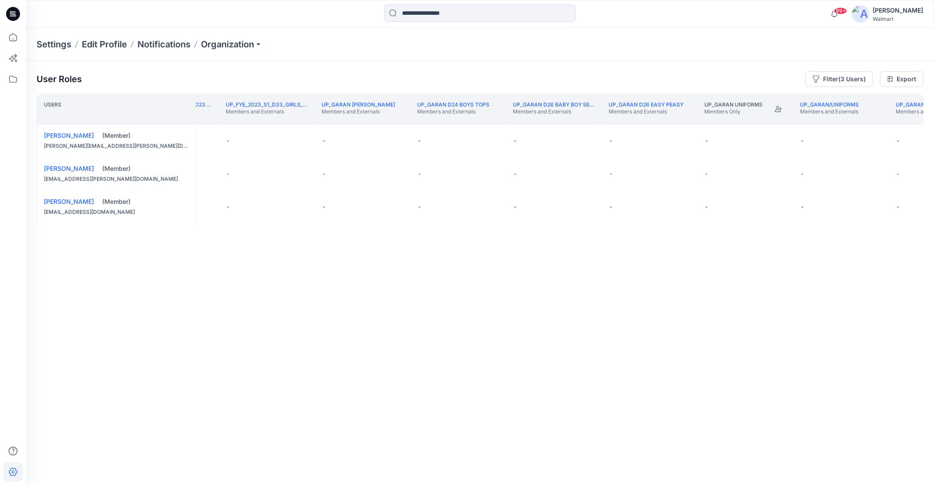
scroll to position [0, 179898]
click at [798, 108] on icon "Join" at bounding box center [799, 109] width 7 height 7
click at [203, 118] on th "UP_Fruit of the Loom_D23 Men's Active - iNTERNAL Members and Externals" at bounding box center [192, 109] width 96 height 30
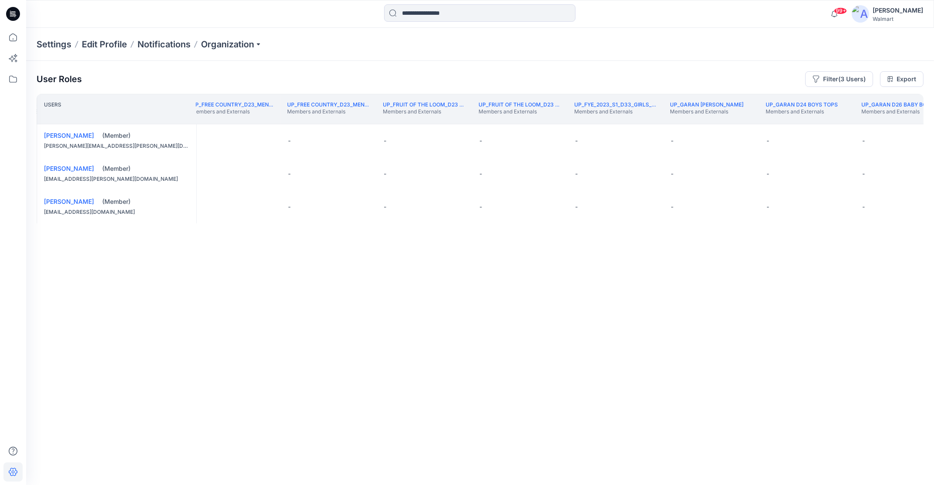
scroll to position [0, 179500]
click at [230, 120] on th "UP_Fred David Plus Tops and Dresses Members and Externals" at bounding box center [208, 109] width 96 height 30
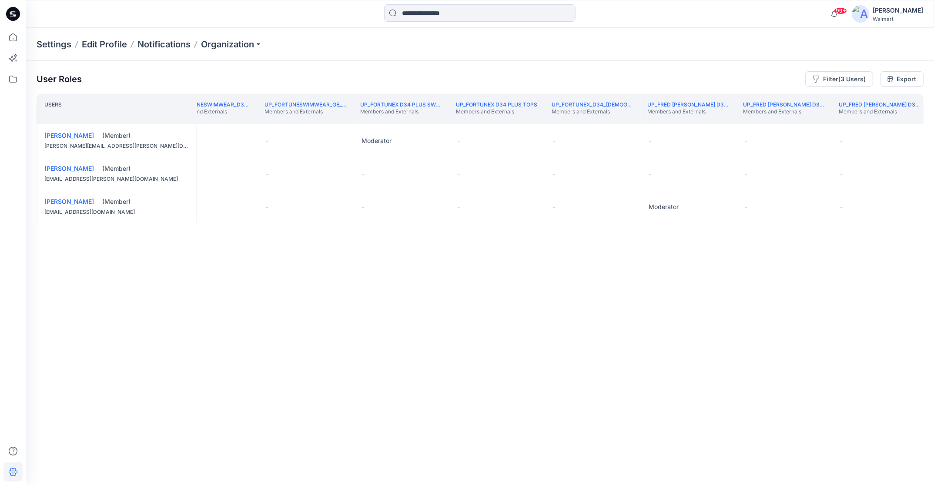
scroll to position [0, 178392]
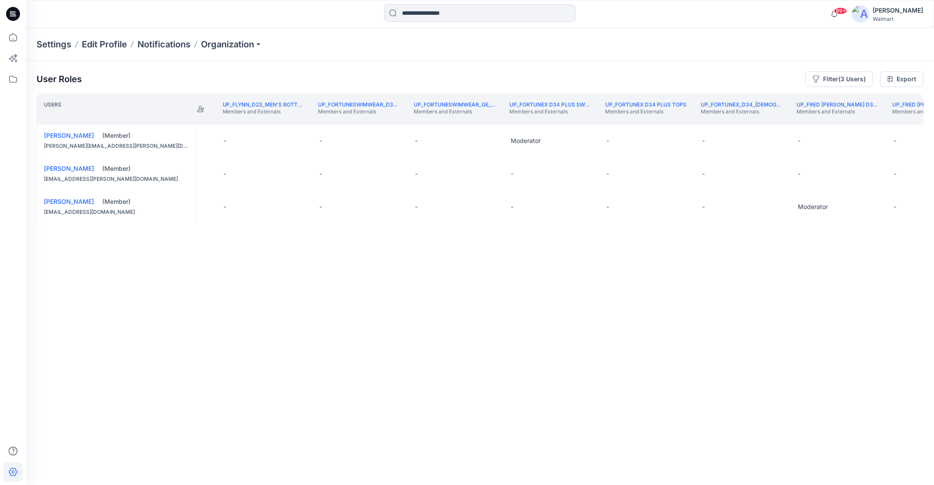
click at [244, 120] on th "UP_Flynn_D23_Men's Bottoms Members and Externals" at bounding box center [264, 109] width 96 height 30
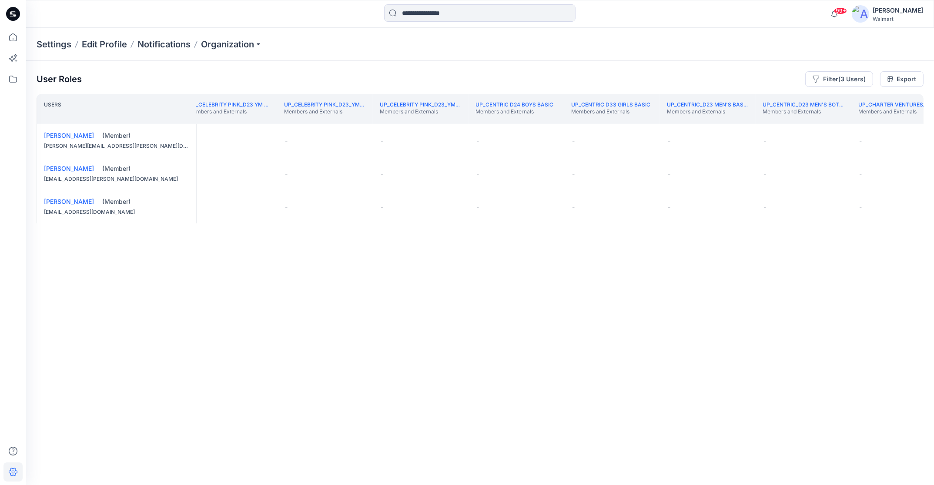
scroll to position [0, 168074]
click at [219, 118] on th "UP_Celebrity Pink_D23 YM Tops Members and Externals" at bounding box center [250, 109] width 96 height 30
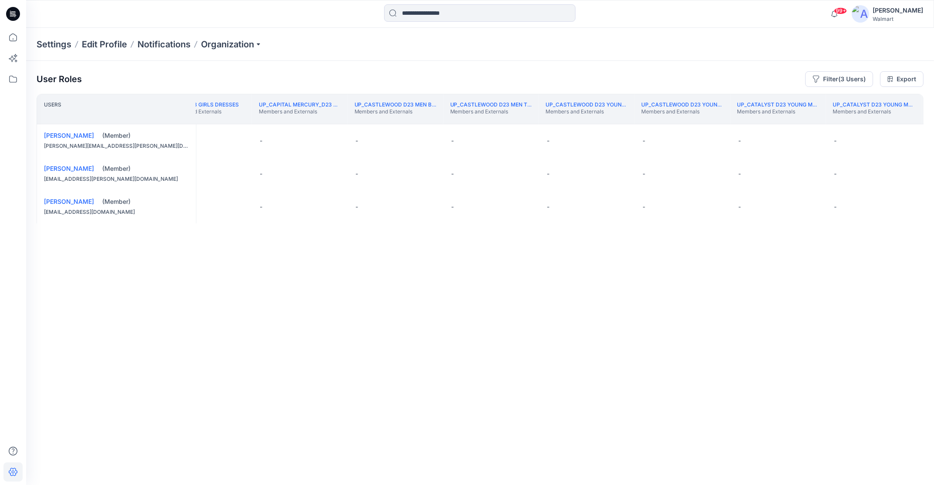
click at [219, 118] on th "UP_CAN D33 Girls Dresses Members and Externals" at bounding box center [204, 109] width 96 height 30
click at [219, 118] on th "UP_Bioworld D33 Girls Basics Members and Externals" at bounding box center [209, 109] width 96 height 30
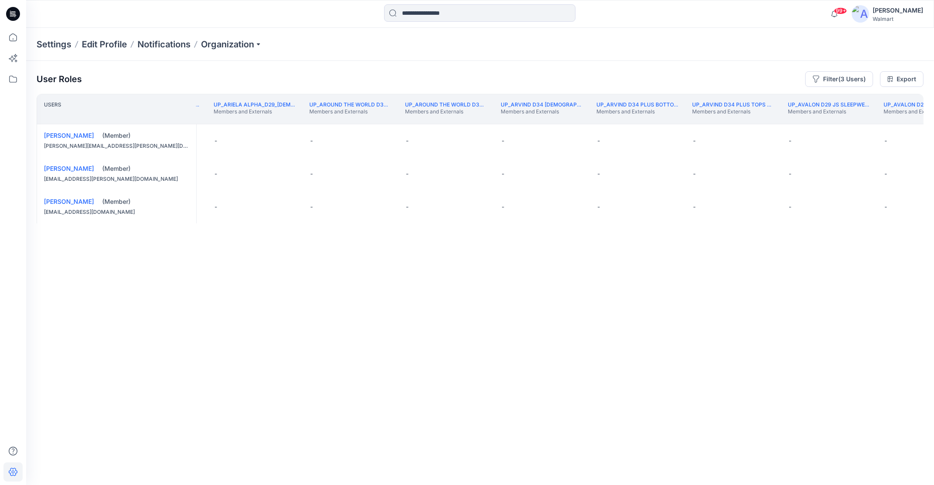
scroll to position [0, 163572]
click at [219, 118] on th "UP_Ariela Alpha_D29_Ladies Intimates - Nobo Members and Externals" at bounding box center [255, 109] width 96 height 30
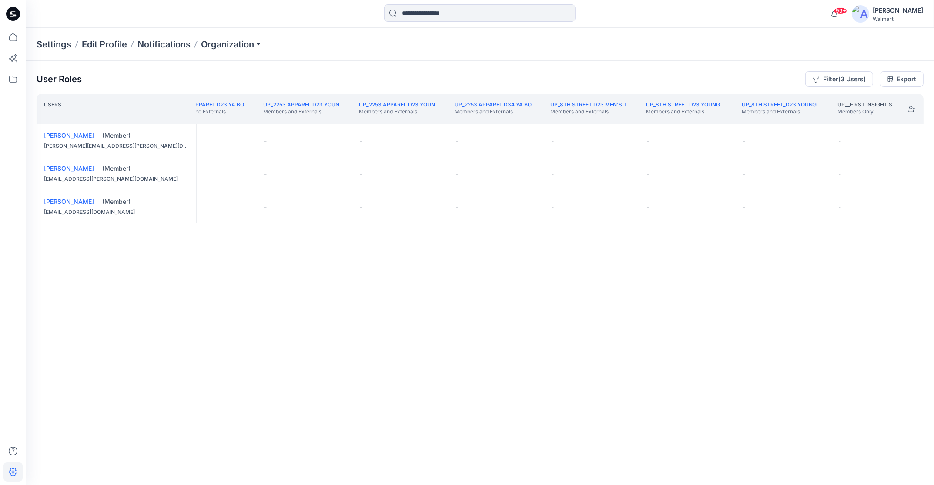
scroll to position [0, 159140]
click at [219, 118] on th "UP_ Mas Acme D33 Girls Basics Members and Externals" at bounding box center [191, 109] width 96 height 30
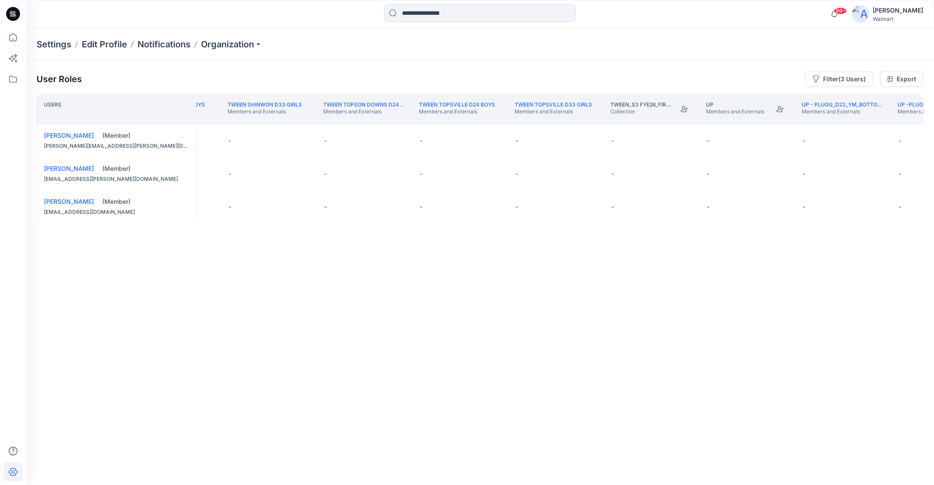
scroll to position [0, 155124]
click at [607, 173] on button "Edit Role" at bounding box center [607, 174] width 16 height 16
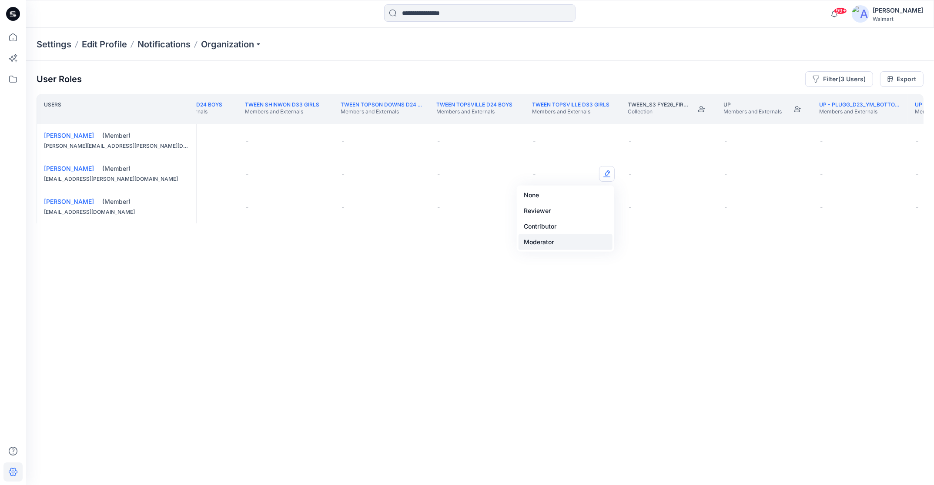
click at [572, 243] on button "Moderator" at bounding box center [565, 242] width 94 height 16
click at [320, 176] on button "Edit Role" at bounding box center [320, 174] width 16 height 16
click at [320, 173] on button "Edit Role" at bounding box center [320, 174] width 16 height 16
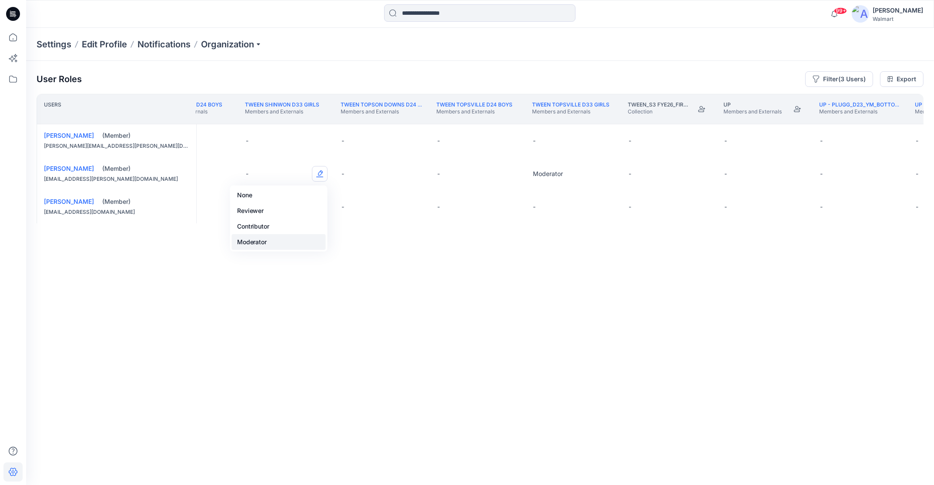
click at [301, 241] on button "Moderator" at bounding box center [279, 242] width 94 height 16
click at [273, 117] on th "TWEEN Shinwon D33 Girls Members and Externals" at bounding box center [286, 109] width 96 height 30
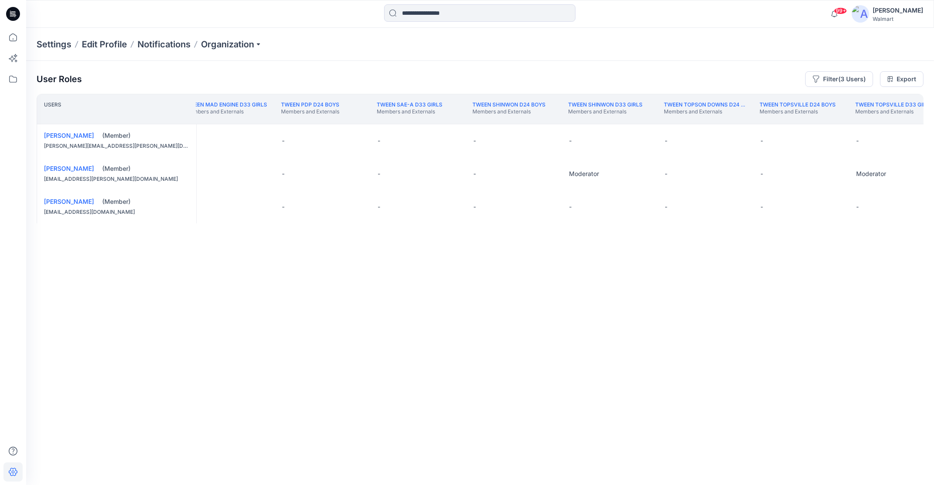
scroll to position [0, 154795]
click at [457, 176] on button "Edit Role" at bounding box center [457, 174] width 16 height 16
click at [416, 242] on button "Moderator" at bounding box center [416, 242] width 94 height 16
click at [268, 172] on button "Edit Role" at bounding box center [266, 174] width 16 height 16
click at [233, 239] on button "Moderator" at bounding box center [224, 242] width 94 height 16
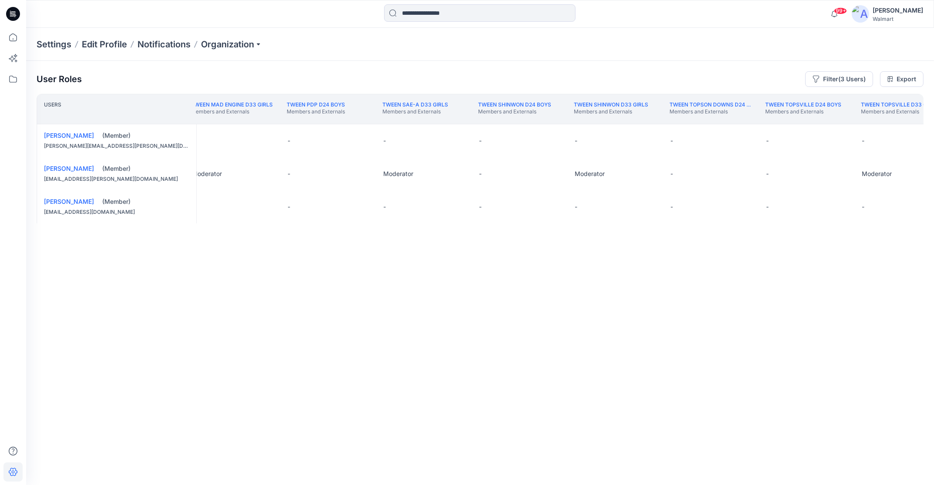
click at [267, 120] on th "TWEEN Mad Engine D33 Girls Members and Externals" at bounding box center [232, 109] width 96 height 30
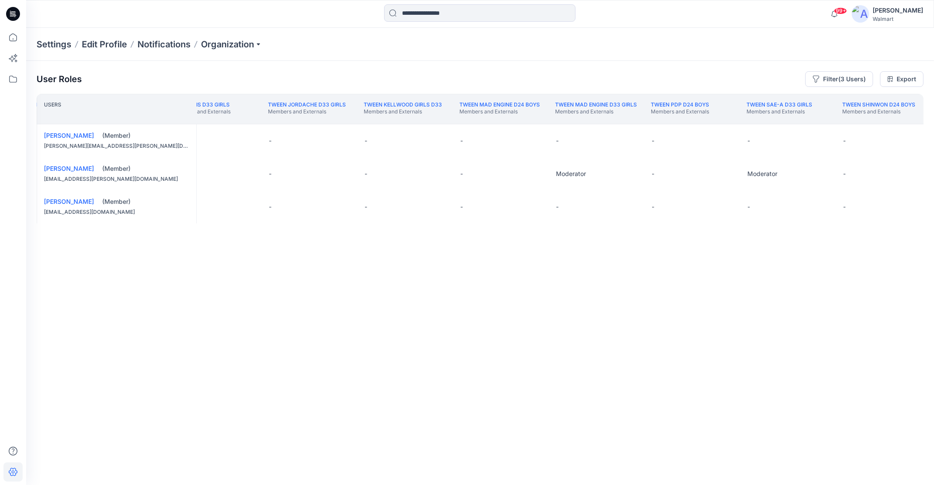
scroll to position [0, 154344]
click at [524, 173] on button "Edit Role" at bounding box center [525, 174] width 16 height 16
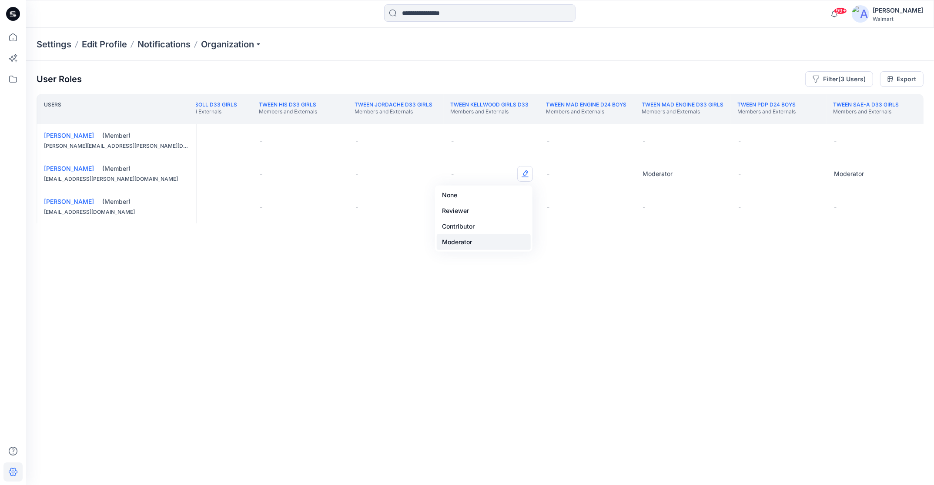
click at [467, 243] on button "Moderator" at bounding box center [484, 242] width 94 height 16
click at [431, 175] on button "Edit Role" at bounding box center [429, 174] width 16 height 16
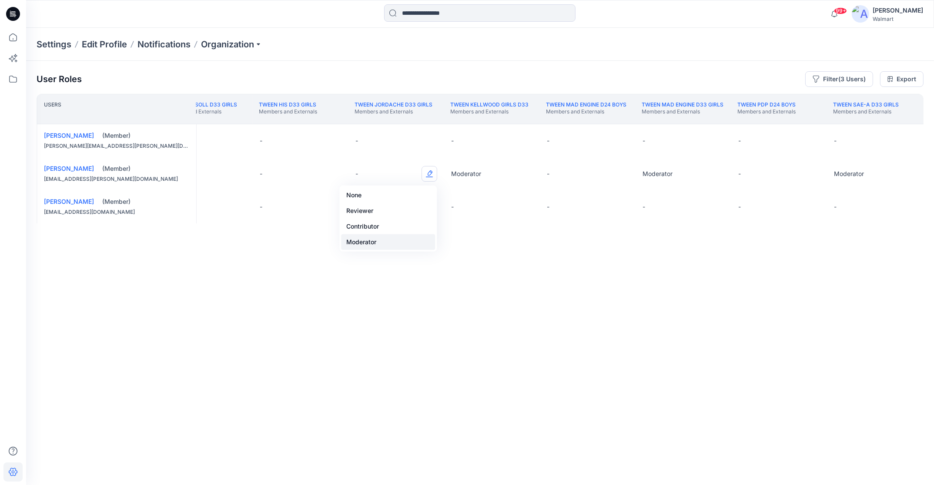
click at [394, 239] on button "Moderator" at bounding box center [388, 242] width 94 height 16
click at [335, 173] on button "Edit Role" at bounding box center [334, 174] width 16 height 16
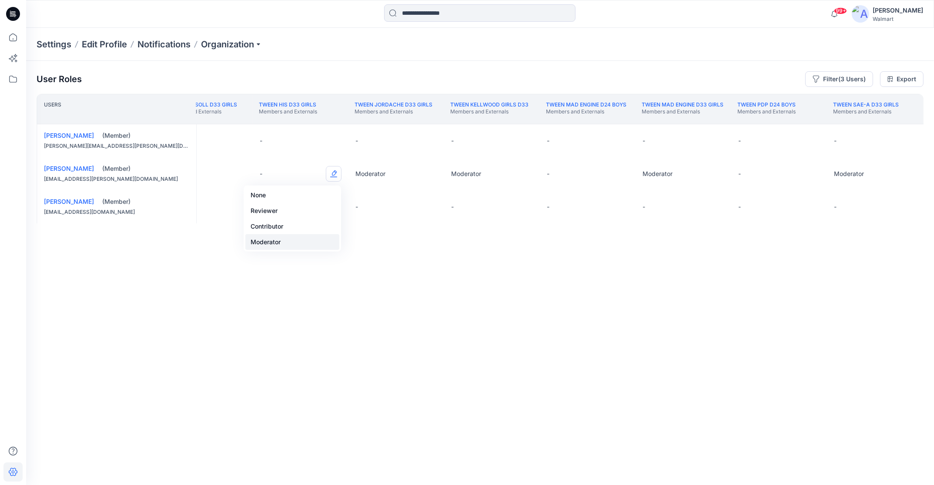
click at [303, 243] on button "Moderator" at bounding box center [292, 242] width 94 height 16
click at [230, 120] on th "TWEEN Hansoll D33 Girls Members and Externals" at bounding box center [204, 109] width 96 height 30
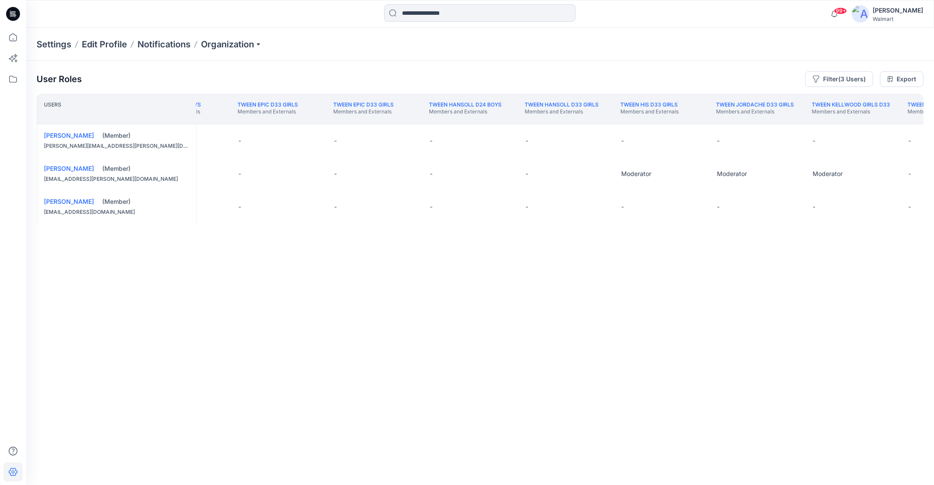
scroll to position [0, 153981]
click at [604, 176] on button "Edit Role" at bounding box center [602, 174] width 16 height 16
click at [569, 244] on button "Moderator" at bounding box center [560, 242] width 94 height 16
click at [412, 171] on button "Edit Role" at bounding box center [410, 174] width 16 height 16
click at [383, 242] on button "Moderator" at bounding box center [369, 242] width 94 height 16
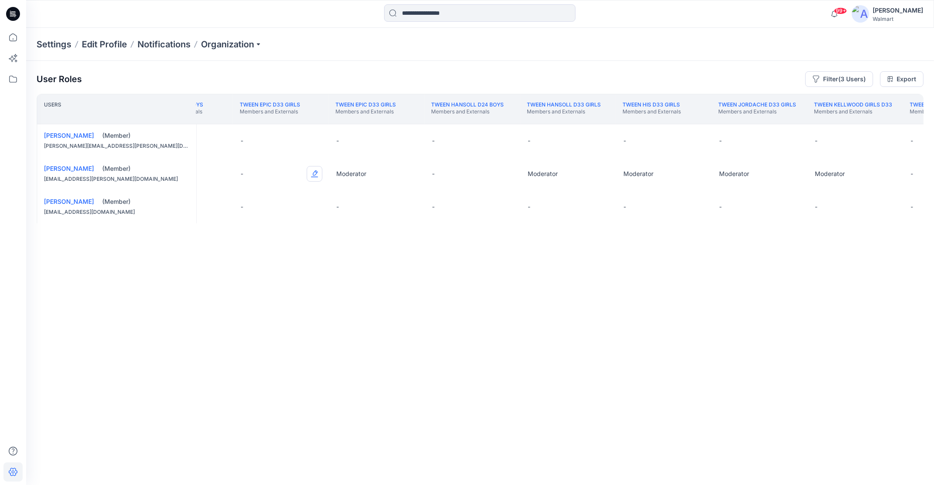
click at [314, 171] on button "Edit Role" at bounding box center [315, 174] width 16 height 16
click at [319, 174] on button "Edit Role" at bounding box center [315, 174] width 16 height 16
click at [290, 240] on button "Moderator" at bounding box center [274, 242] width 94 height 16
click at [225, 116] on div "TWEEN Epic D24 Boys Members and Externals" at bounding box center [185, 109] width 82 height 16
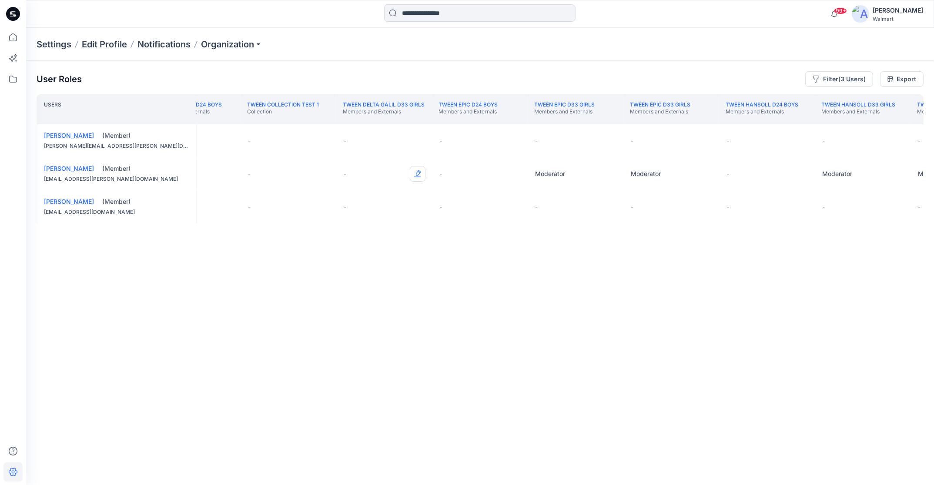
click at [417, 174] on button "Edit Role" at bounding box center [418, 174] width 16 height 16
click at [384, 241] on button "Moderator" at bounding box center [376, 242] width 94 height 16
click at [218, 122] on th "Tween Classic D24 Boys Members and Externals" at bounding box center [192, 109] width 96 height 30
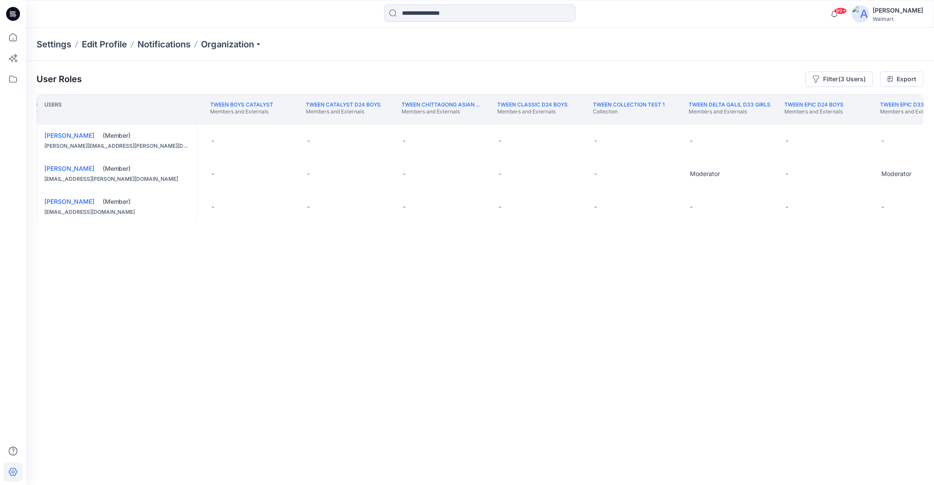
scroll to position [0, 153323]
click at [288, 123] on th "TWEEN Boys Catalyst Members and Externals" at bounding box center [269, 109] width 96 height 30
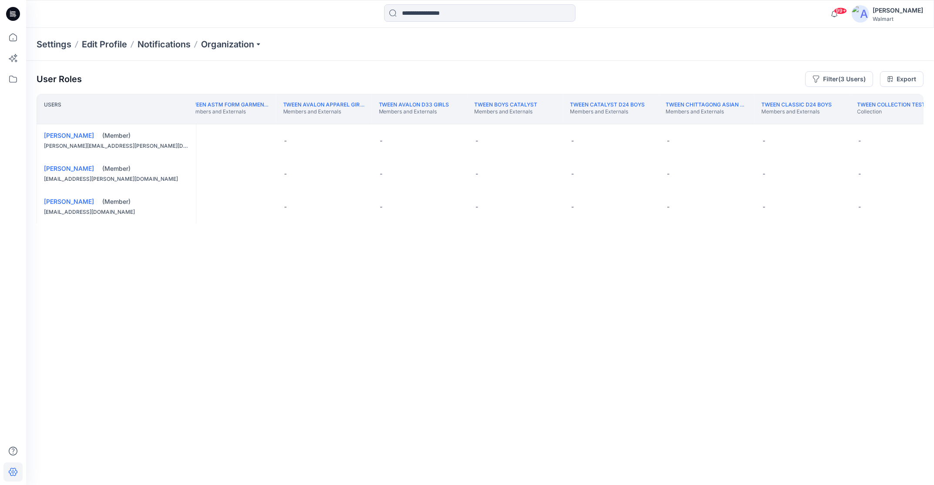
scroll to position [0, 153012]
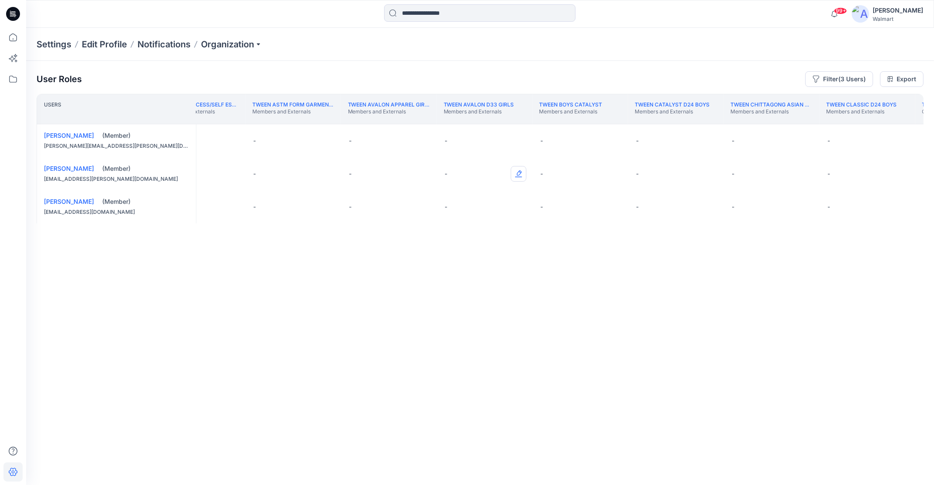
click at [520, 173] on button "Edit Role" at bounding box center [518, 174] width 16 height 16
click at [482, 244] on button "Moderator" at bounding box center [477, 242] width 94 height 16
click at [421, 175] on button "Edit Role" at bounding box center [423, 174] width 16 height 16
click at [384, 246] on button "Moderator" at bounding box center [382, 242] width 94 height 16
click at [225, 122] on th "TWEEN All Access/Self Esteem D33 Girls Members and Externals" at bounding box center [198, 109] width 96 height 30
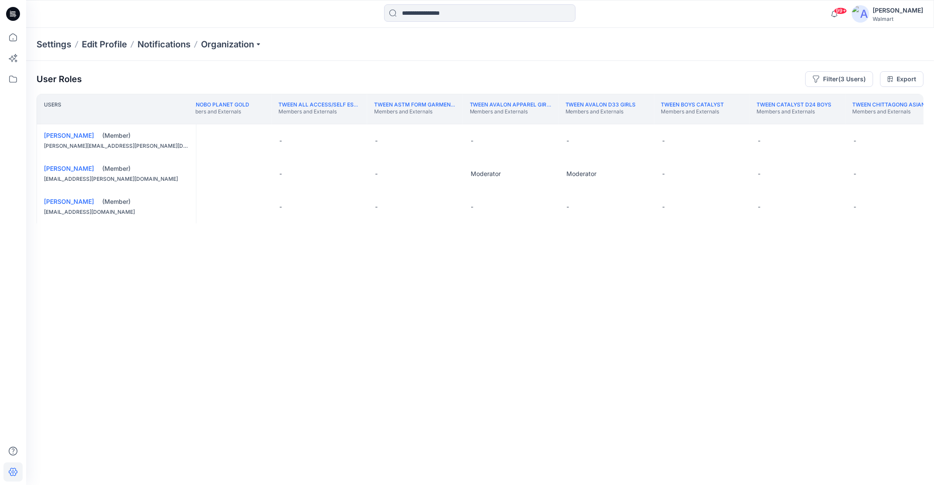
scroll to position [0, 152821]
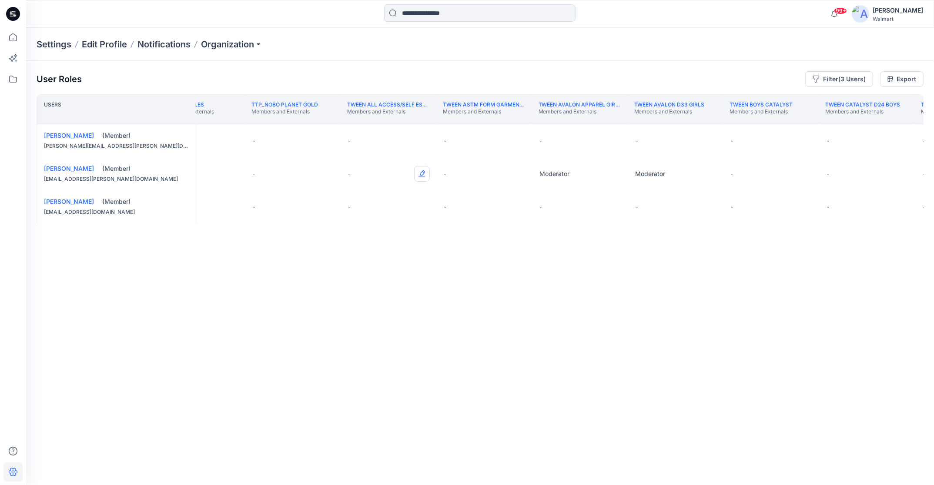
click at [422, 175] on button "Edit Role" at bounding box center [422, 174] width 16 height 16
click at [373, 243] on button "Moderator" at bounding box center [381, 242] width 94 height 16
click at [671, 44] on div "Settings Edit Profile Notifications Organization" at bounding box center [479, 44] width 907 height 33
